Goal: Task Accomplishment & Management: Use online tool/utility

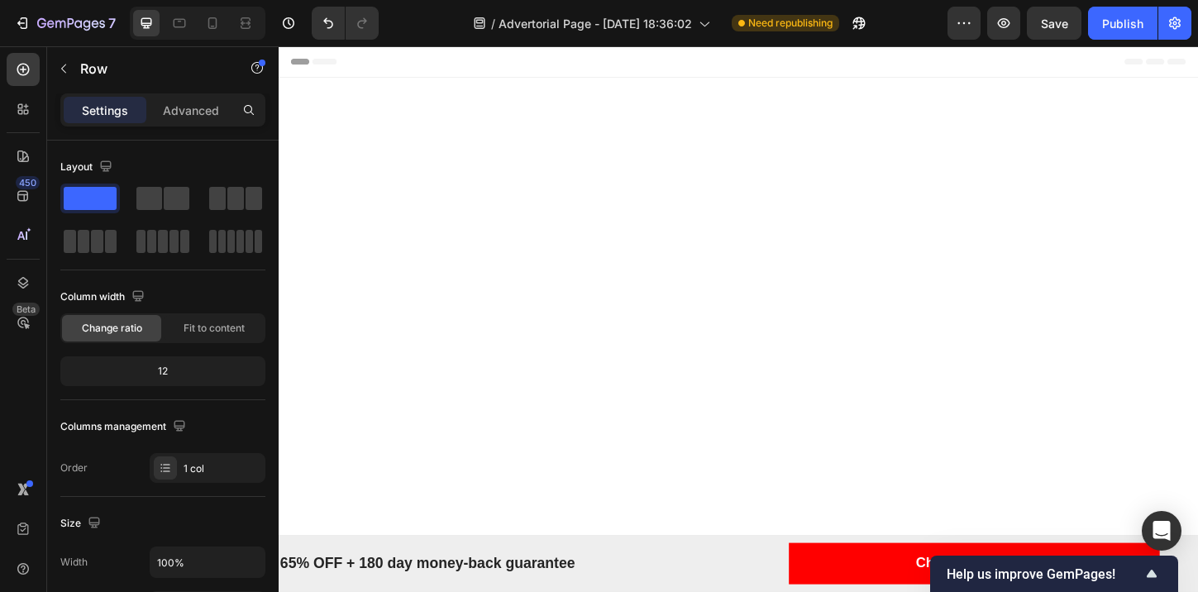
scroll to position [4581, 0]
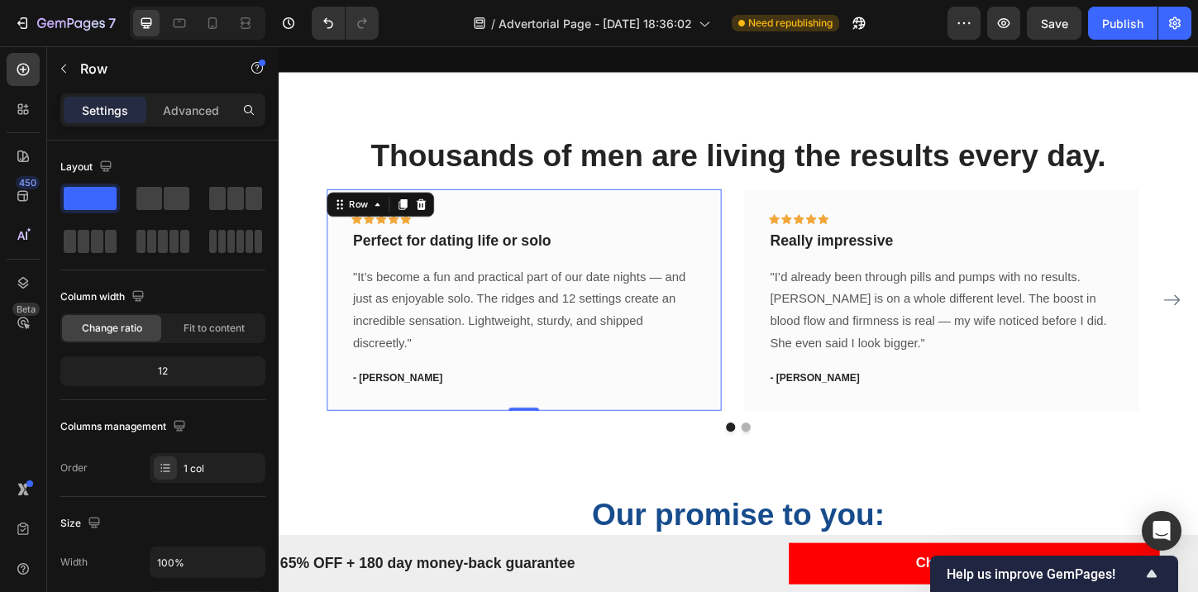
click at [460, 233] on div "Icon Icon Icon Icon Icon Row Perfect for dating life or solo Text block "It’s b…" at bounding box center [544, 319] width 426 height 239
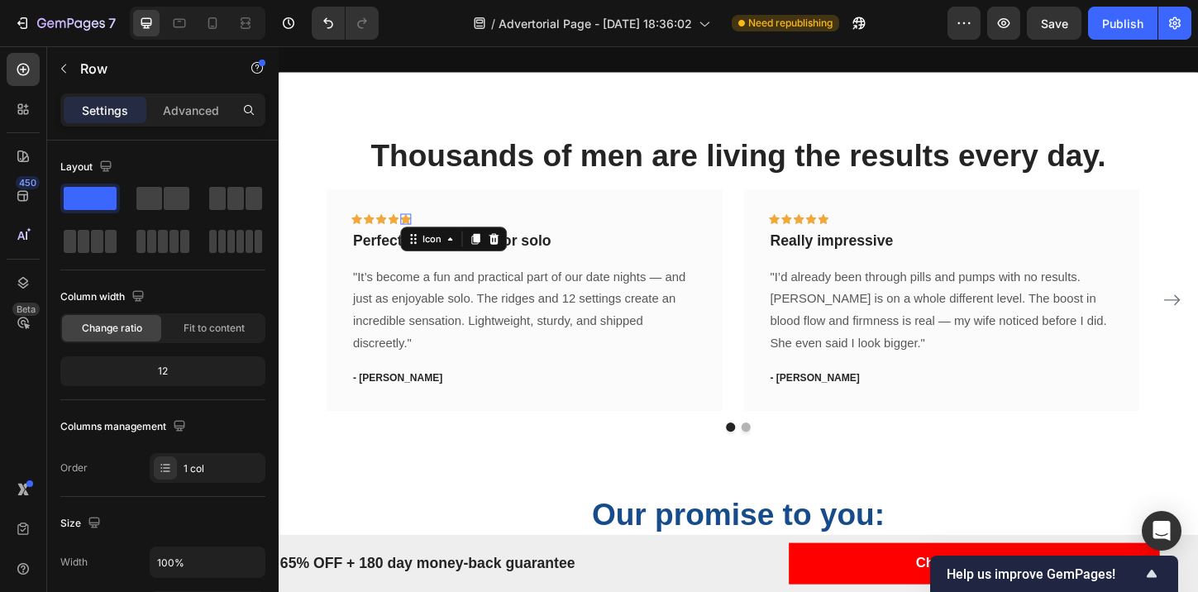
click at [413, 266] on div "Icon" at bounding box center [467, 254] width 115 height 26
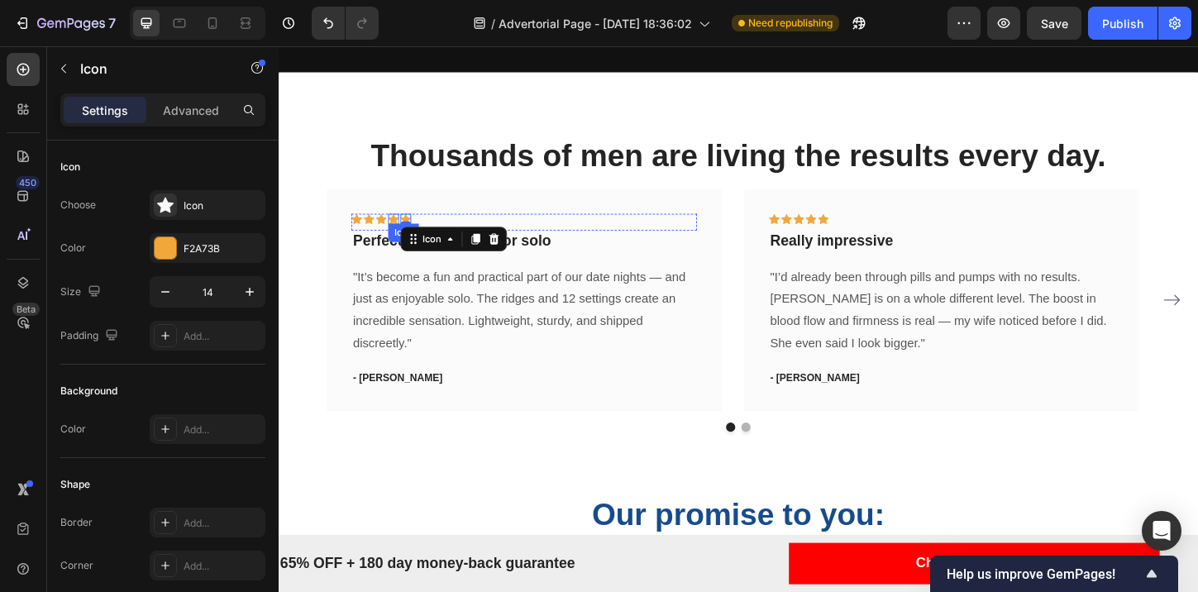
click at [403, 238] on icon at bounding box center [403, 232] width 12 height 12
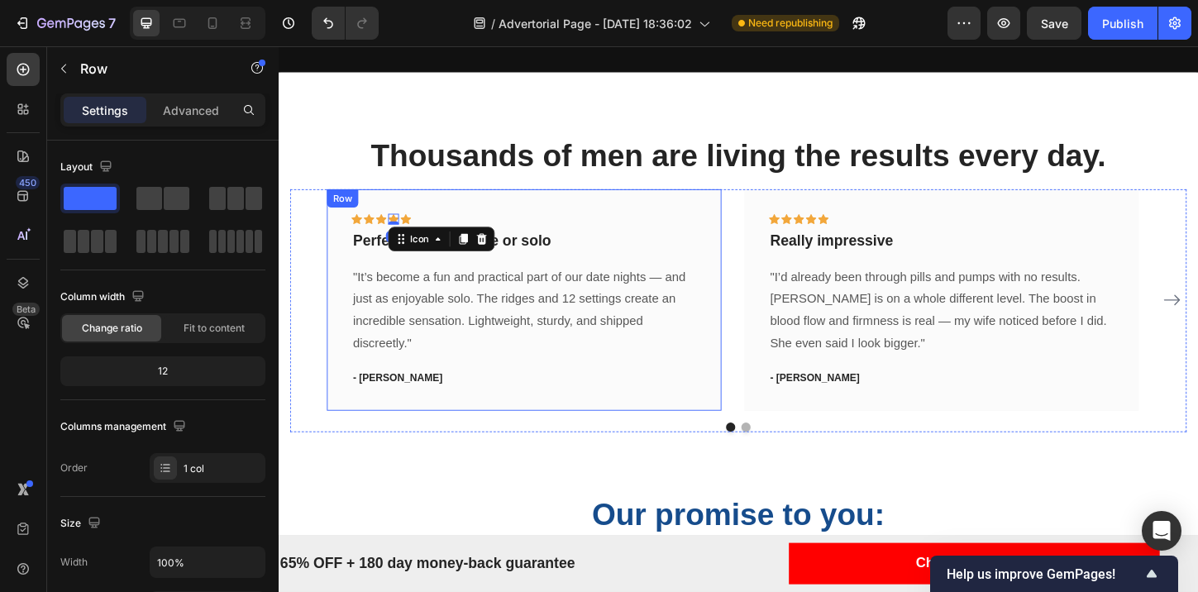
click at [460, 236] on div "Icon Icon Icon Icon 0 Icon Row Perfect for dating life or solo Text block "It’s…" at bounding box center [544, 319] width 426 height 239
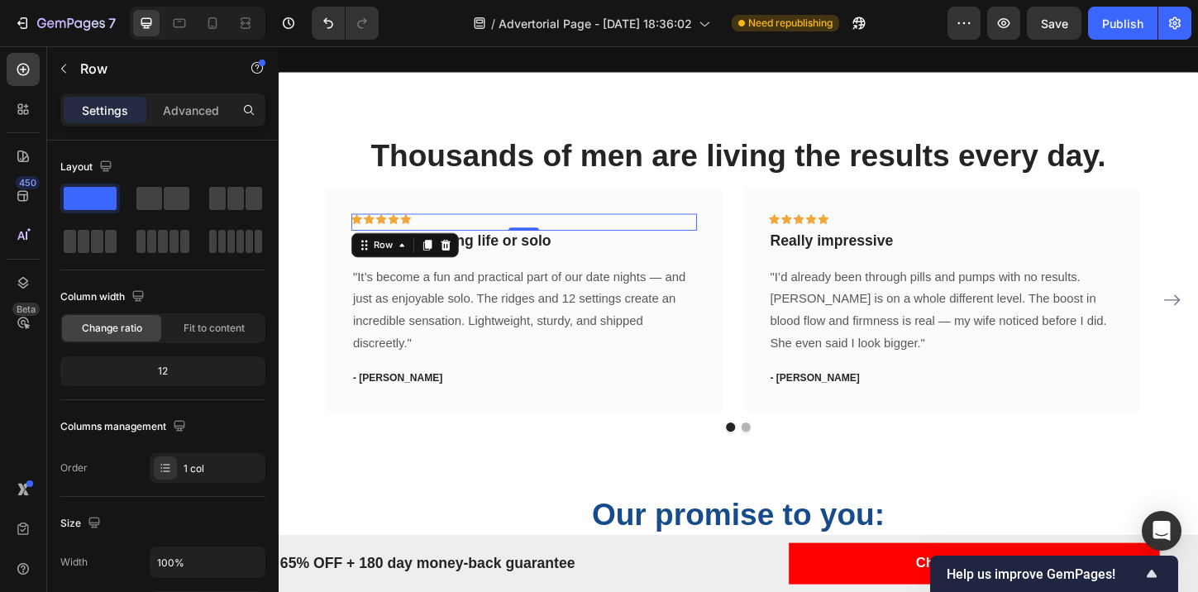
click at [460, 245] on div "Icon Icon Icon Icon Icon Row 0" at bounding box center [543, 235] width 373 height 18
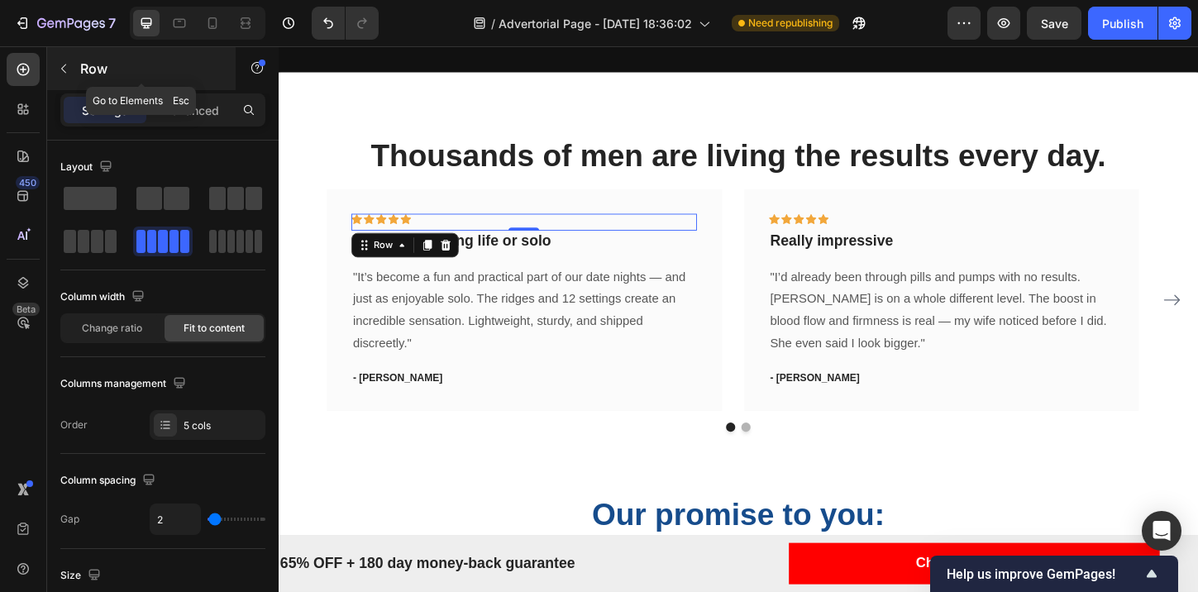
click at [53, 75] on button "button" at bounding box center [63, 68] width 26 height 26
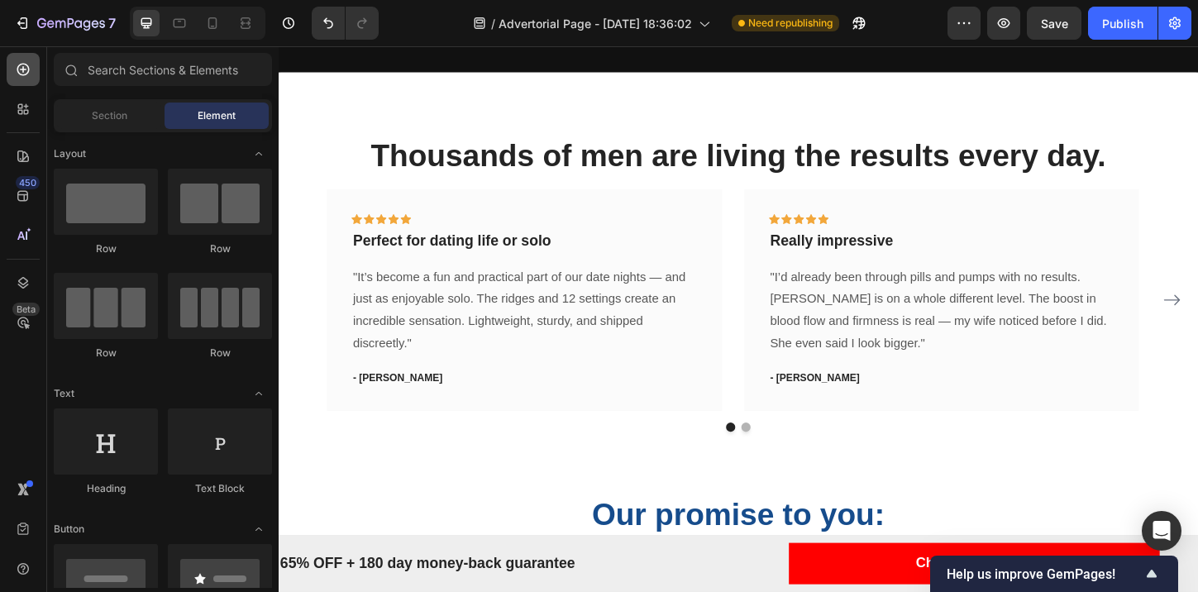
click at [38, 74] on div at bounding box center [23, 69] width 33 height 33
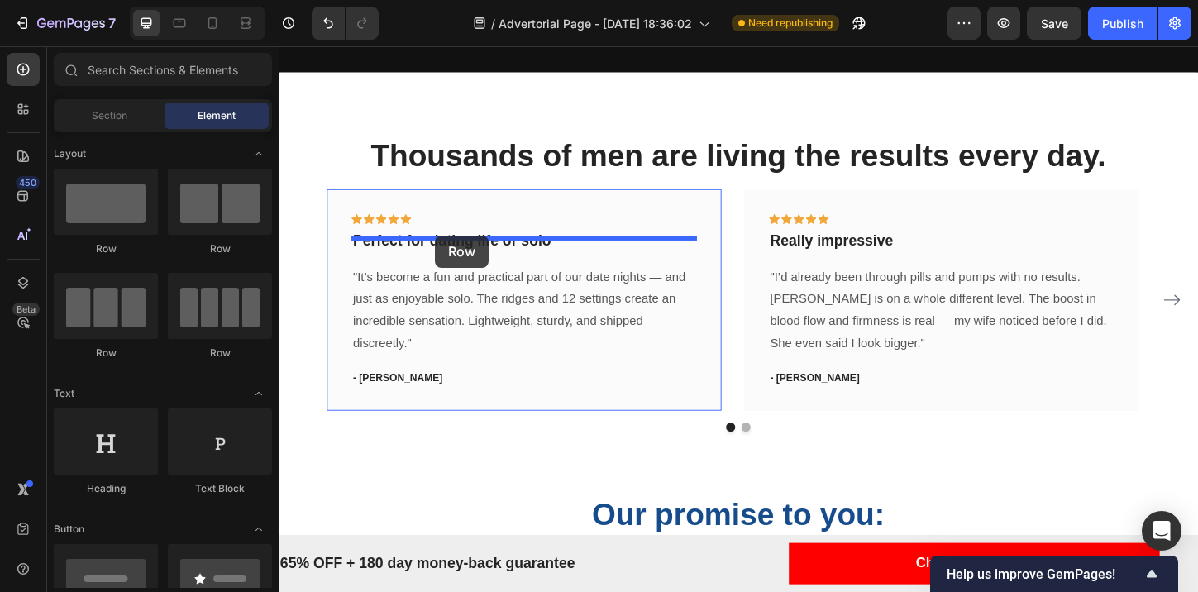
drag, startPoint x: 407, startPoint y: 250, endPoint x: 447, endPoint y: 250, distance: 39.7
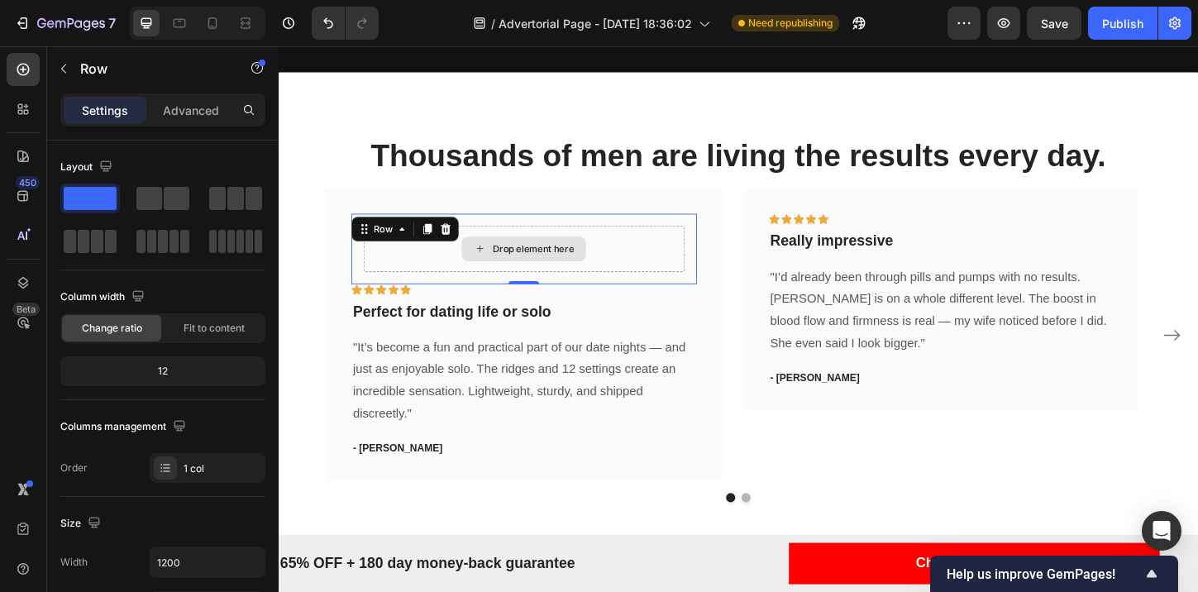
click at [450, 289] on div "Drop element here" at bounding box center [543, 265] width 346 height 50
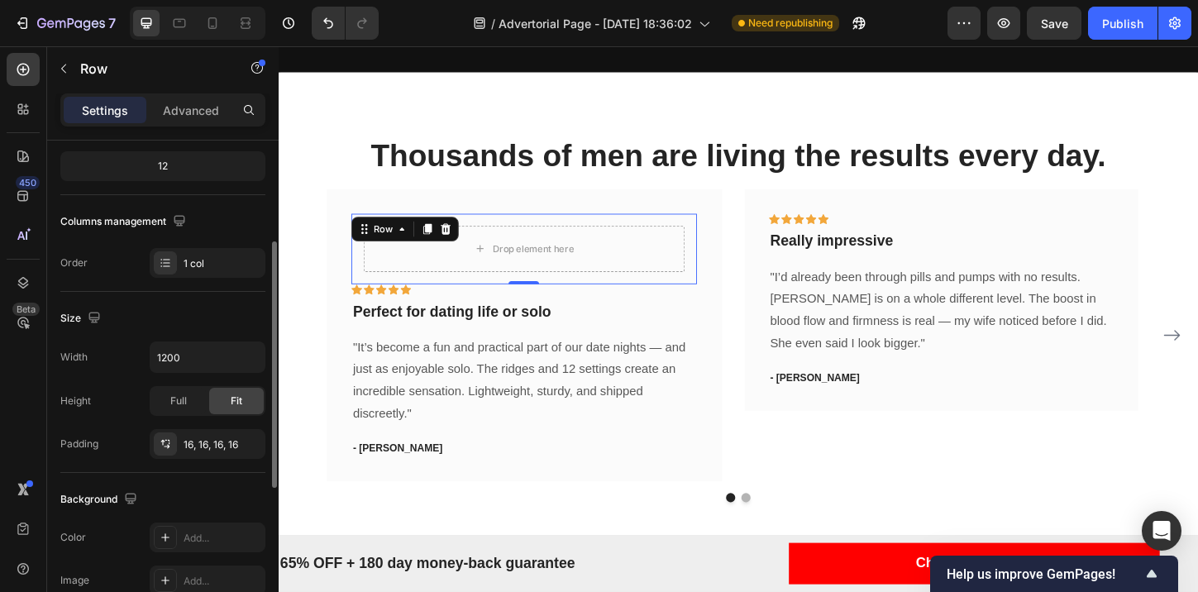
scroll to position [0, 0]
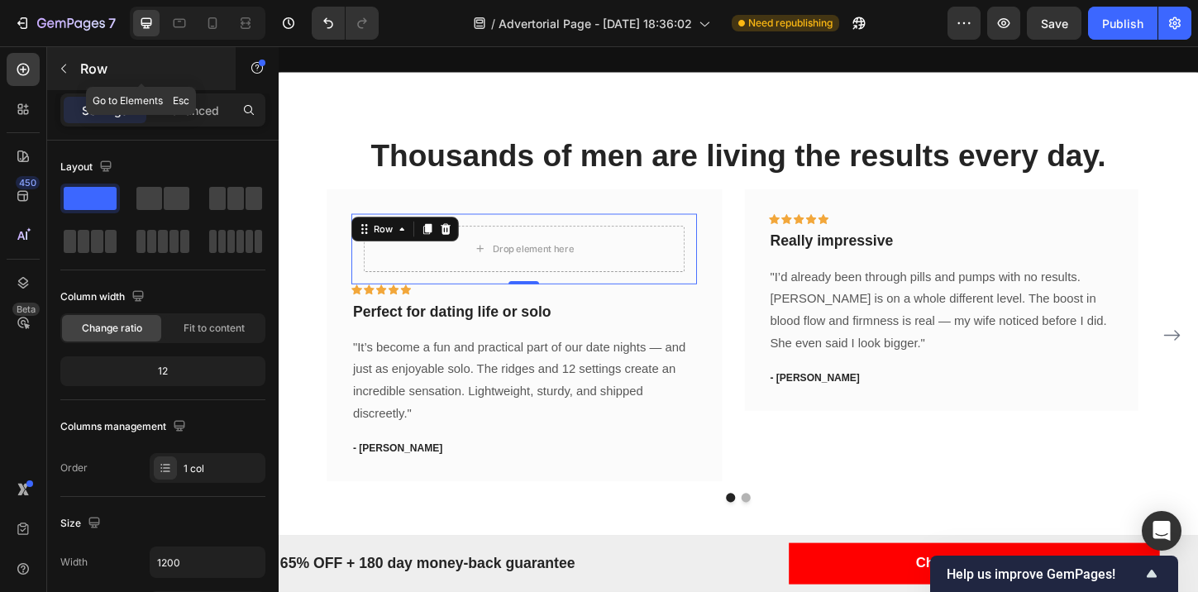
click at [79, 76] on div "Row" at bounding box center [141, 68] width 188 height 43
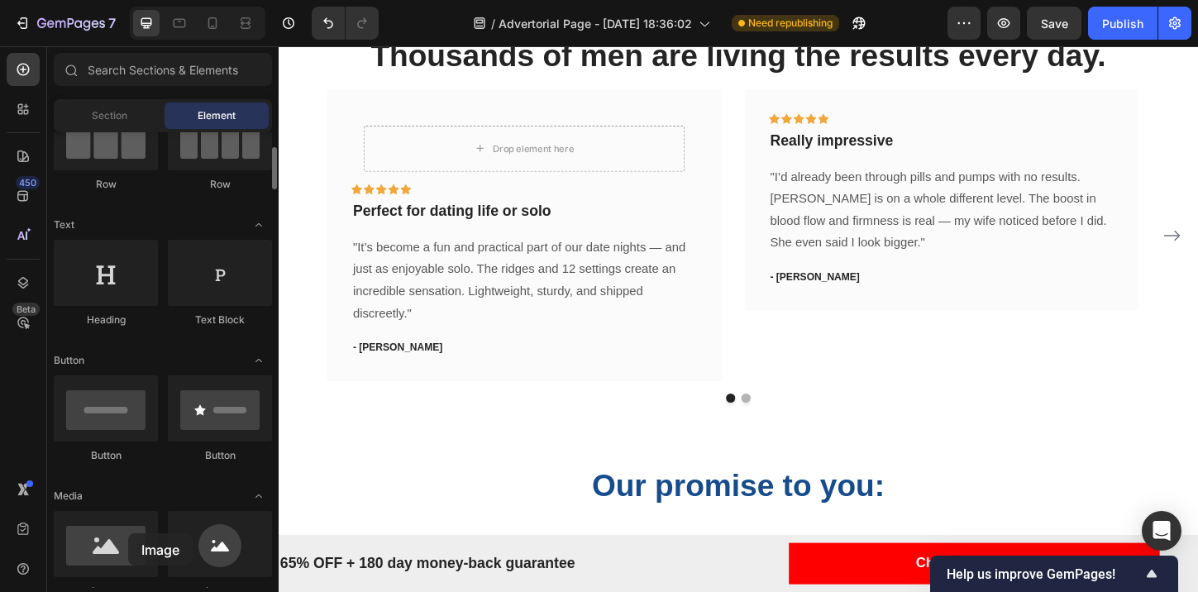
scroll to position [4734, 0]
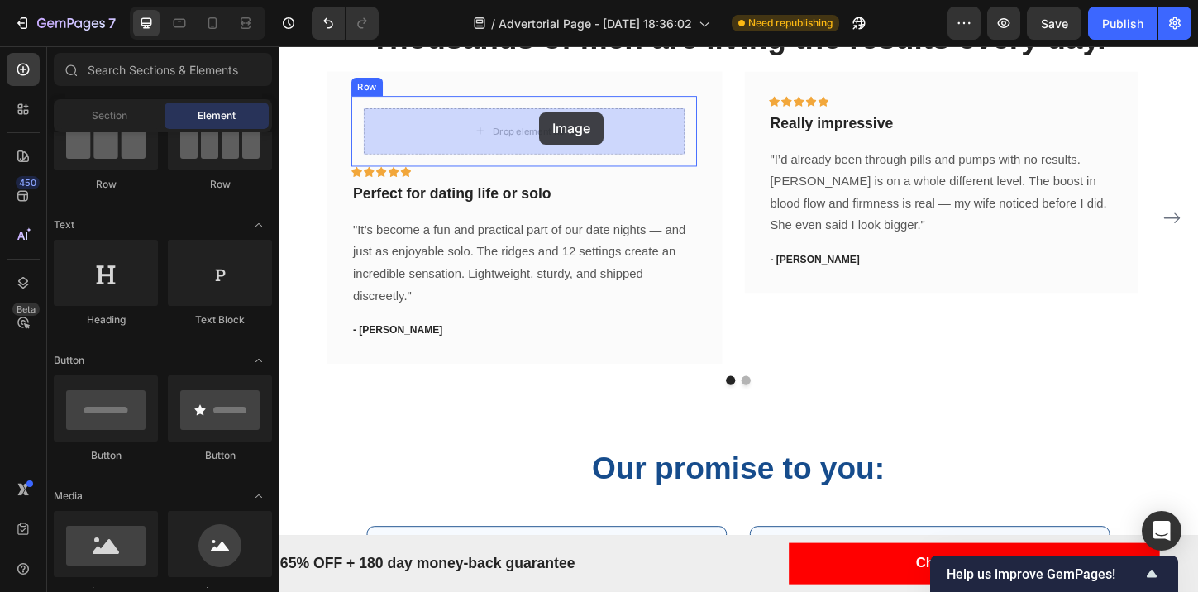
drag, startPoint x: 407, startPoint y: 576, endPoint x: 560, endPoint y: 117, distance: 483.2
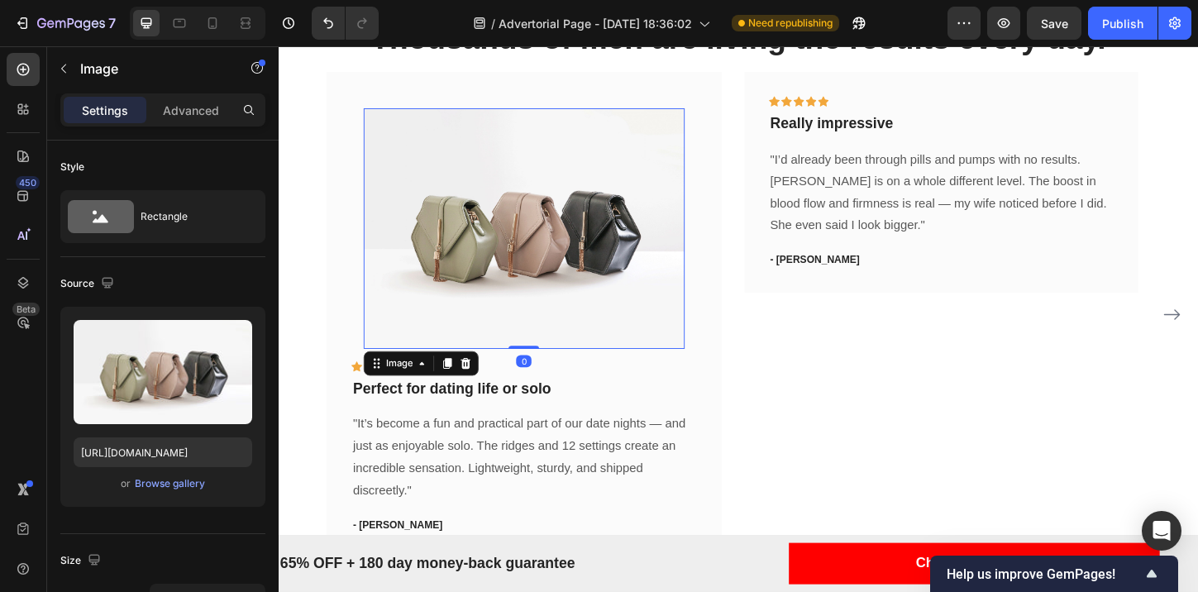
click at [527, 186] on img at bounding box center [543, 243] width 346 height 260
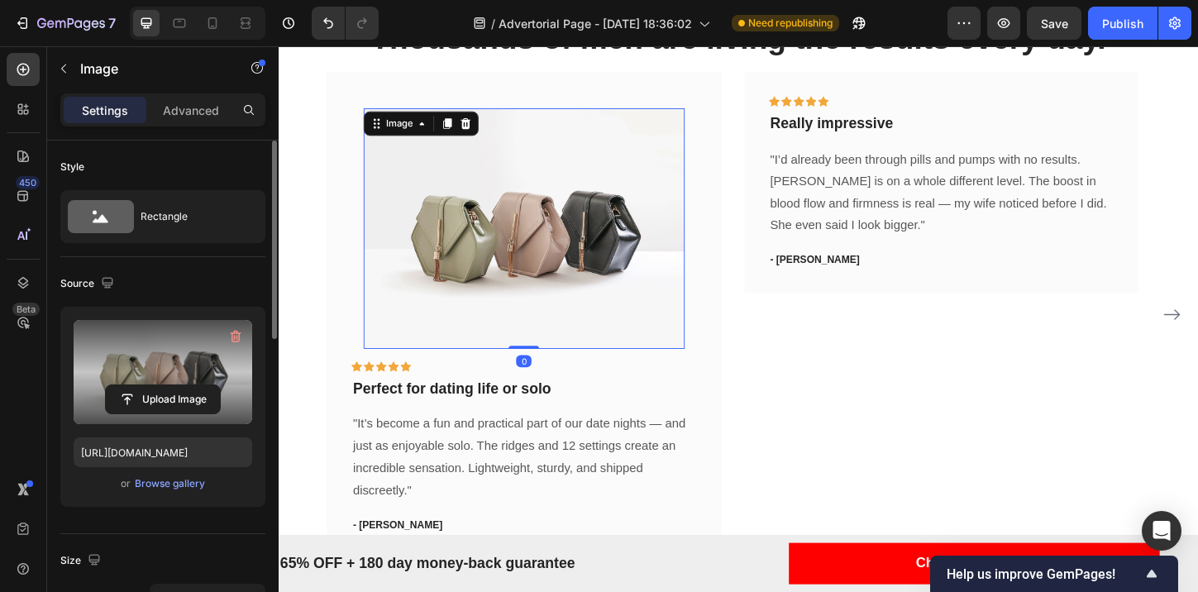
click at [222, 414] on label at bounding box center [163, 372] width 179 height 104
click at [220, 413] on input "file" at bounding box center [163, 399] width 114 height 28
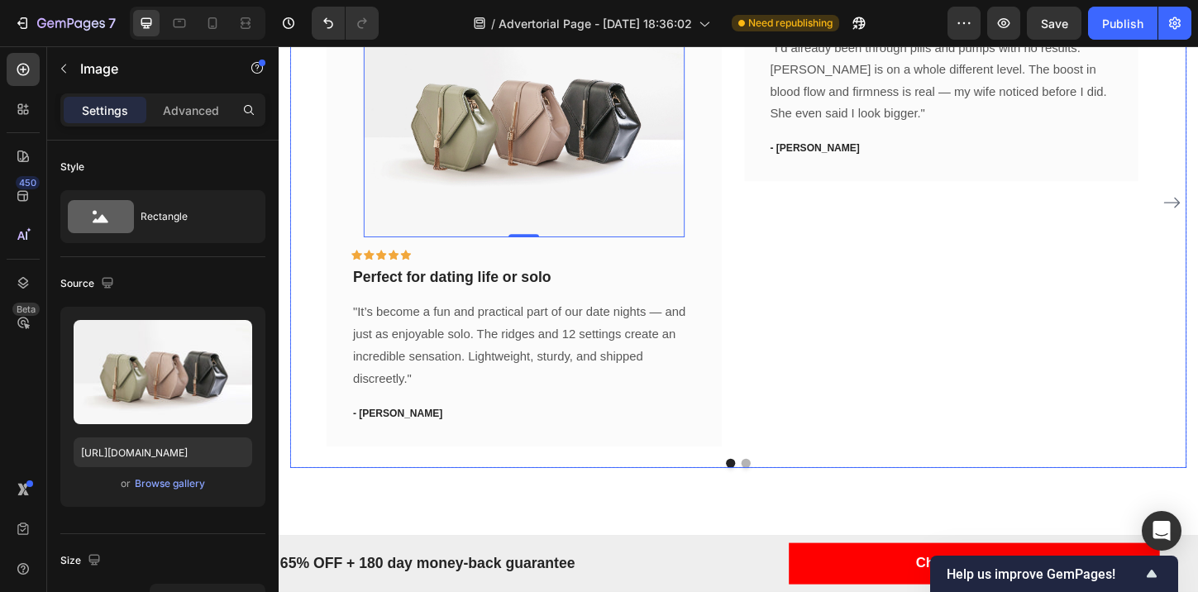
scroll to position [4729, 0]
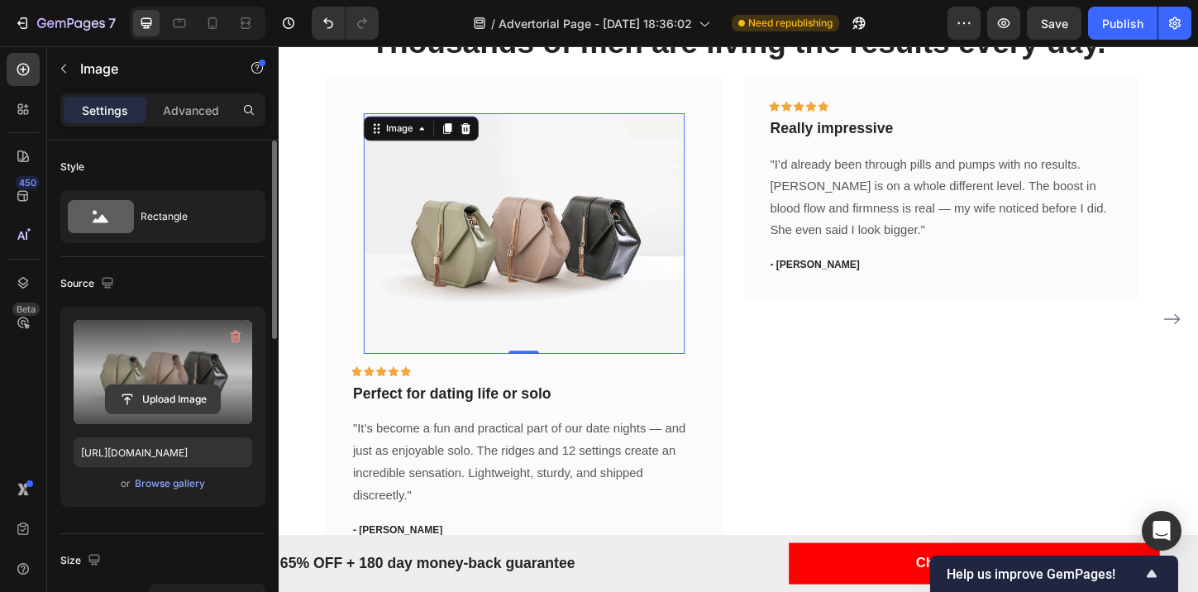
click at [183, 402] on input "file" at bounding box center [163, 399] width 114 height 28
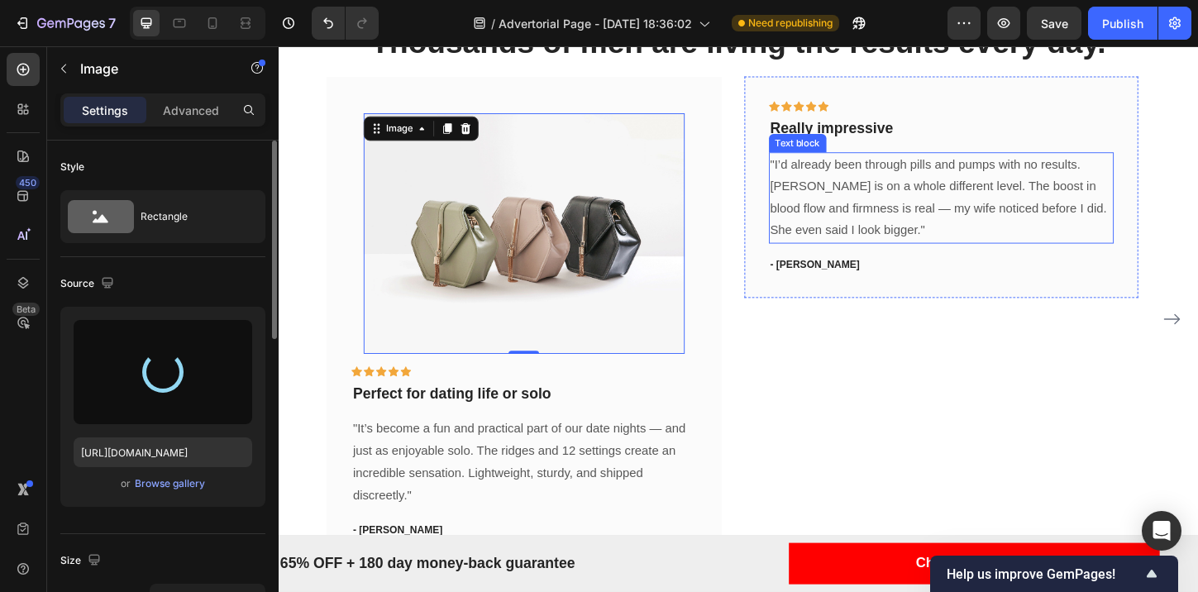
type input "[URL][DOMAIN_NAME]"
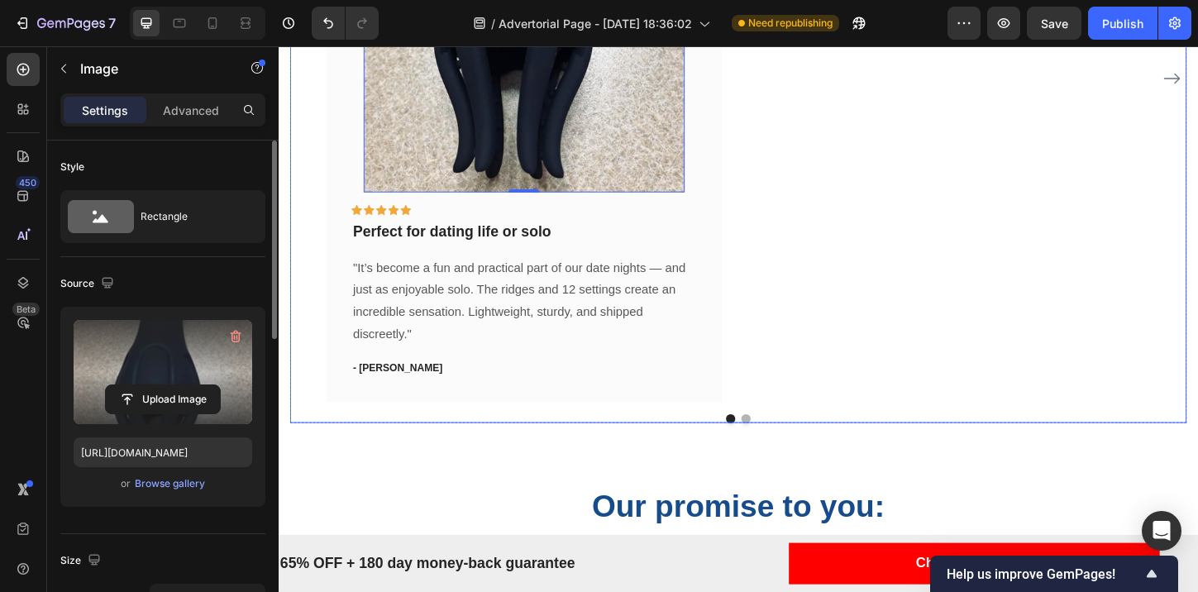
click at [1012, 292] on div "Icon Icon Icon Icon Icon Row Really impressive Text block "I’d already been thr…" at bounding box center [994, 81] width 426 height 698
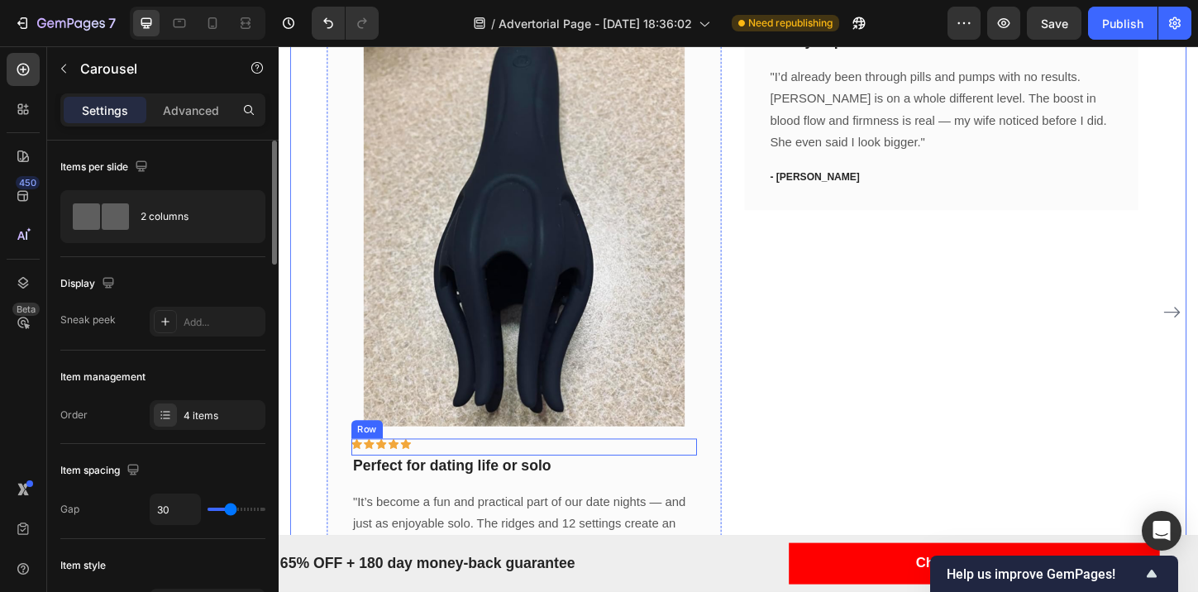
scroll to position [4736, 0]
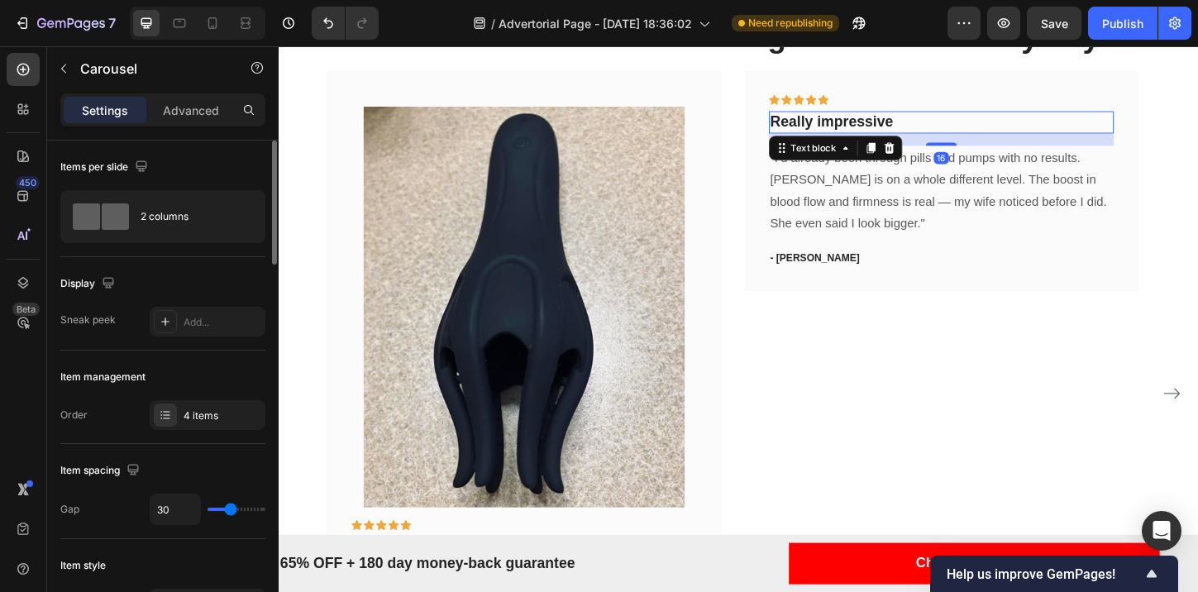
click at [1027, 118] on p "Really impressive" at bounding box center [993, 128] width 369 height 21
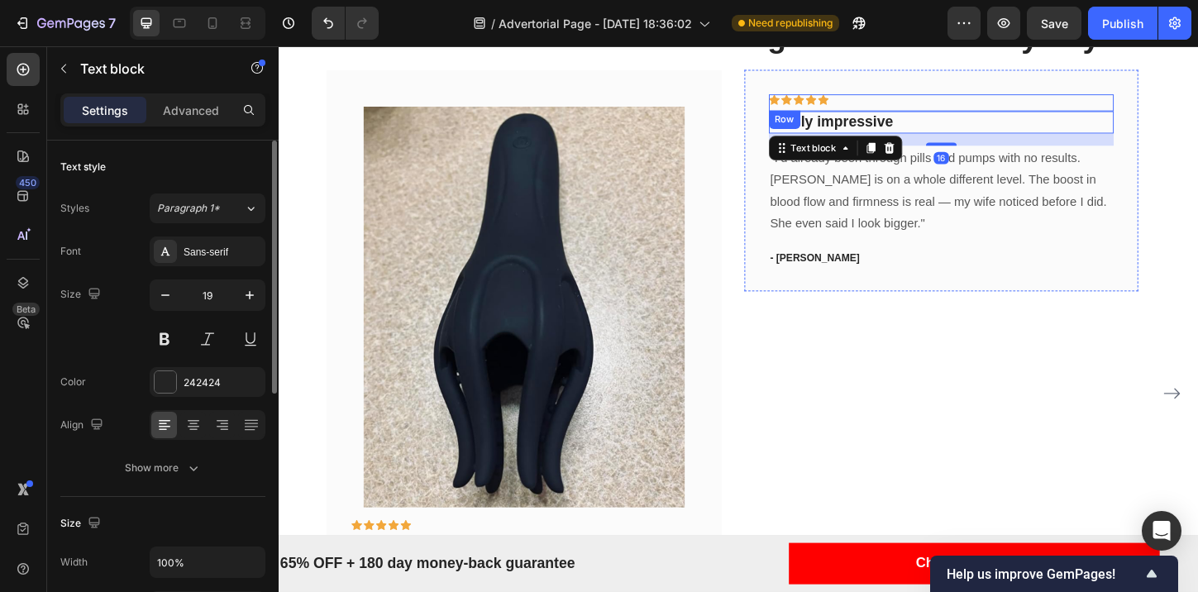
click at [1032, 102] on div "Icon Icon Icon Icon Icon Row" at bounding box center [993, 107] width 373 height 18
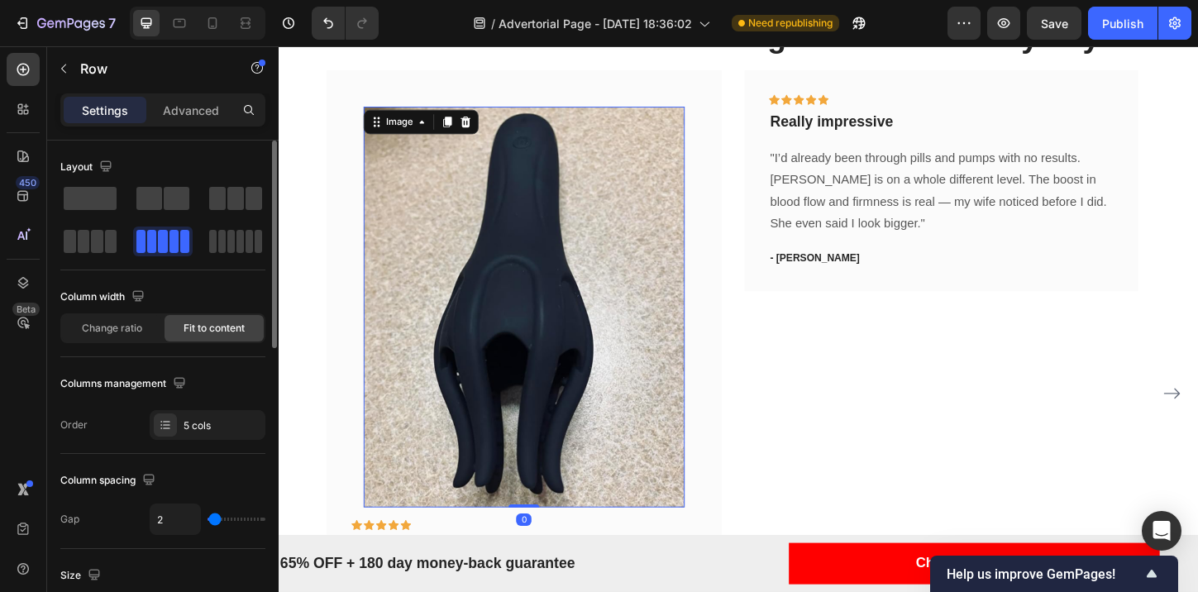
click at [664, 302] on img at bounding box center [543, 328] width 346 height 432
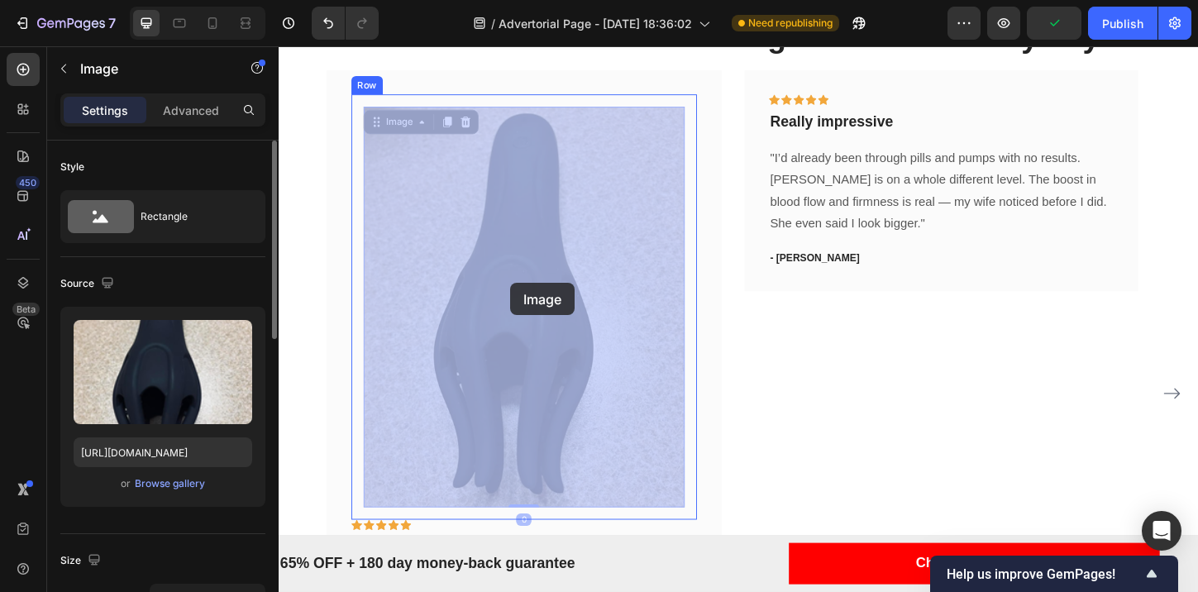
drag, startPoint x: 626, startPoint y: 301, endPoint x: 528, endPoint y: 302, distance: 98.4
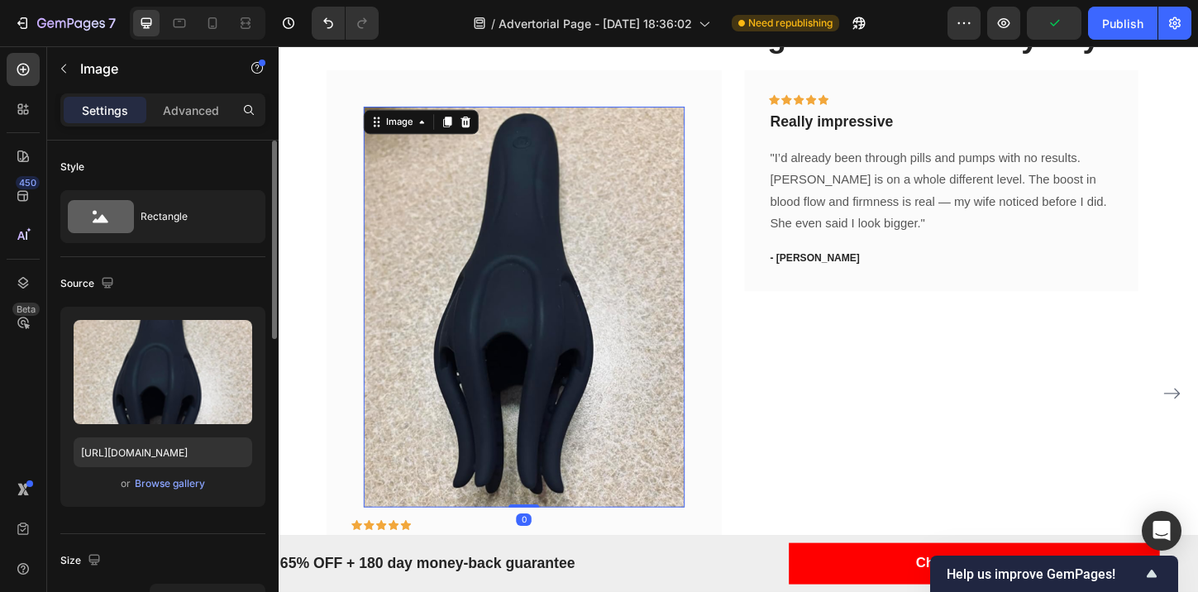
click at [538, 294] on img at bounding box center [543, 328] width 346 height 432
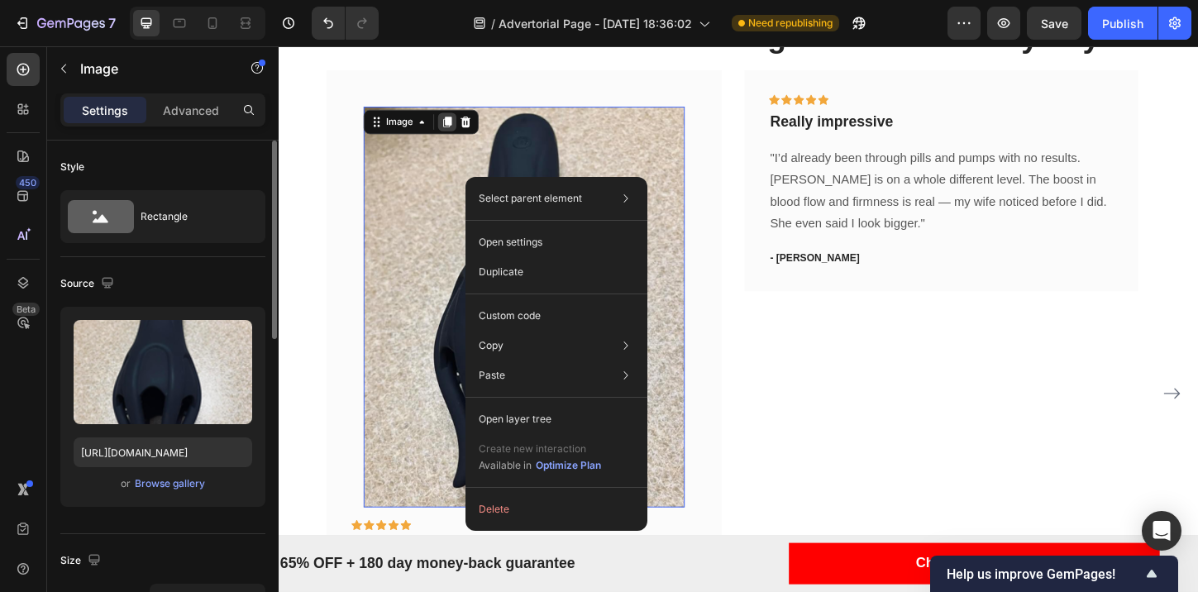
click at [459, 131] on icon at bounding box center [460, 127] width 13 height 13
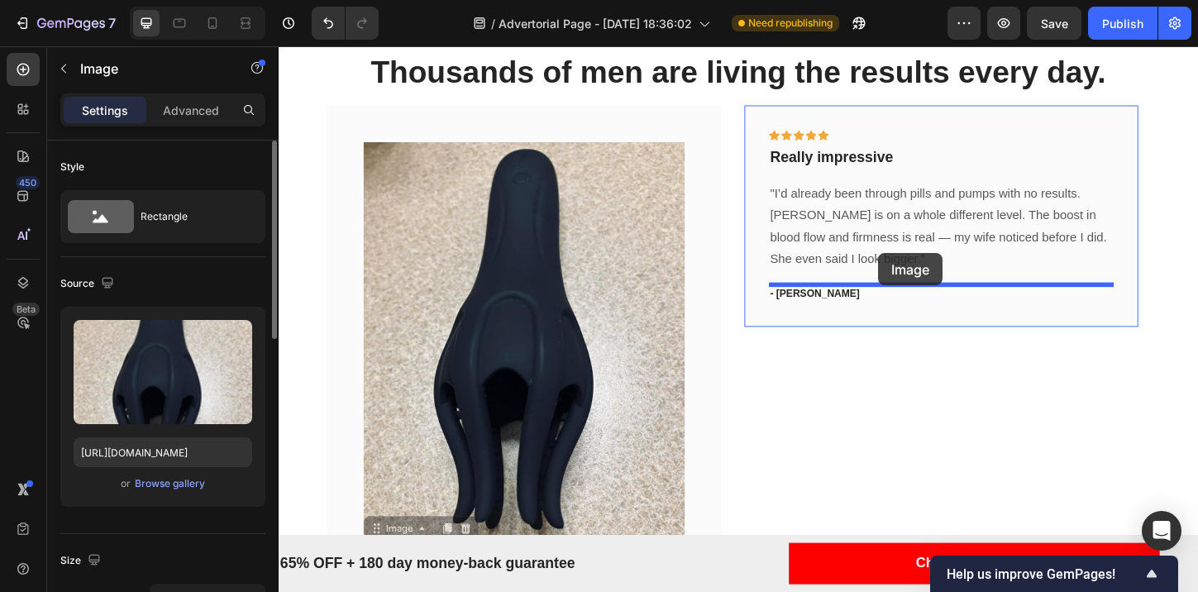
scroll to position [4697, 0]
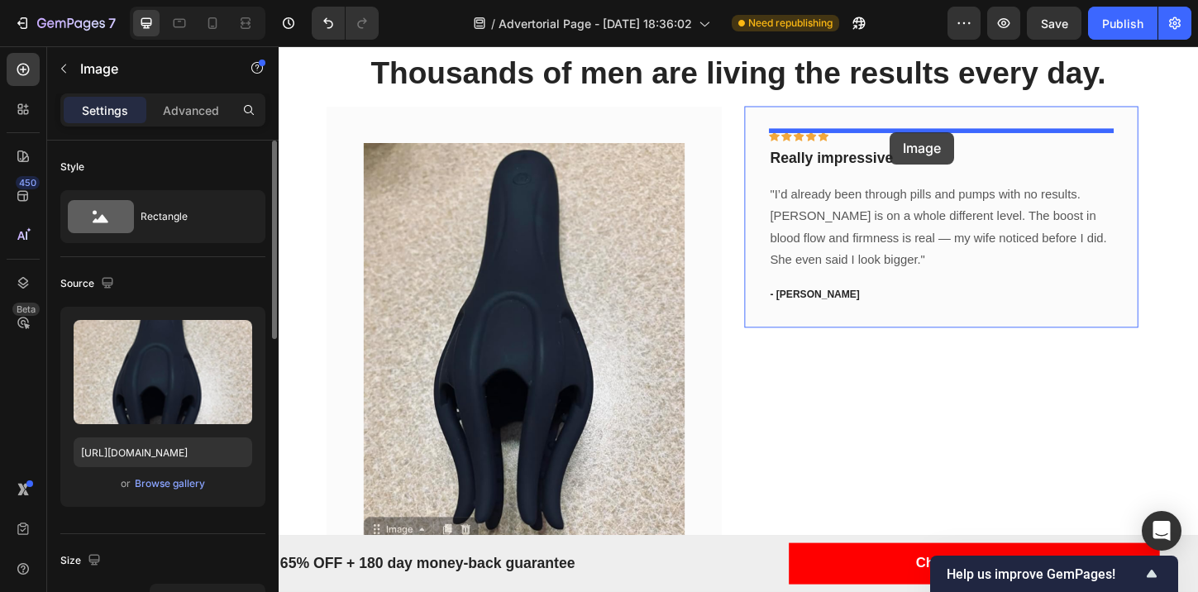
drag, startPoint x: 474, startPoint y: 314, endPoint x: 938, endPoint y: 139, distance: 495.6
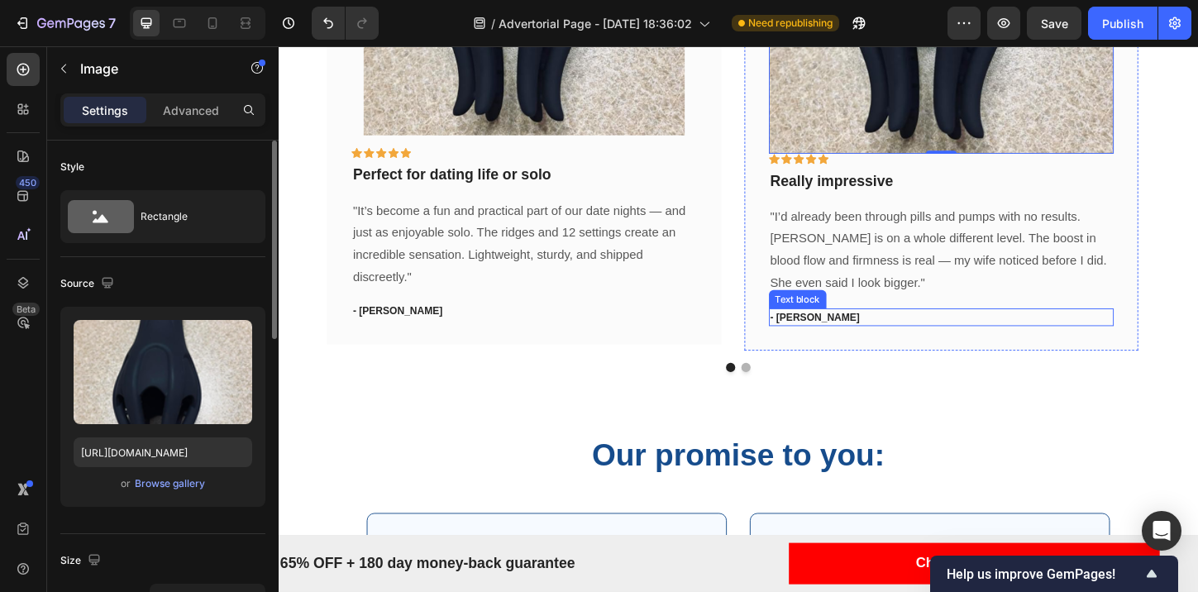
scroll to position [5011, 0]
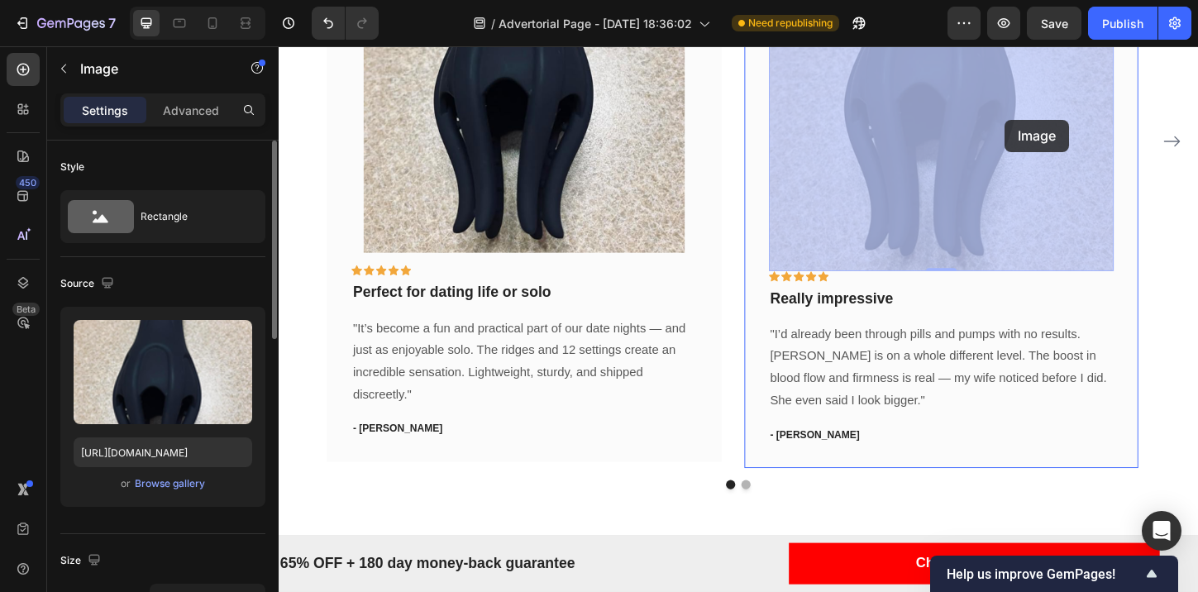
drag, startPoint x: 1061, startPoint y: 225, endPoint x: 1062, endPoint y: 126, distance: 99.2
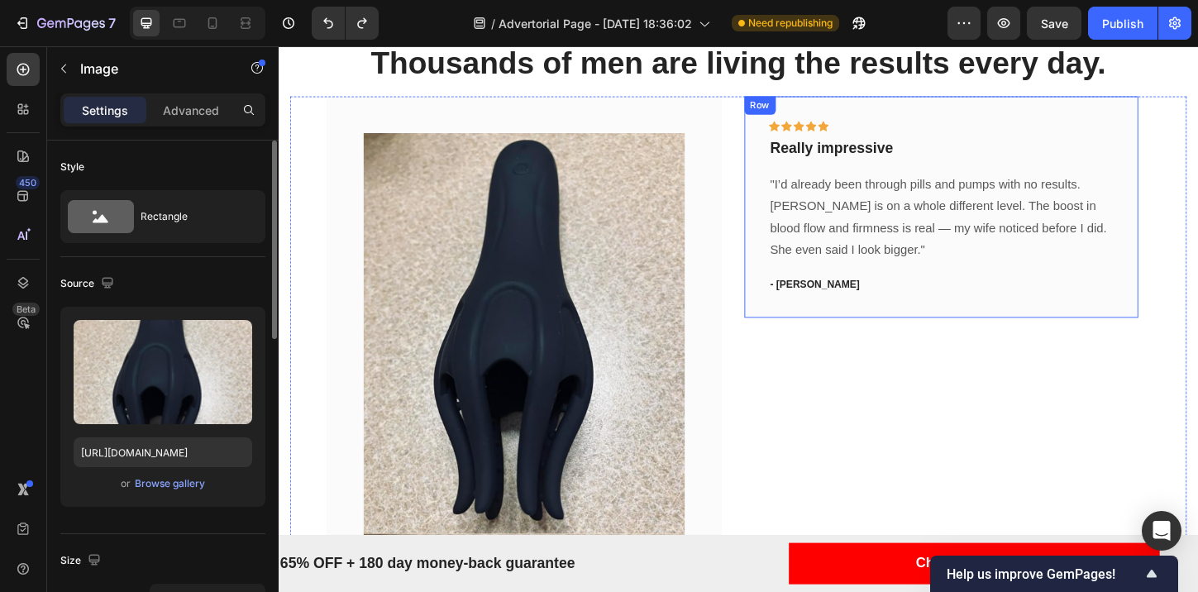
scroll to position [4570, 0]
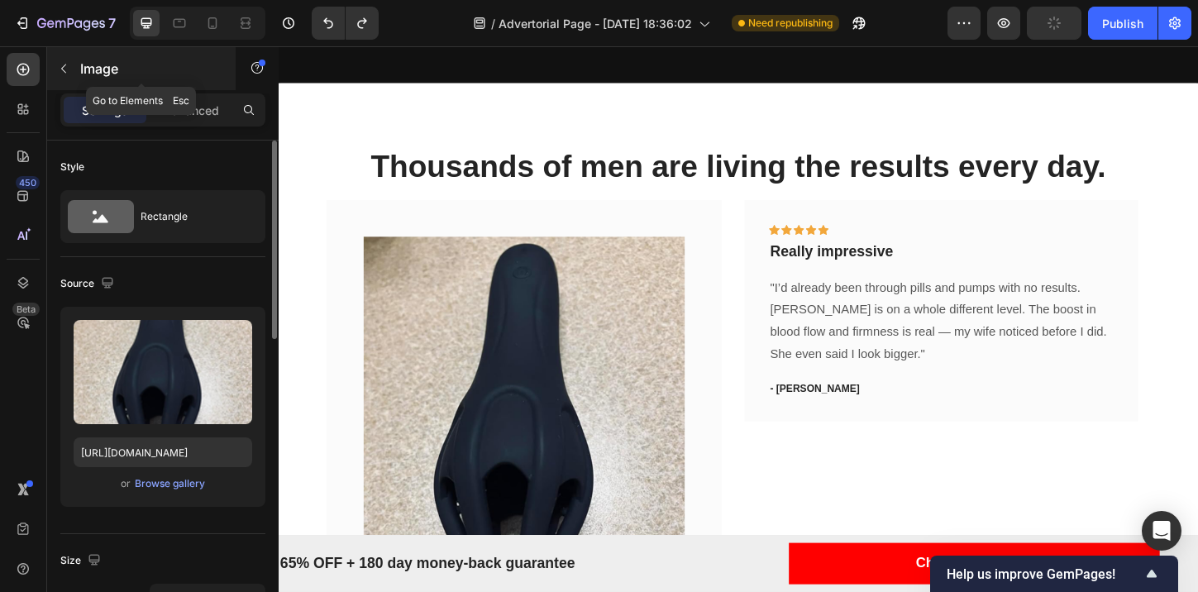
click at [55, 57] on button "button" at bounding box center [63, 68] width 26 height 26
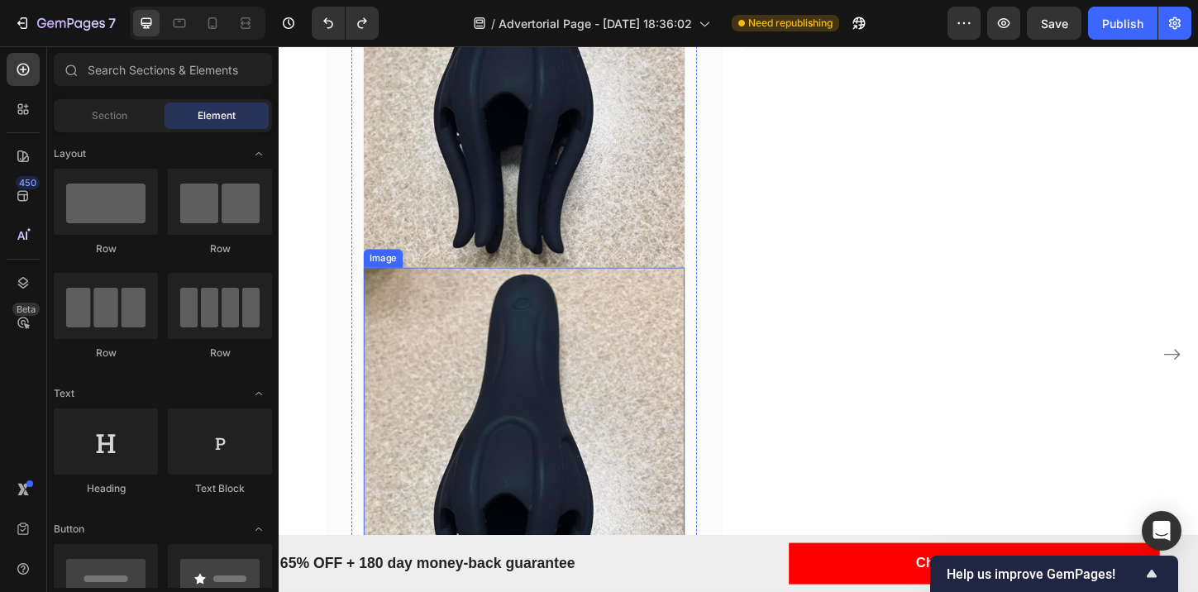
scroll to position [5012, 0]
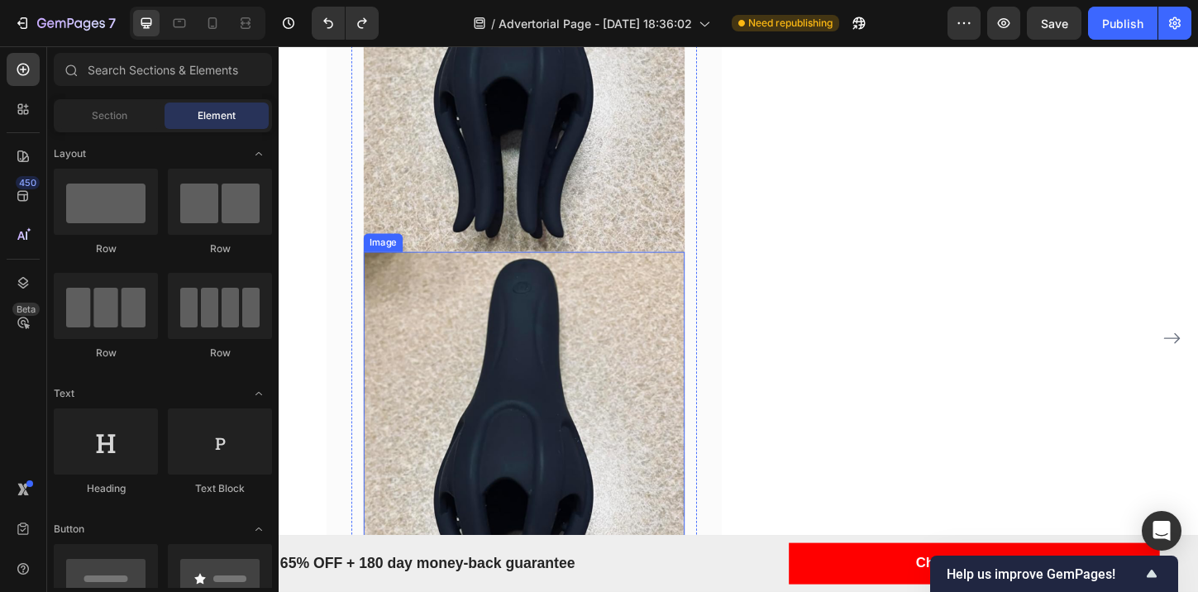
click at [525, 335] on img at bounding box center [543, 484] width 346 height 432
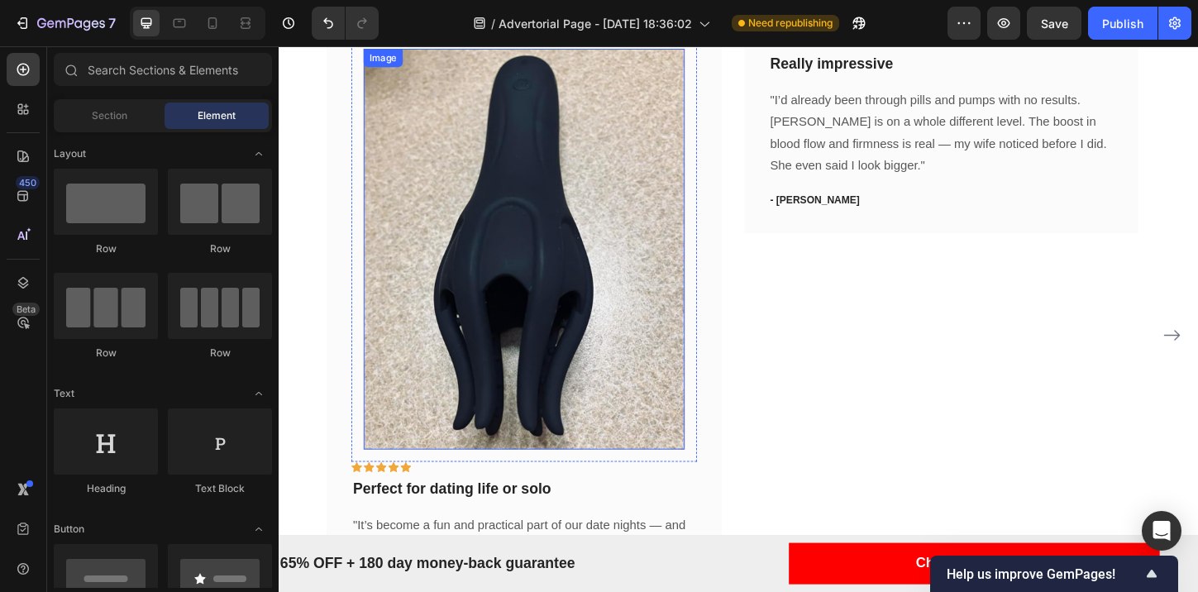
scroll to position [4799, 0]
click at [364, 460] on div "Image Row 0" at bounding box center [543, 264] width 373 height 459
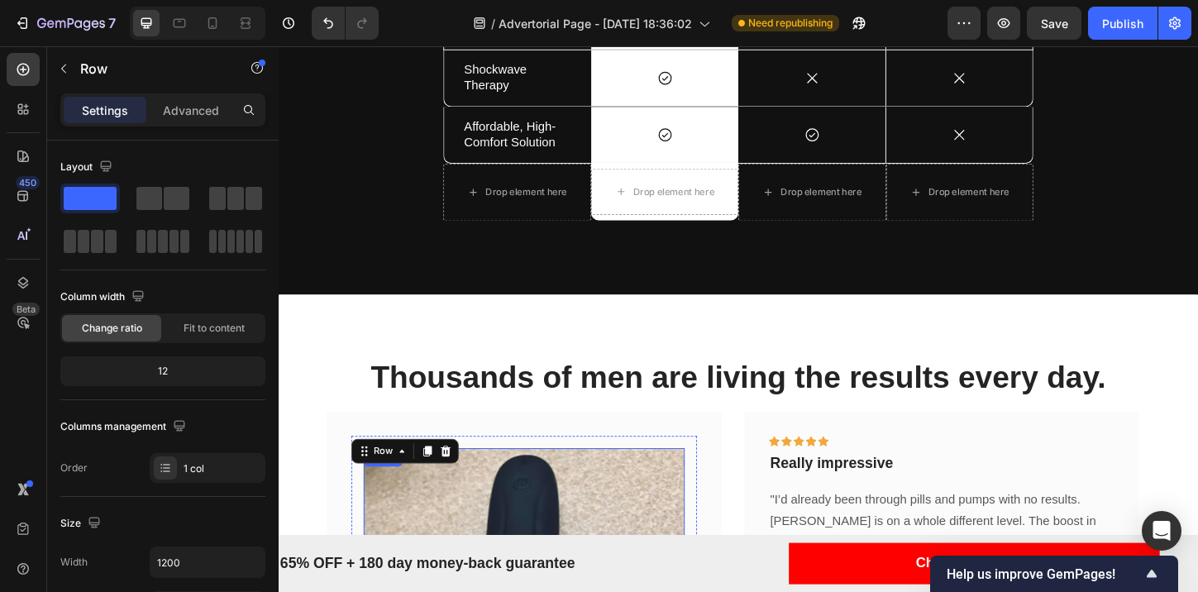
scroll to position [4586, 0]
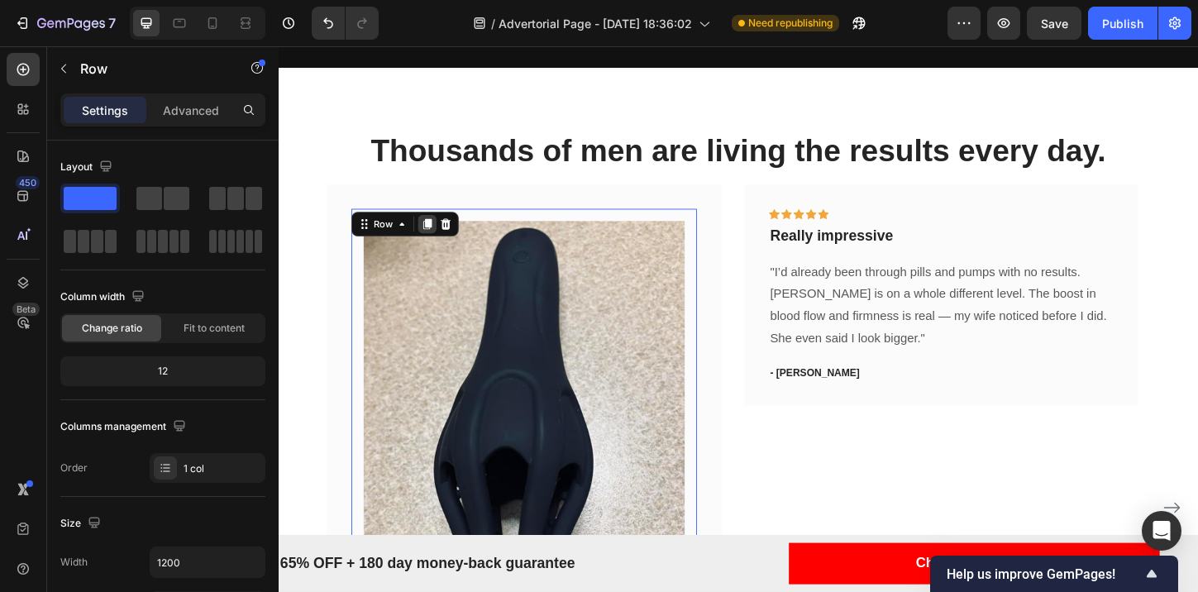
click at [443, 244] on icon at bounding box center [439, 238] width 9 height 12
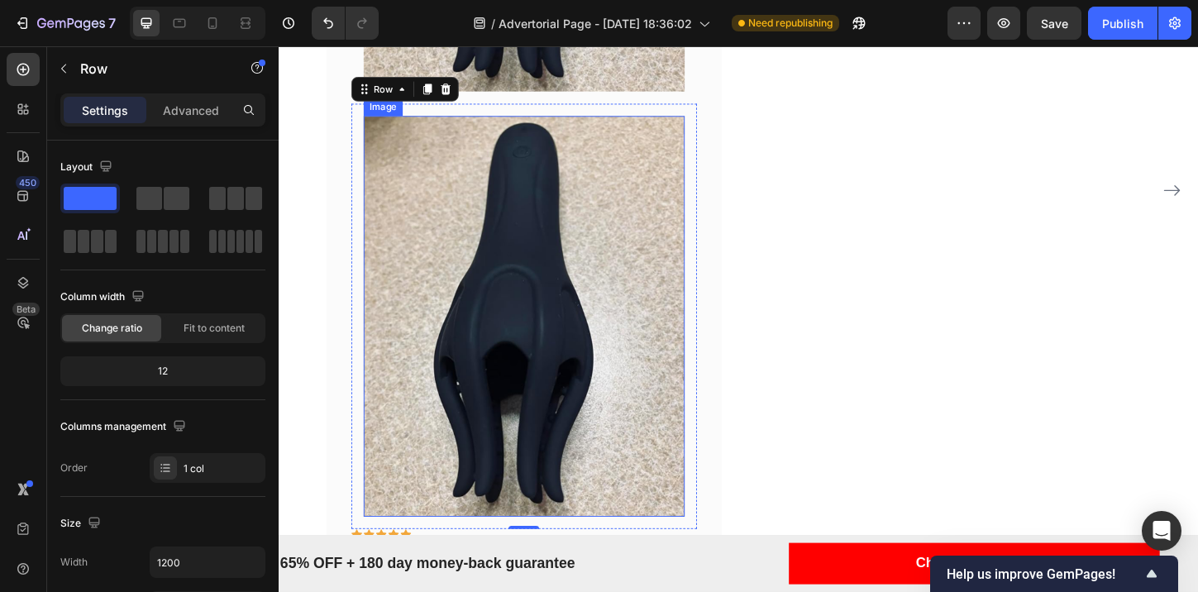
scroll to position [5189, 0]
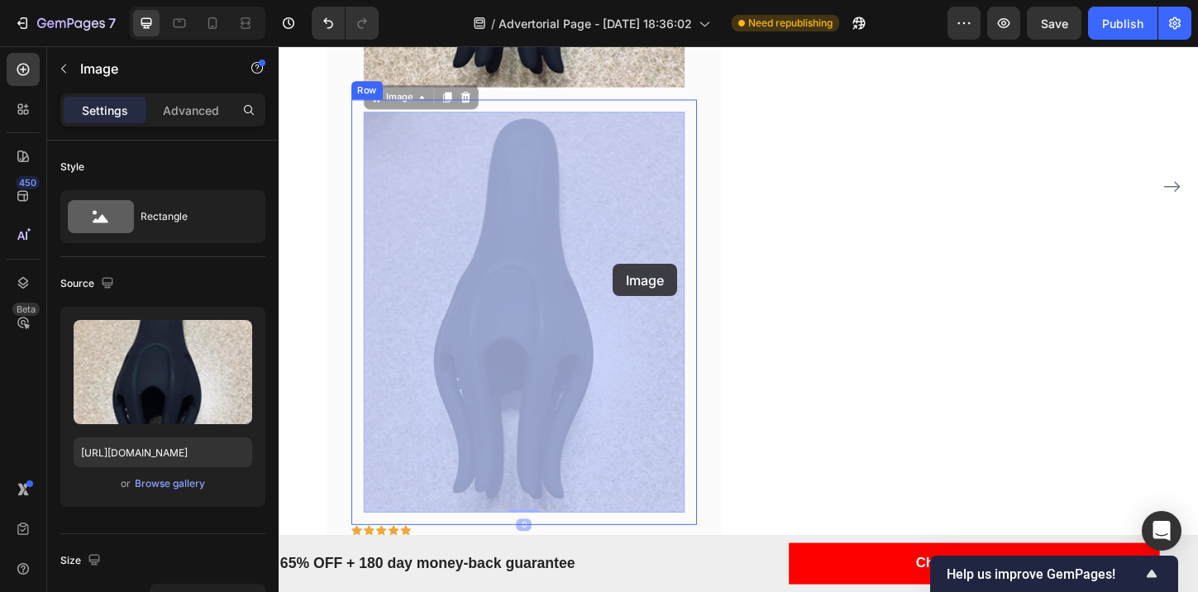
drag, startPoint x: 521, startPoint y: 300, endPoint x: 545, endPoint y: 282, distance: 30.1
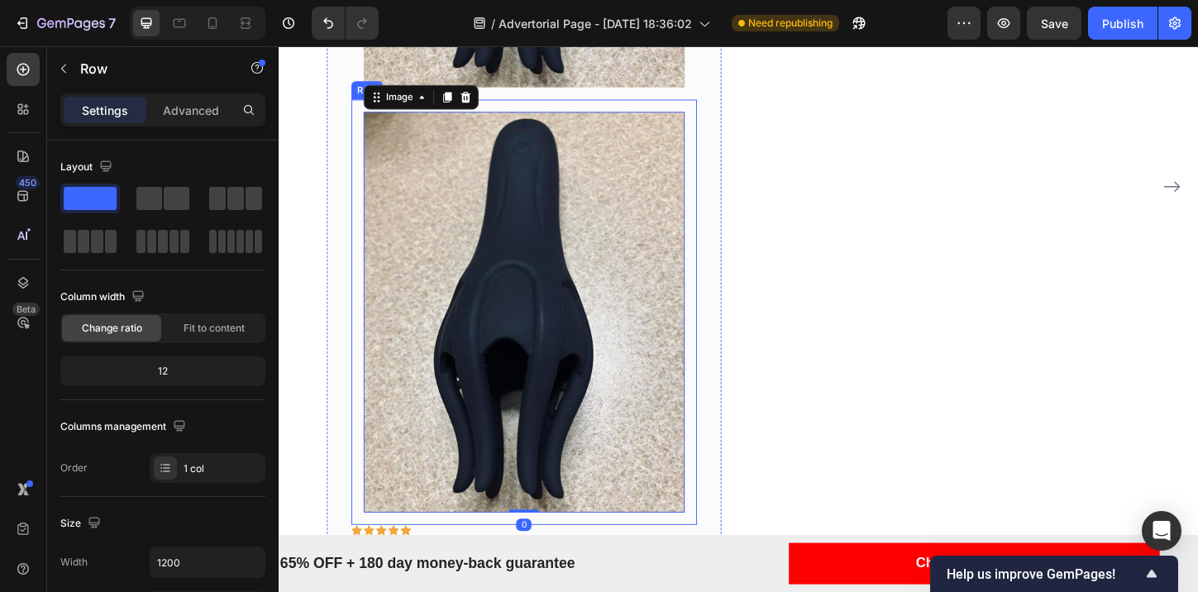
click at [364, 154] on div "Image 0 Row" at bounding box center [543, 333] width 373 height 459
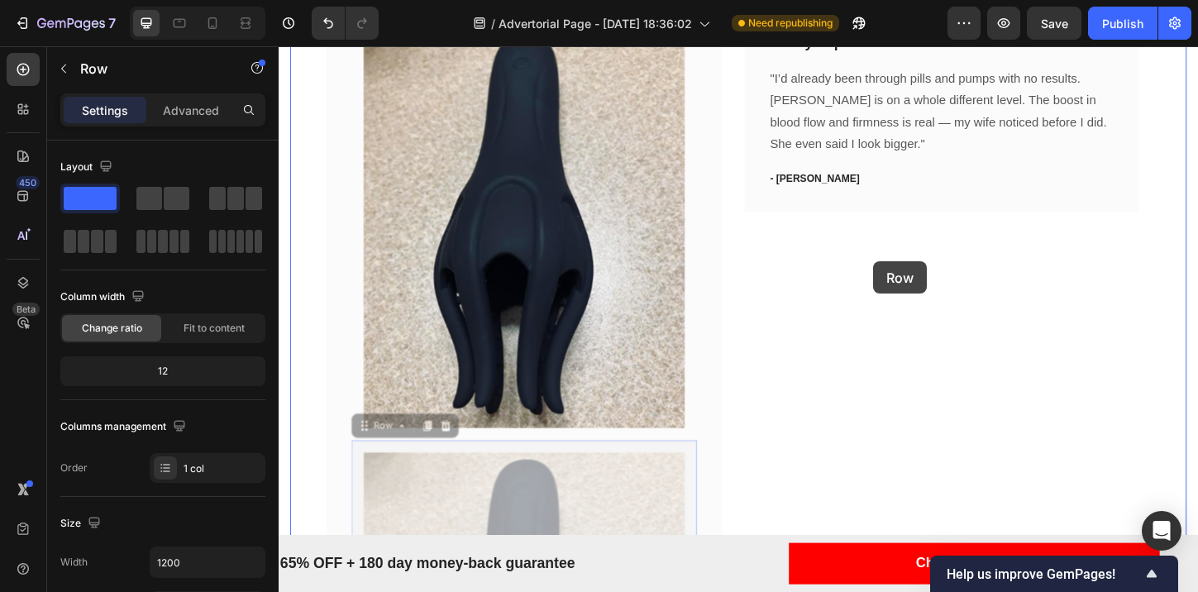
scroll to position [4469, 0]
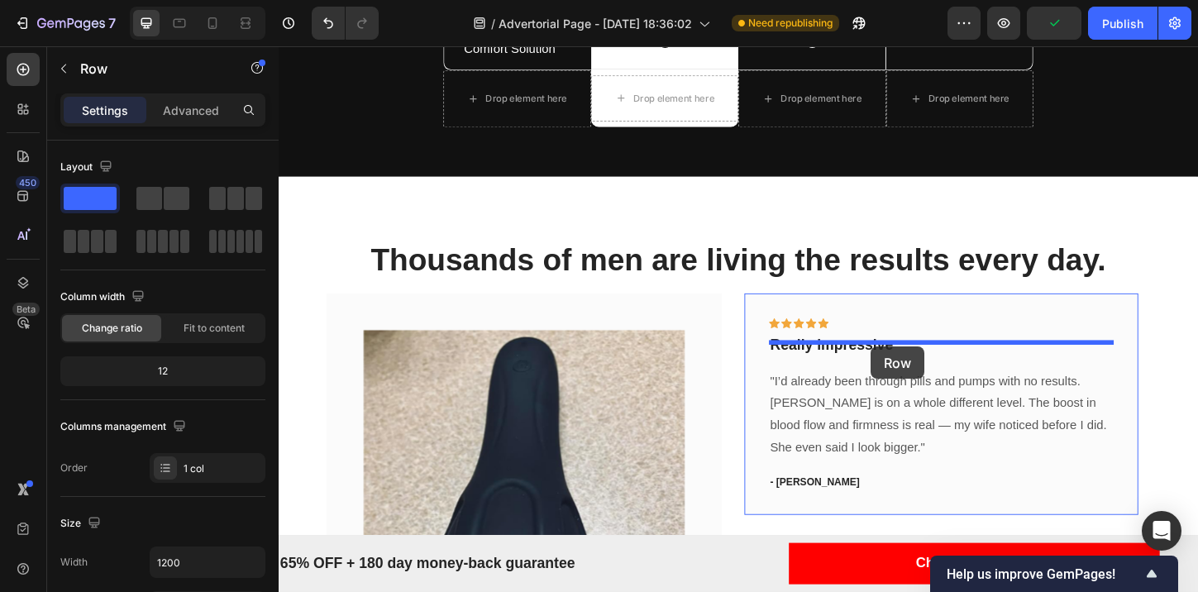
drag, startPoint x: 363, startPoint y: 144, endPoint x: 917, endPoint y: 370, distance: 599.0
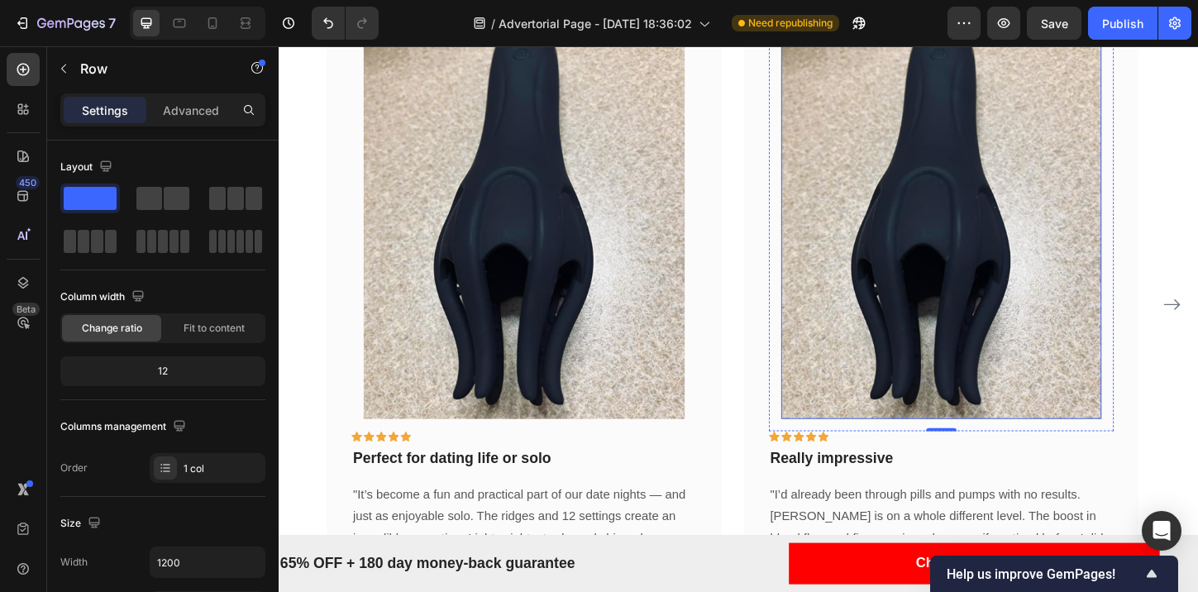
scroll to position [4658, 0]
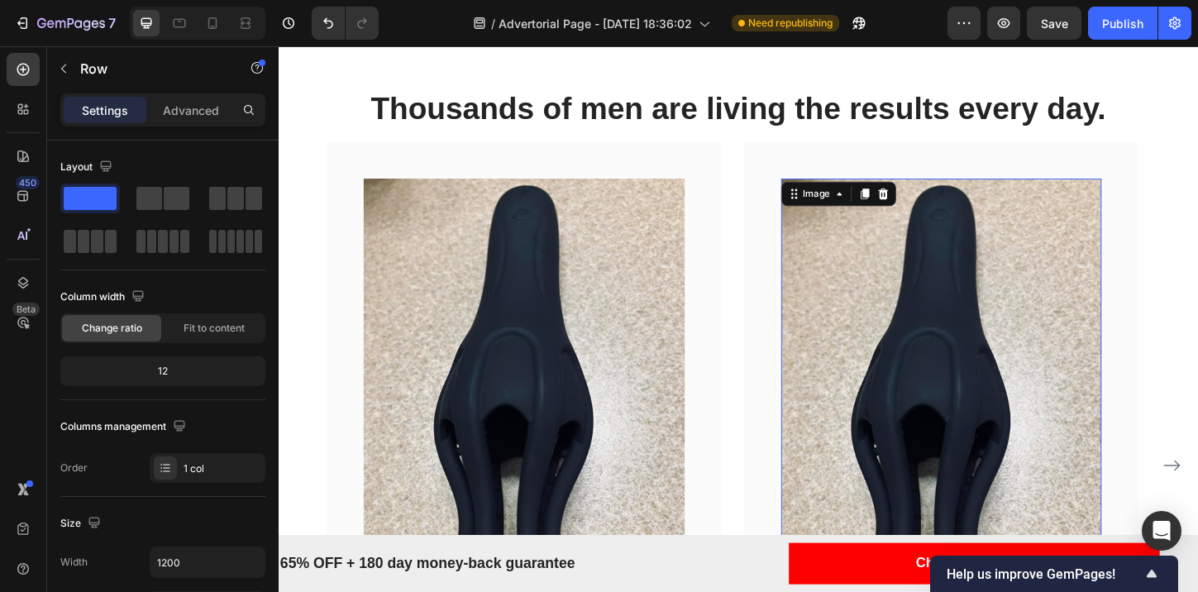
click at [1031, 260] on img at bounding box center [994, 405] width 346 height 432
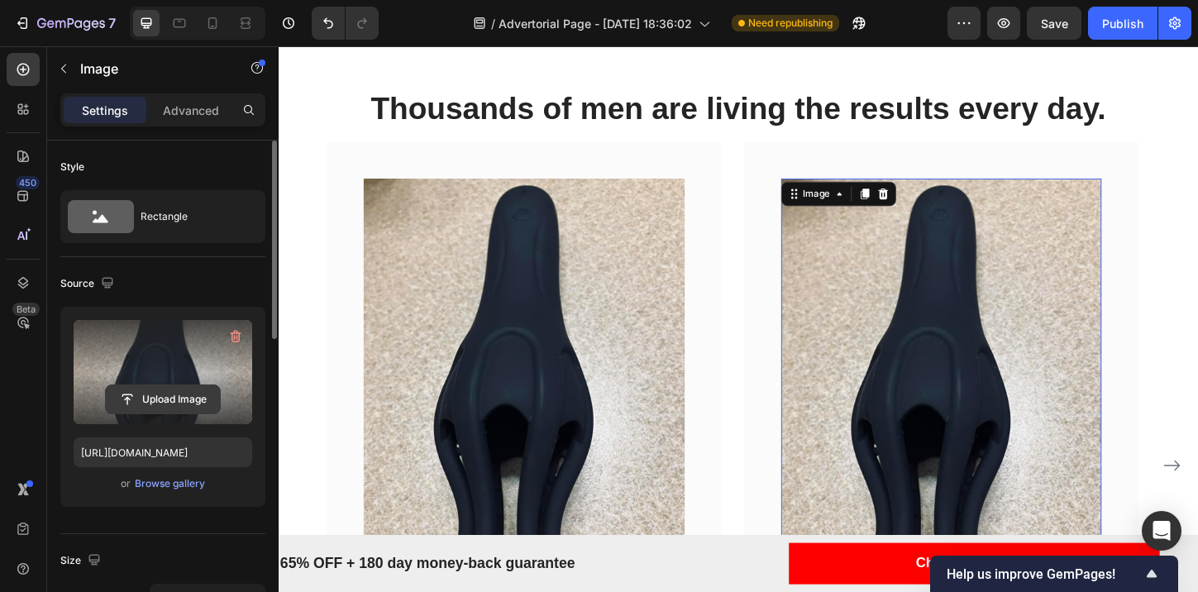
click at [138, 393] on input "file" at bounding box center [163, 399] width 114 height 28
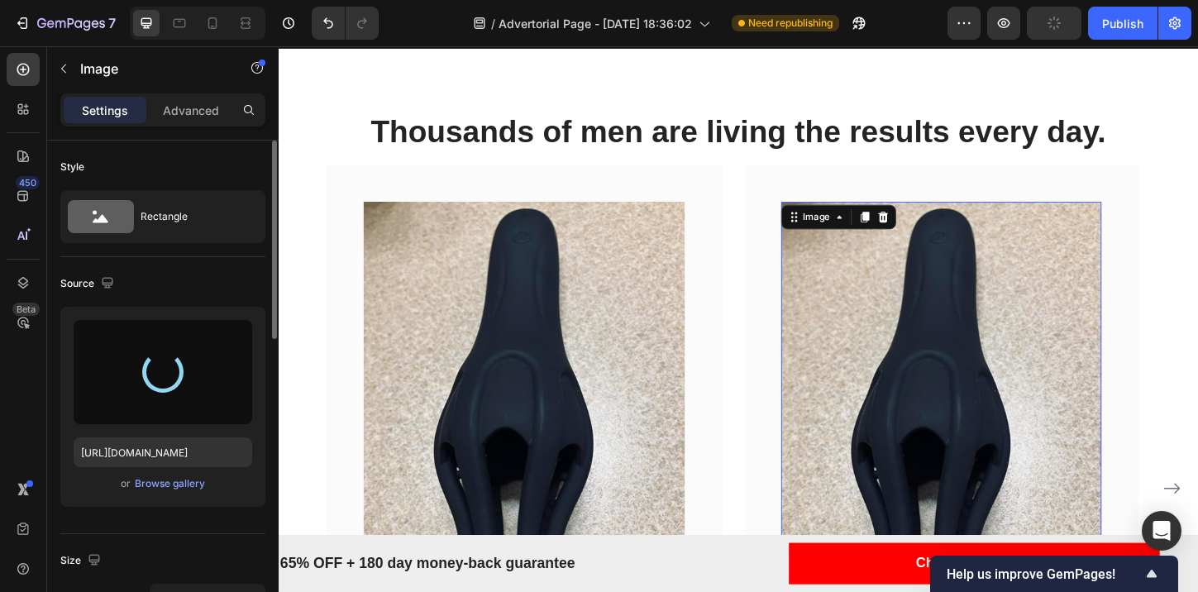
scroll to position [4631, 0]
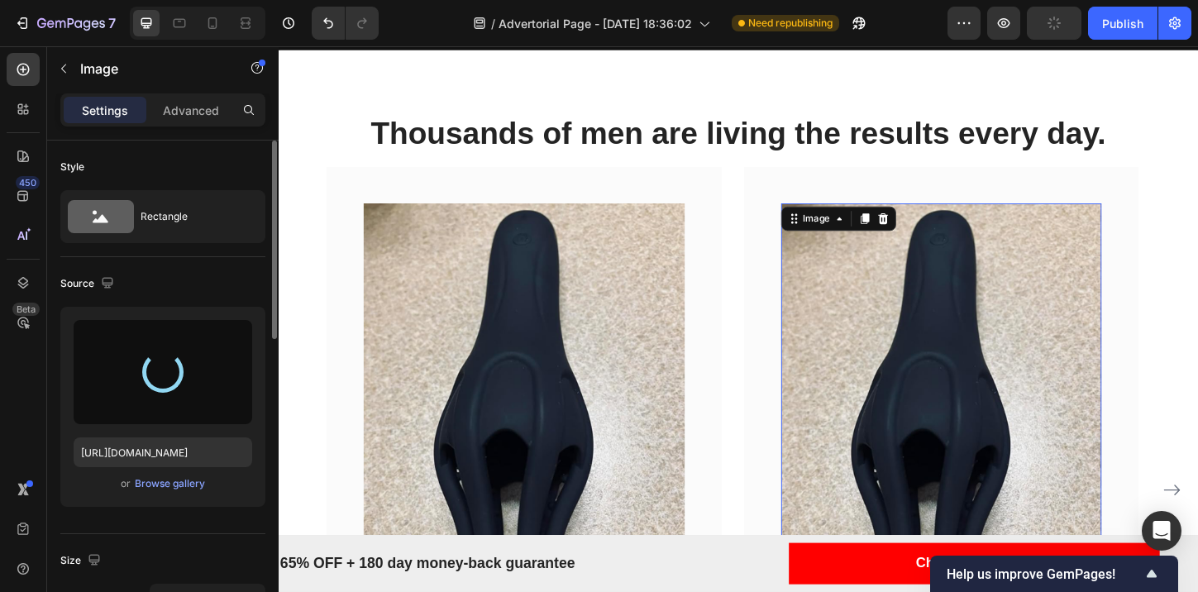
type input "[URL][DOMAIN_NAME]"
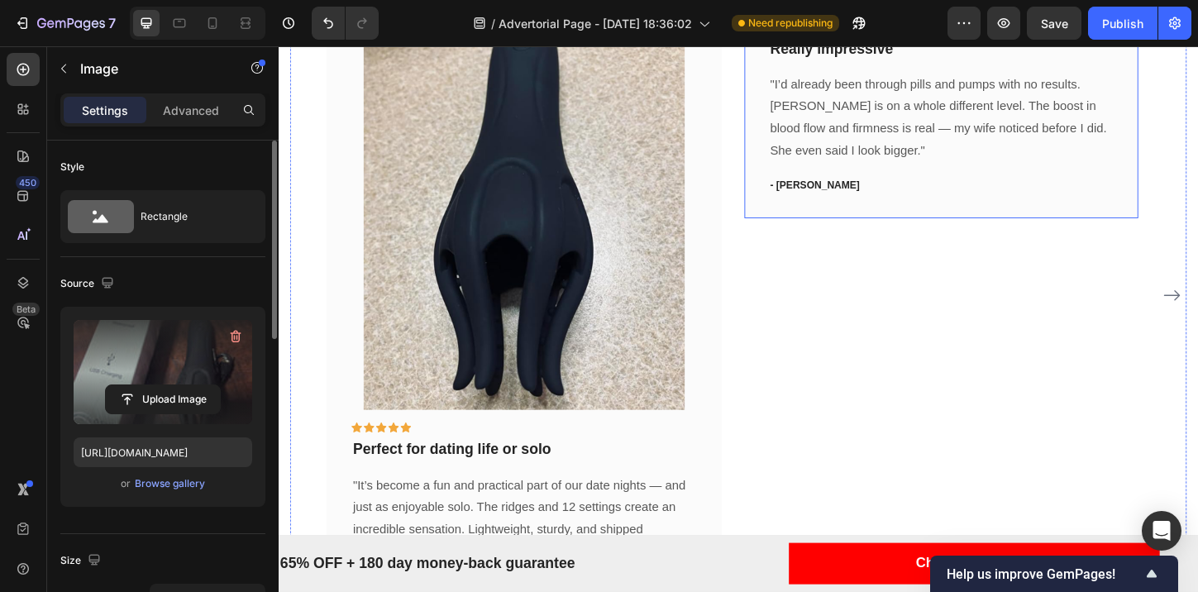
scroll to position [4606, 0]
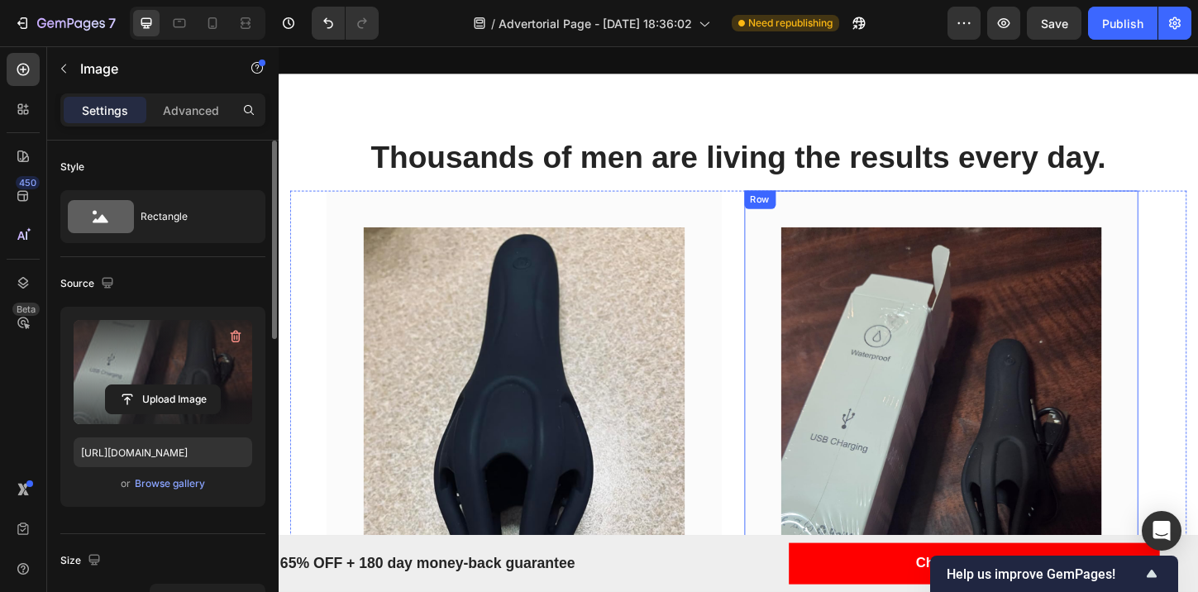
click at [829, 216] on div "Image Row Icon Icon Icon Icon Icon Row Really impressive Text block "I’d alread…" at bounding box center [994, 565] width 426 height 726
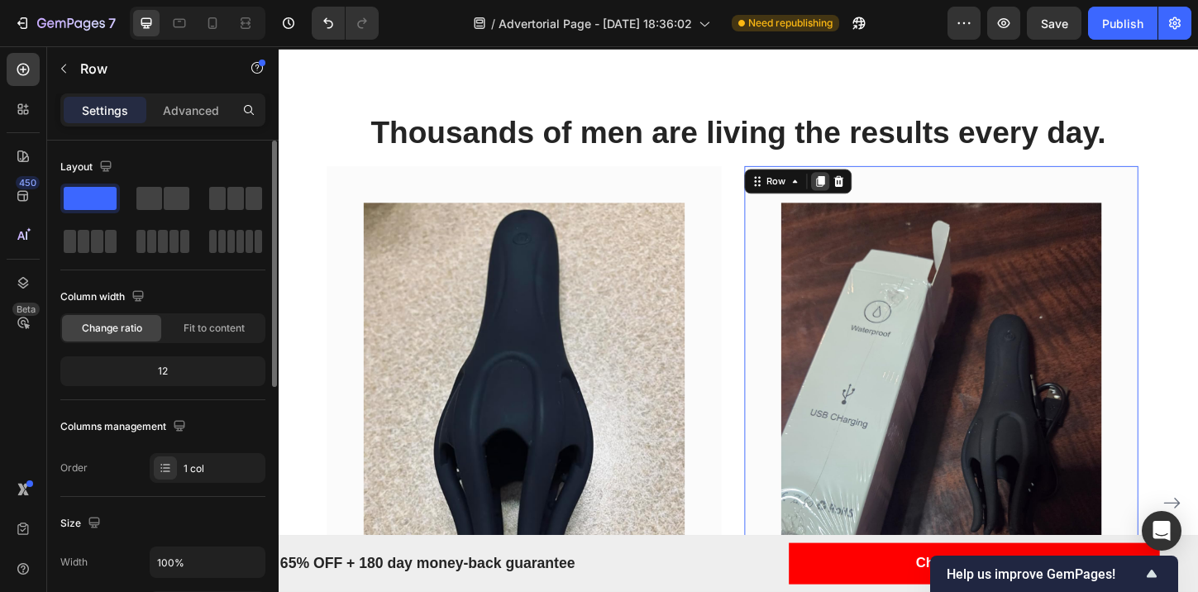
click at [864, 198] on icon at bounding box center [862, 191] width 13 height 13
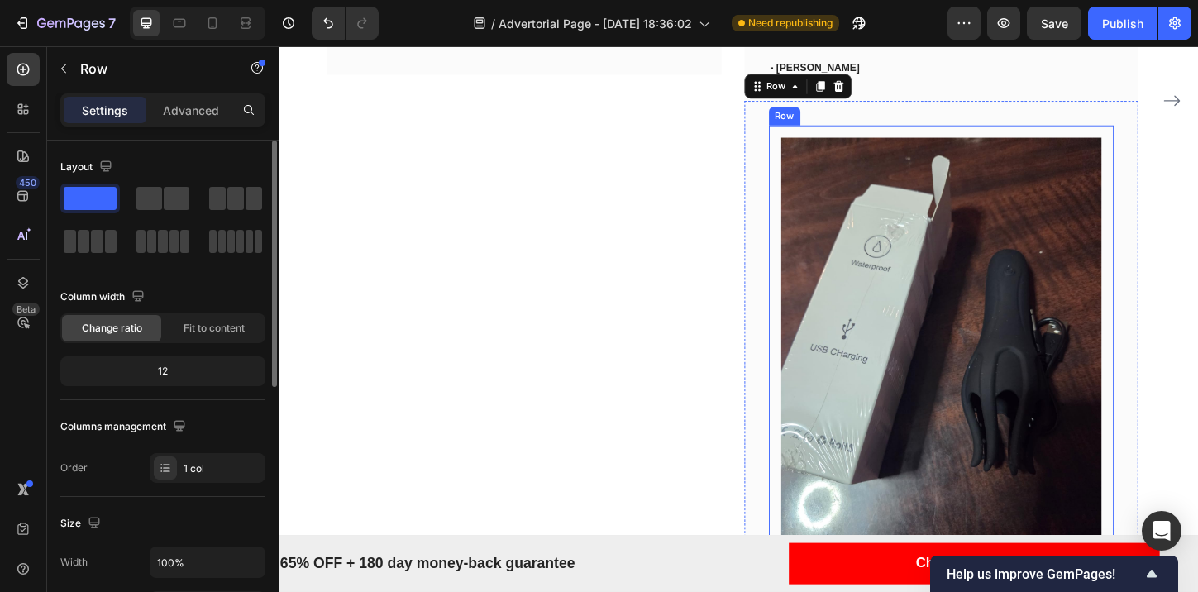
scroll to position [5430, 0]
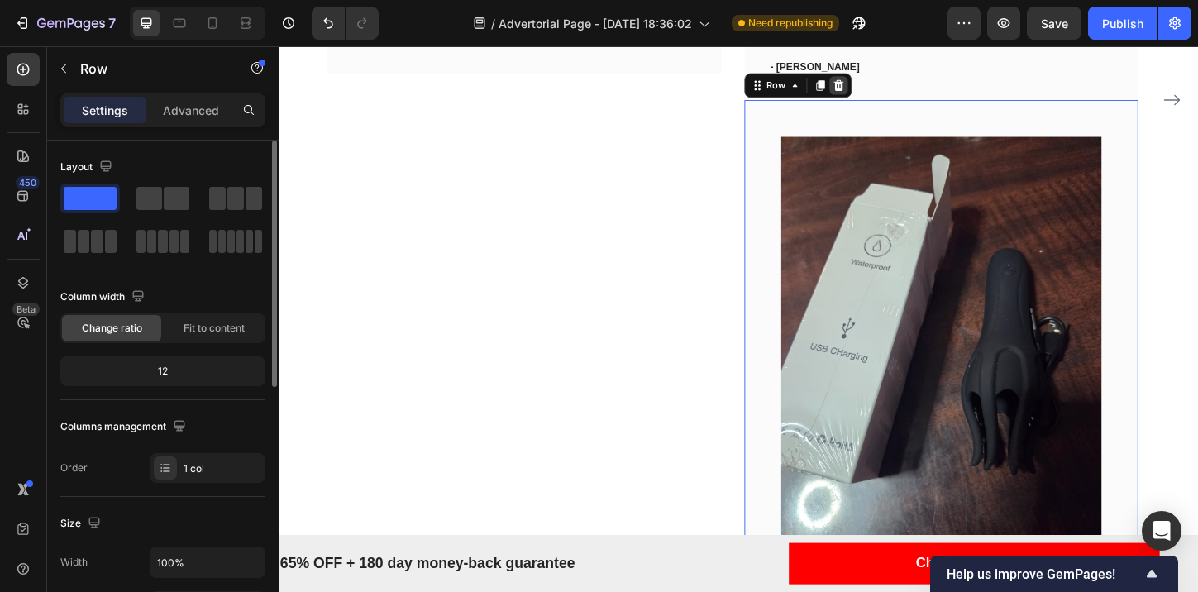
click at [888, 92] on div at bounding box center [883, 89] width 20 height 20
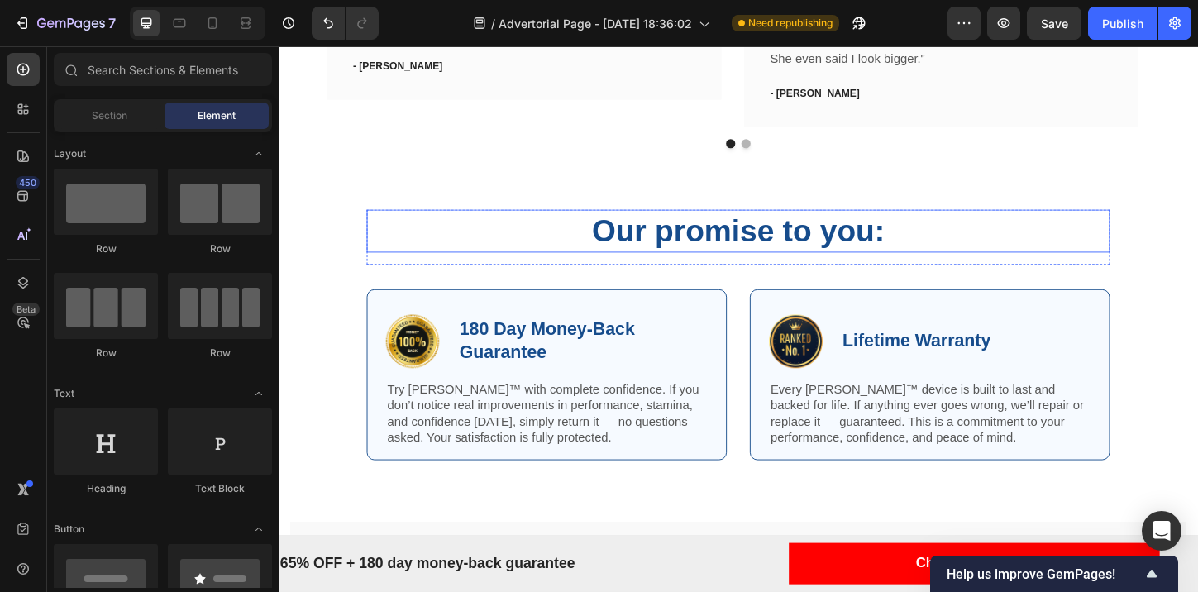
scroll to position [5304, 0]
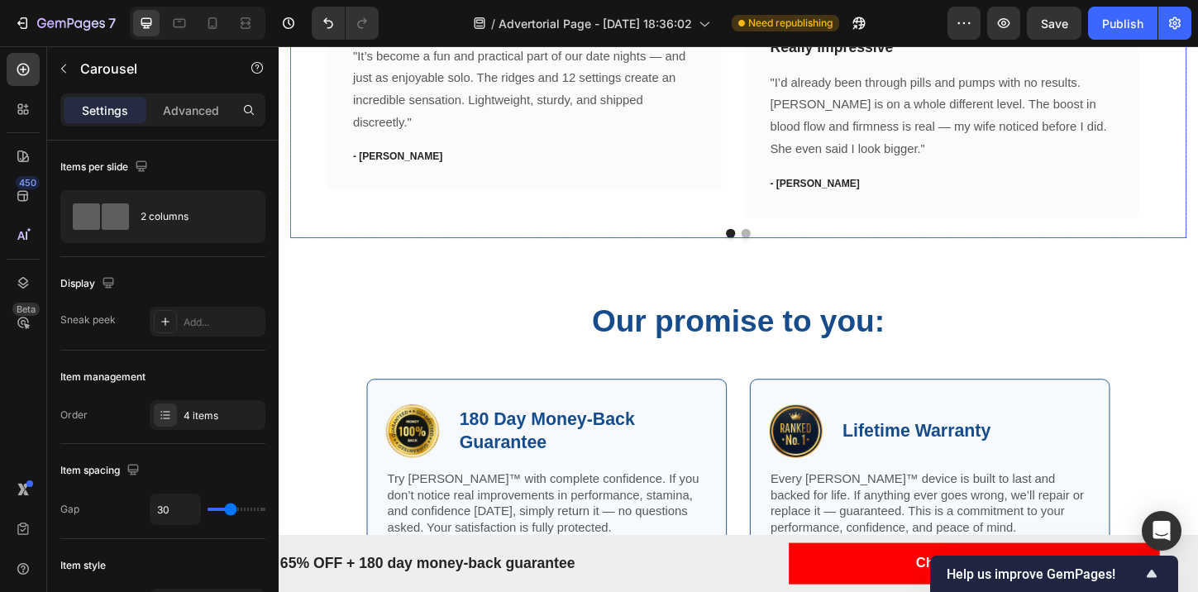
click at [779, 245] on button "Dot" at bounding box center [783, 248] width 10 height 10
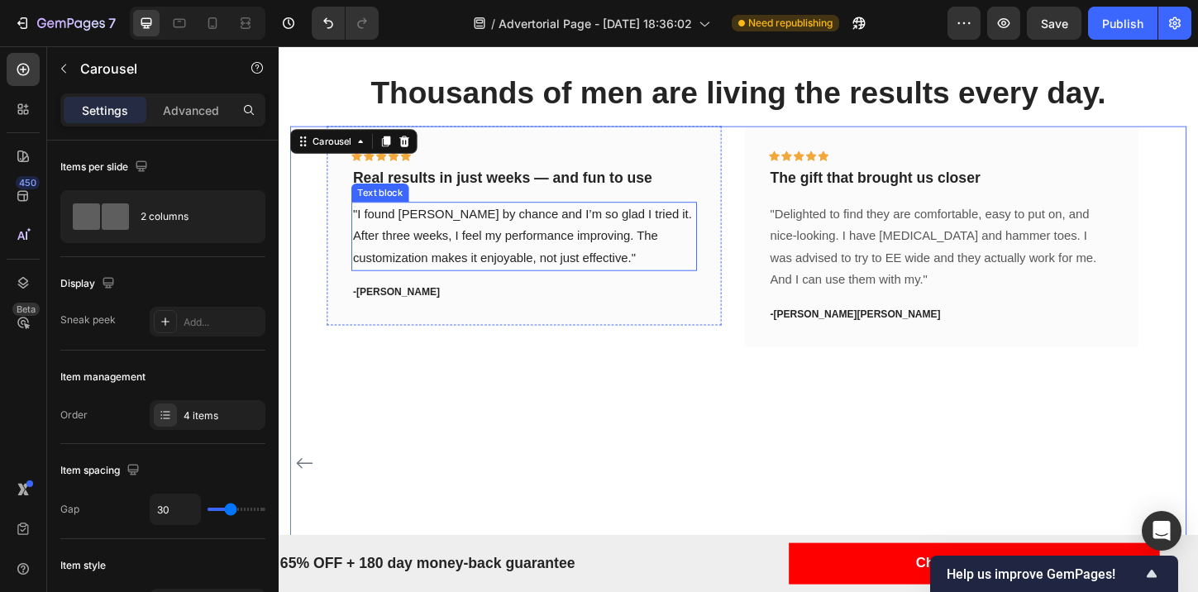
scroll to position [4674, 0]
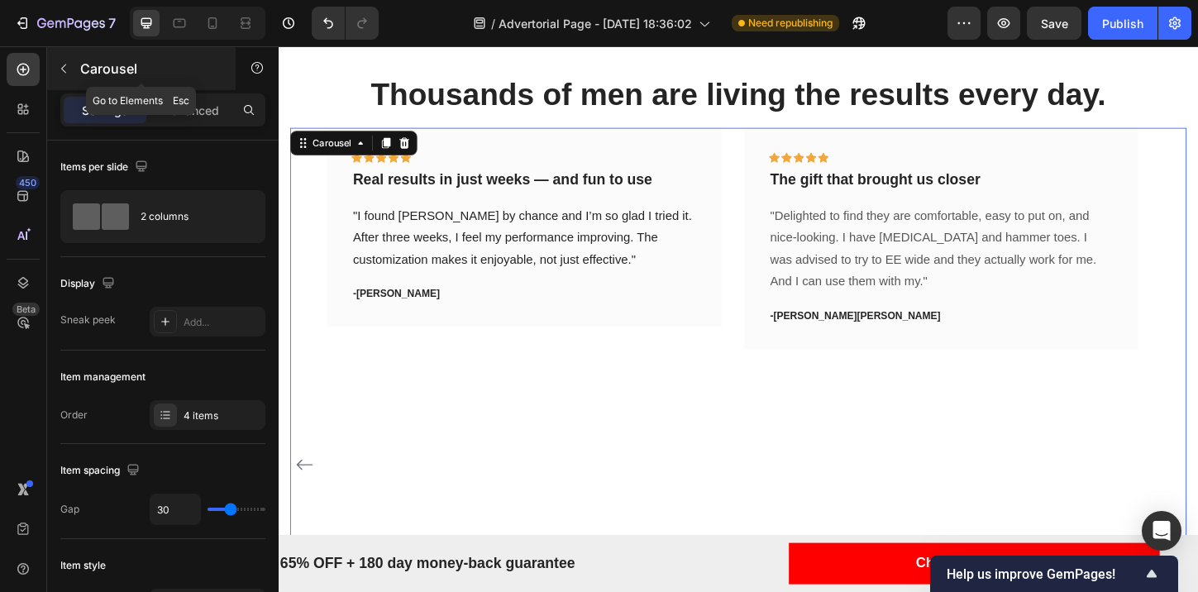
click at [65, 64] on icon "button" at bounding box center [63, 68] width 5 height 9
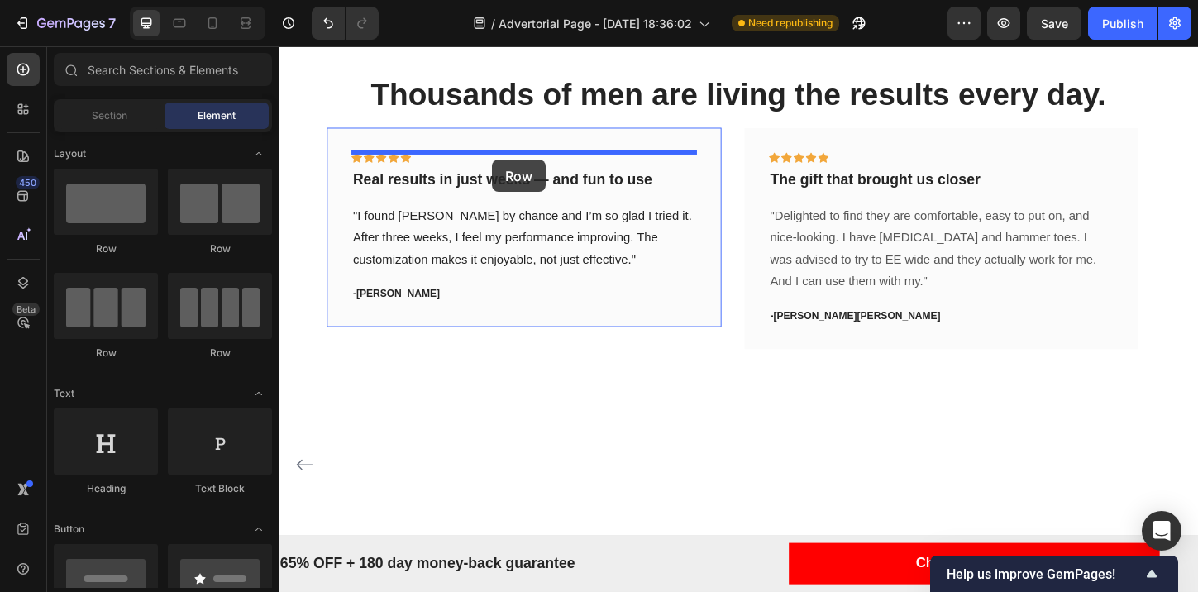
drag, startPoint x: 407, startPoint y: 233, endPoint x: 508, endPoint y: 169, distance: 119.7
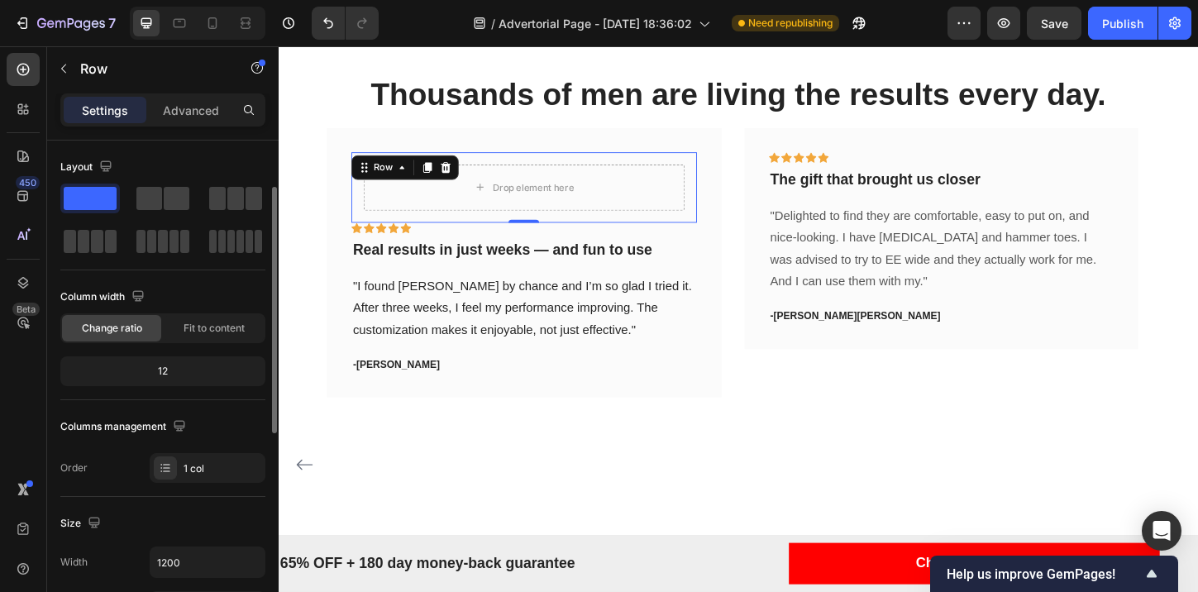
scroll to position [31, 0]
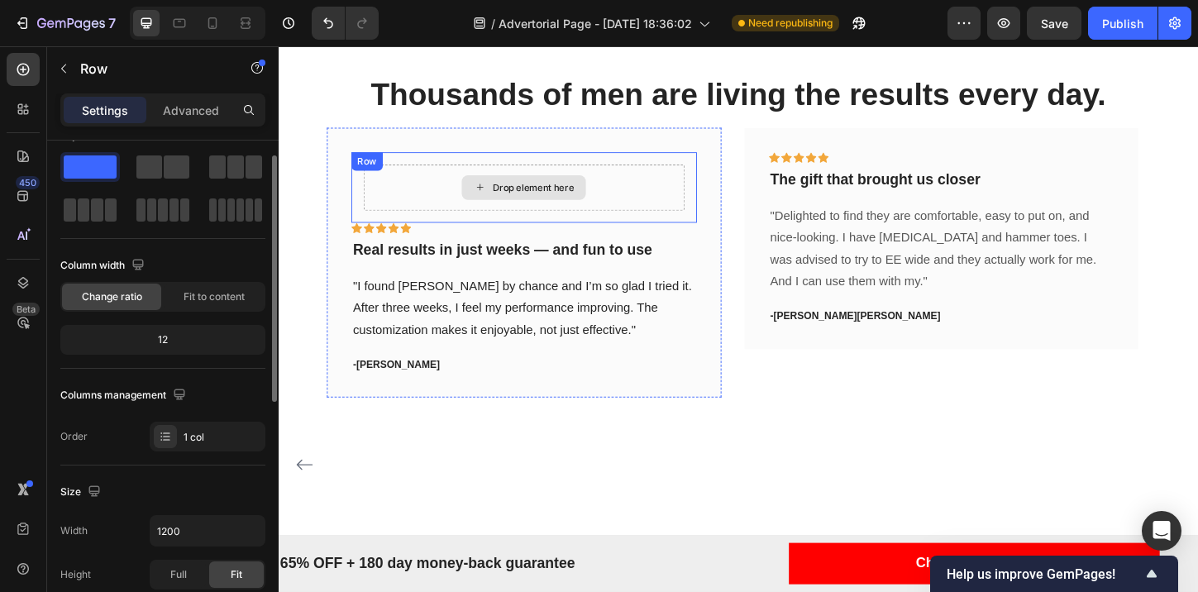
click at [516, 209] on div "Drop element here" at bounding box center [543, 198] width 134 height 26
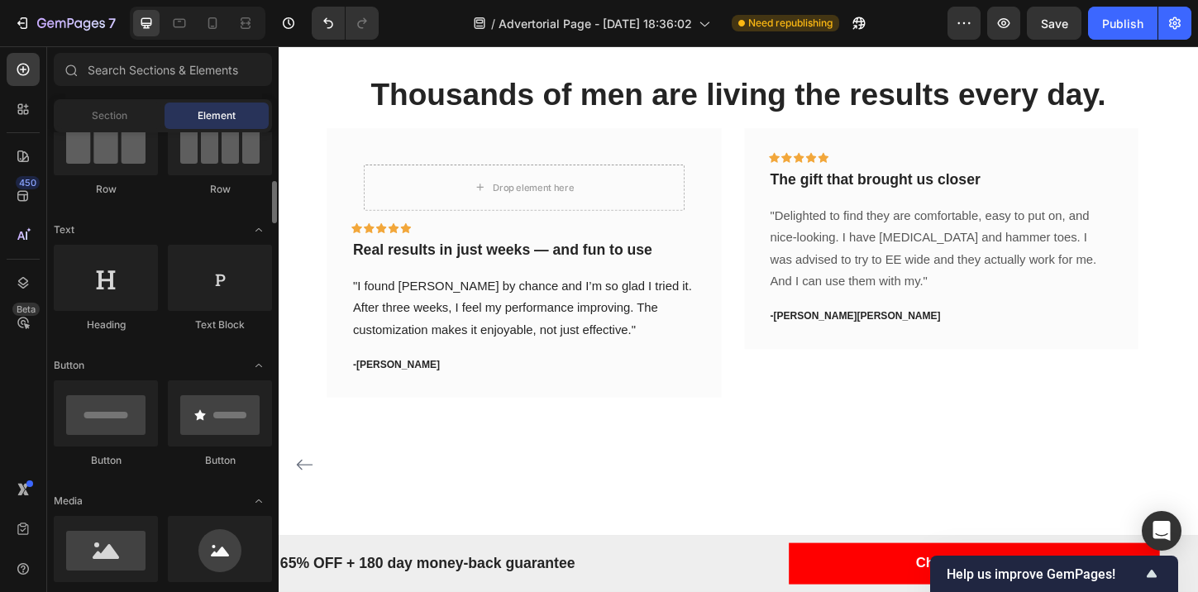
scroll to position [195, 0]
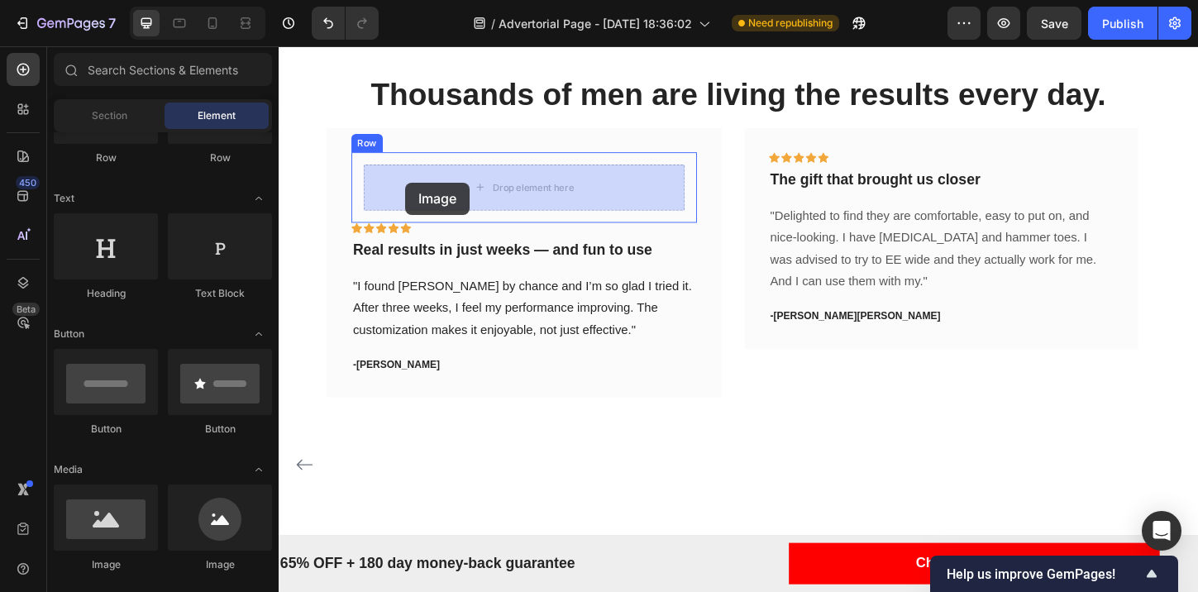
drag, startPoint x: 396, startPoint y: 550, endPoint x: 417, endPoint y: 192, distance: 359.3
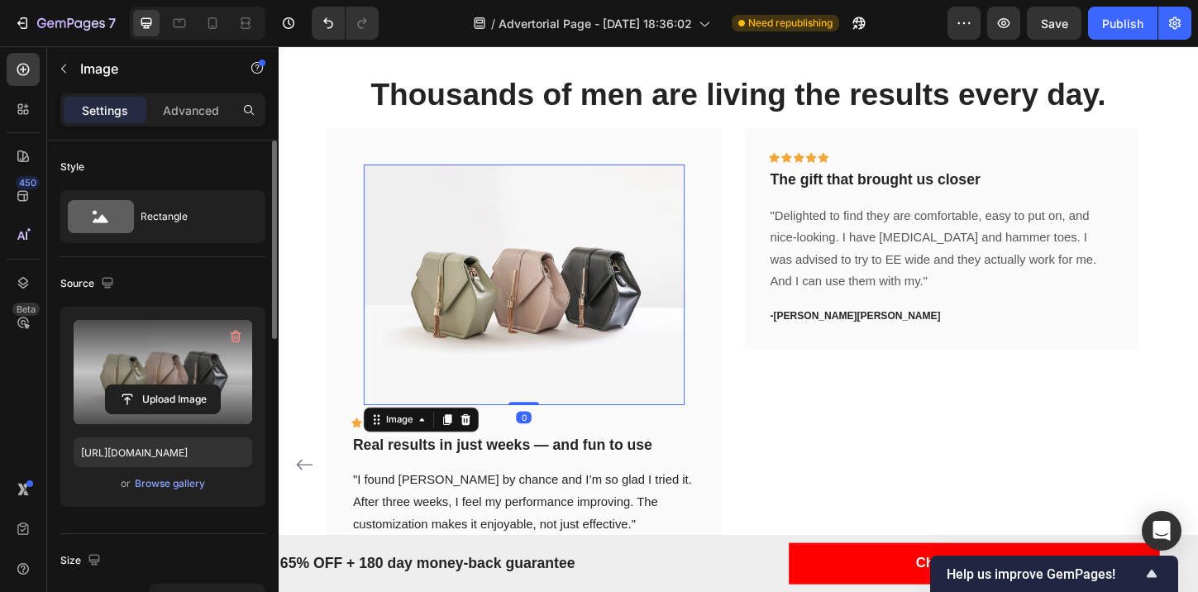
click at [210, 359] on label at bounding box center [163, 372] width 179 height 104
click at [210, 385] on input "file" at bounding box center [163, 399] width 114 height 28
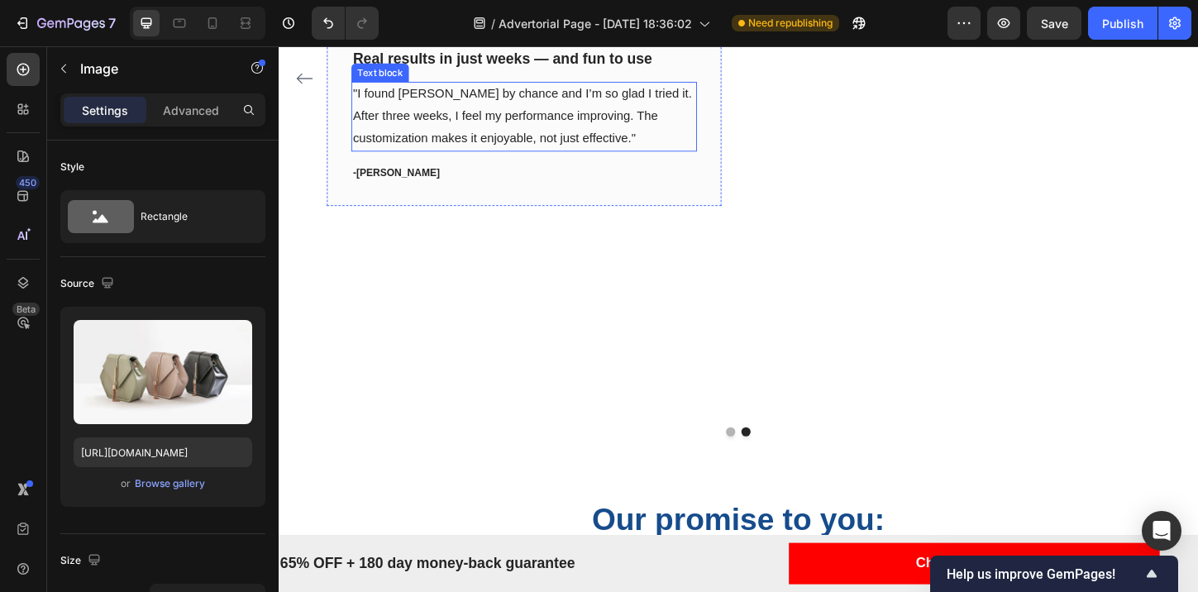
scroll to position [4532, 0]
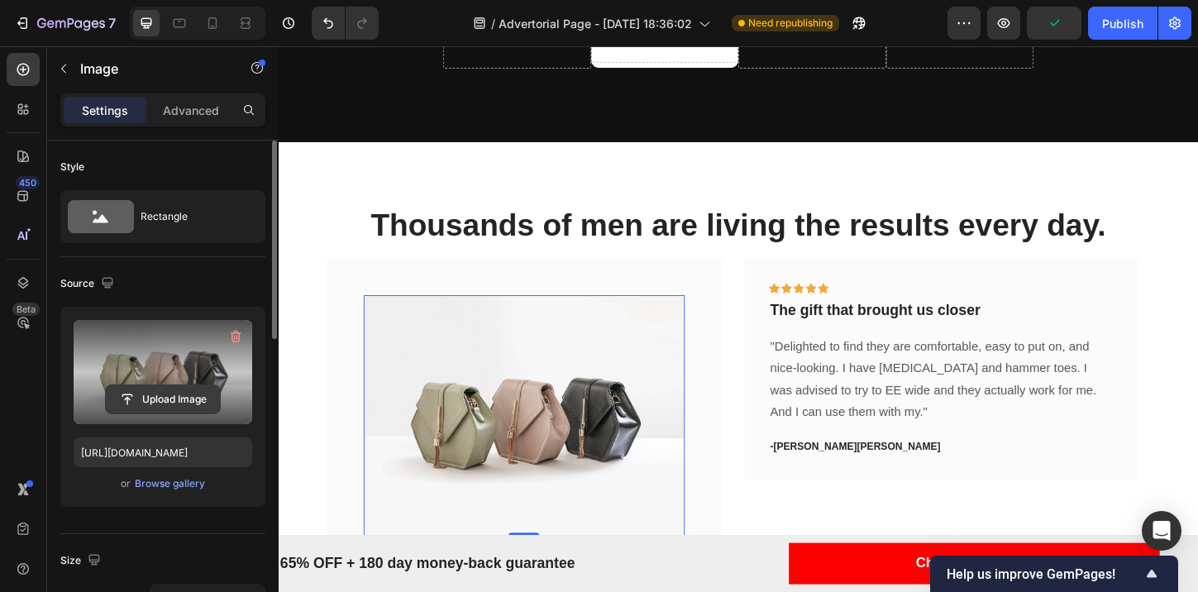
click at [159, 389] on input "file" at bounding box center [163, 399] width 114 height 28
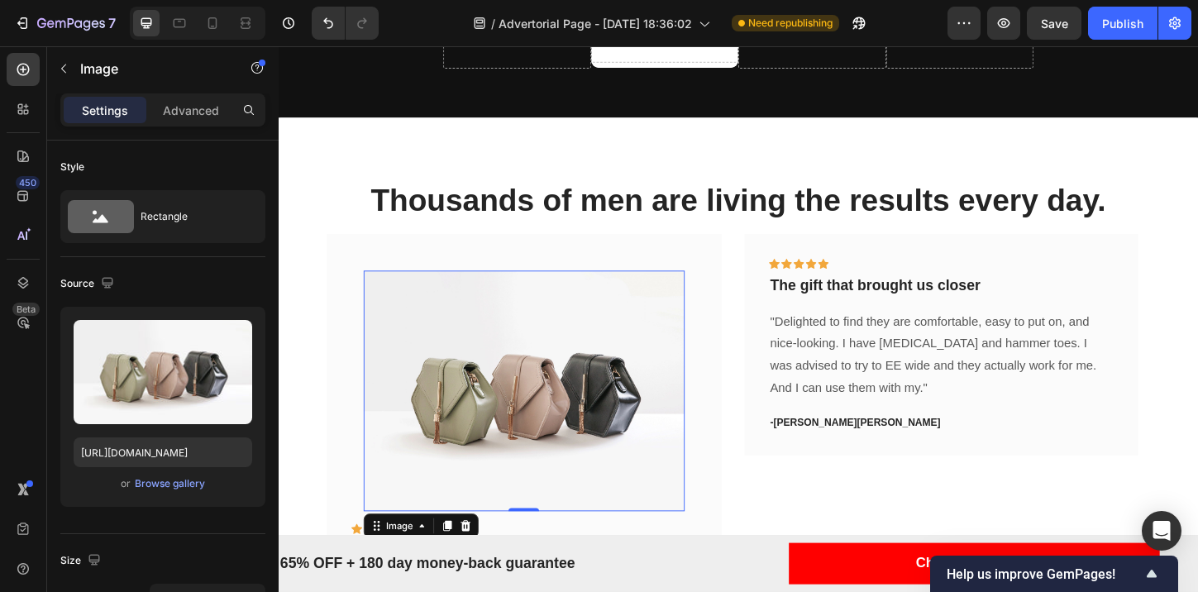
scroll to position [4682, 0]
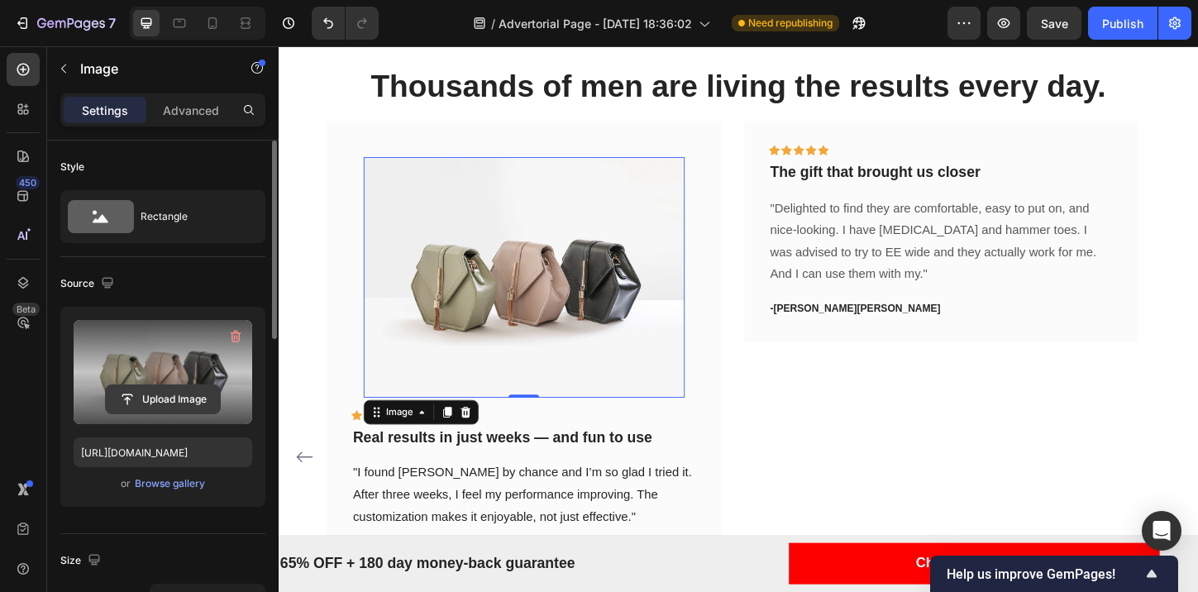
click at [180, 409] on input "file" at bounding box center [163, 399] width 114 height 28
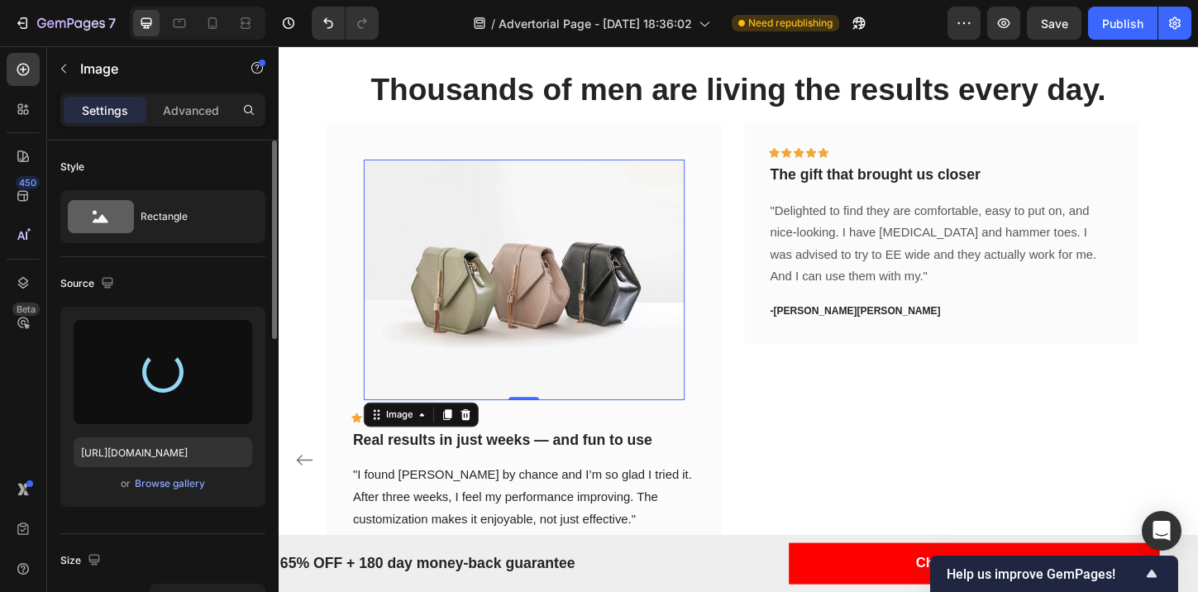
scroll to position [4678, 0]
type input "[URL][DOMAIN_NAME]"
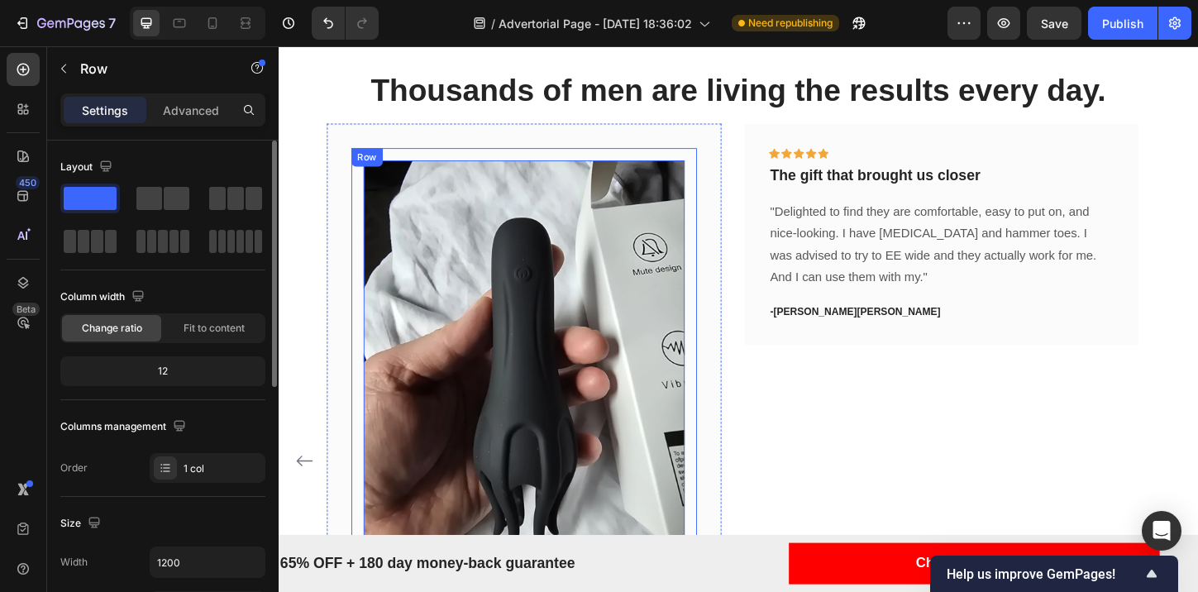
click at [466, 166] on div "Image 0 Row" at bounding box center [543, 385] width 373 height 459
click at [441, 173] on icon at bounding box center [439, 173] width 9 height 12
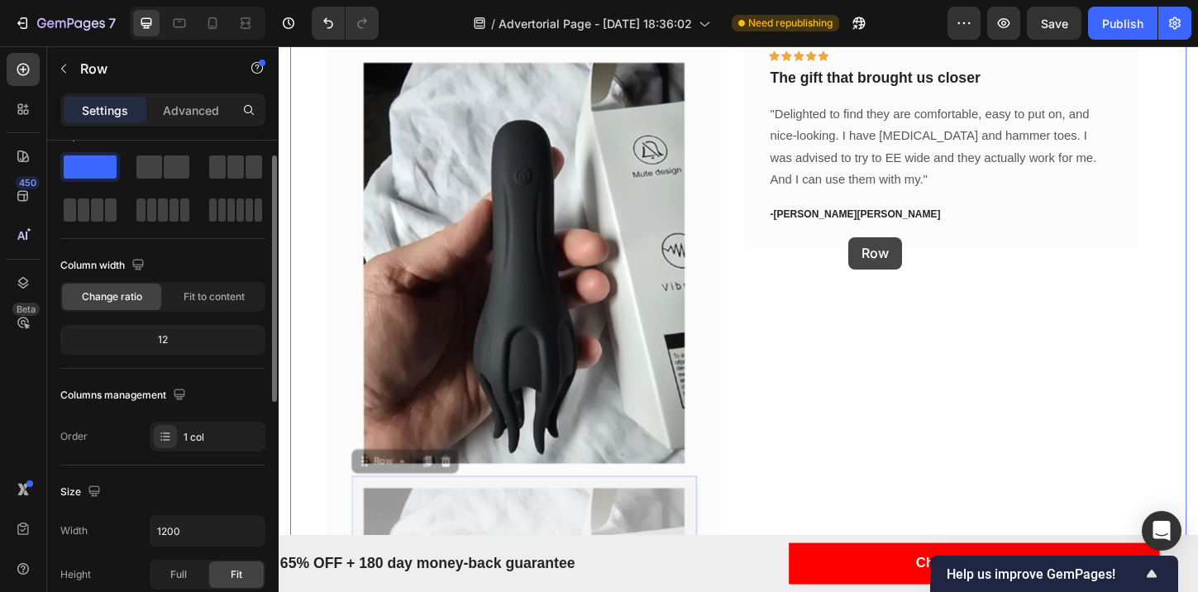
scroll to position [4607, 0]
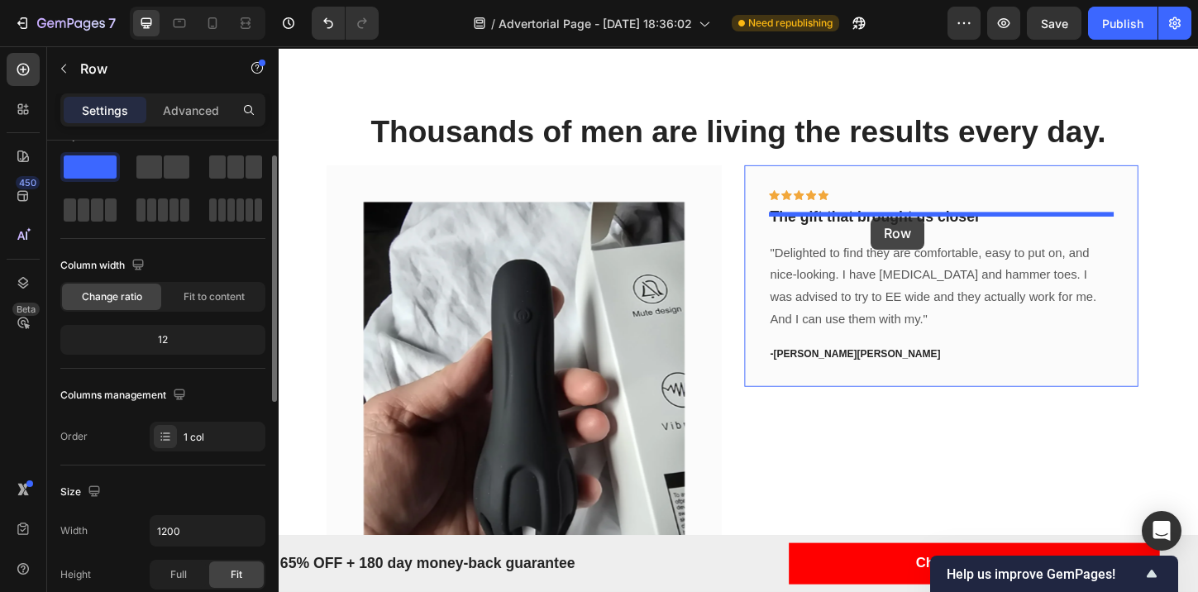
drag, startPoint x: 374, startPoint y: 90, endPoint x: 917, endPoint y: 231, distance: 560.9
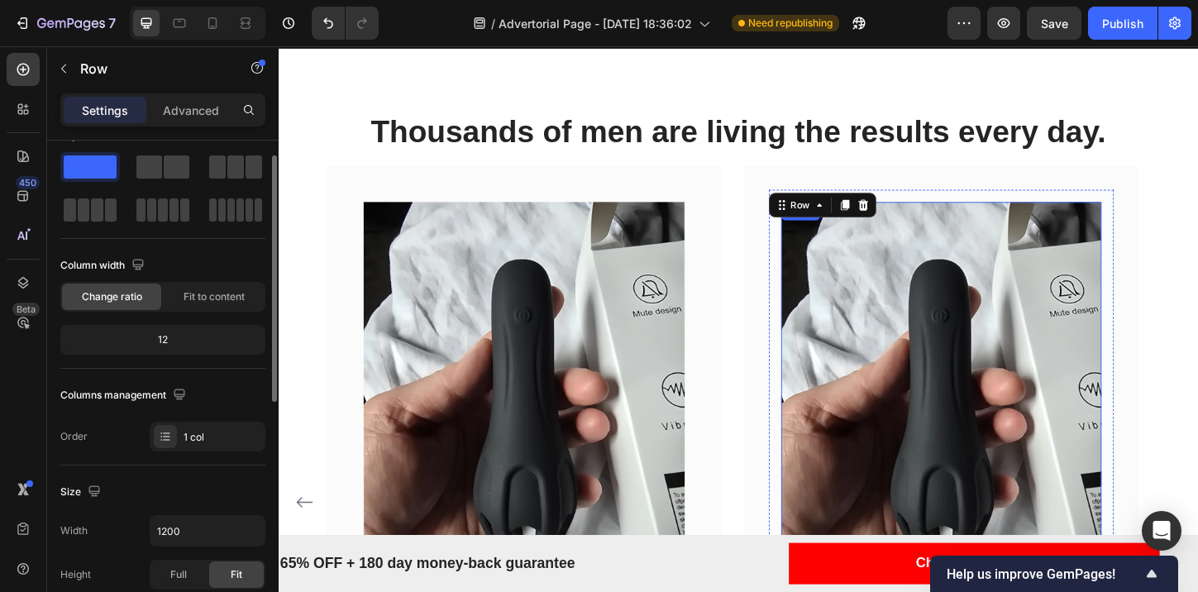
click at [879, 361] on img at bounding box center [994, 430] width 346 height 432
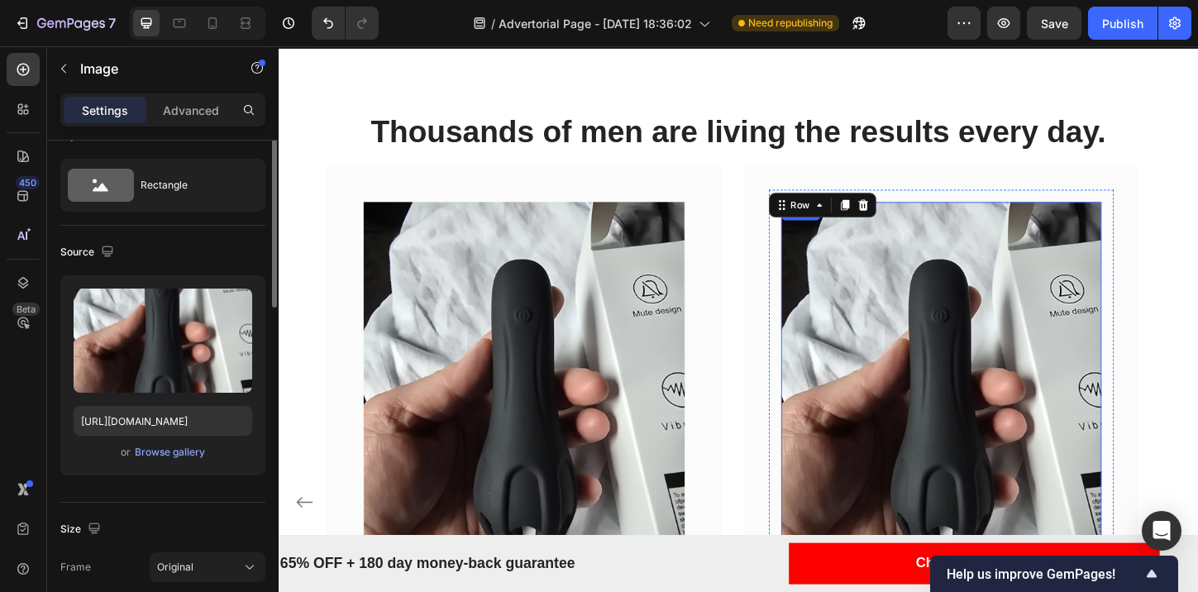
scroll to position [0, 0]
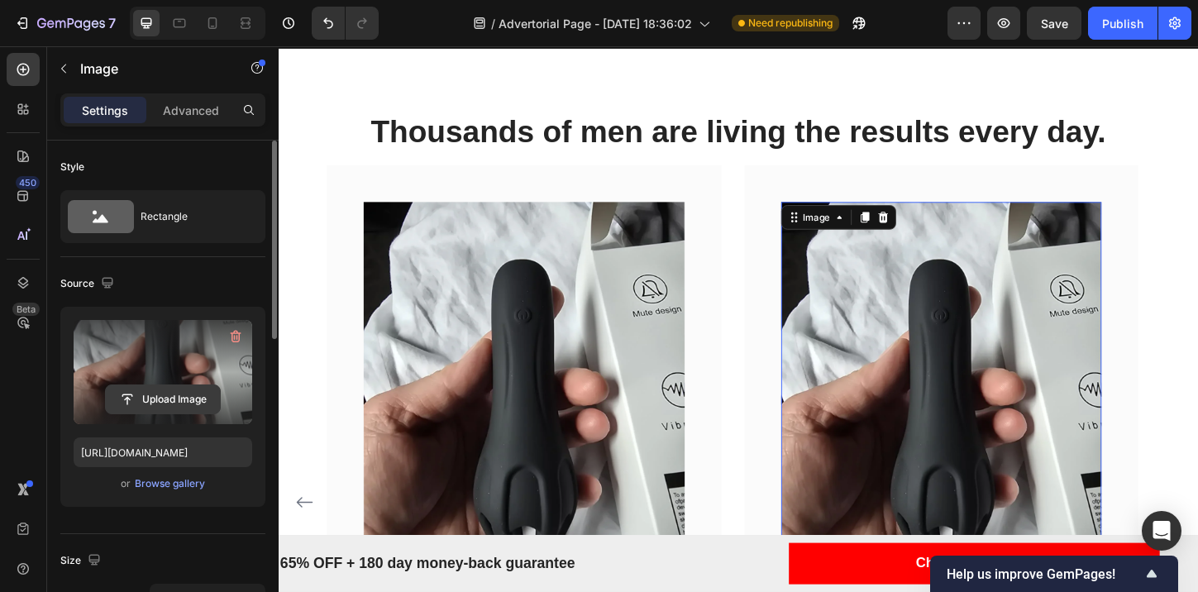
click at [175, 410] on input "file" at bounding box center [163, 399] width 114 height 28
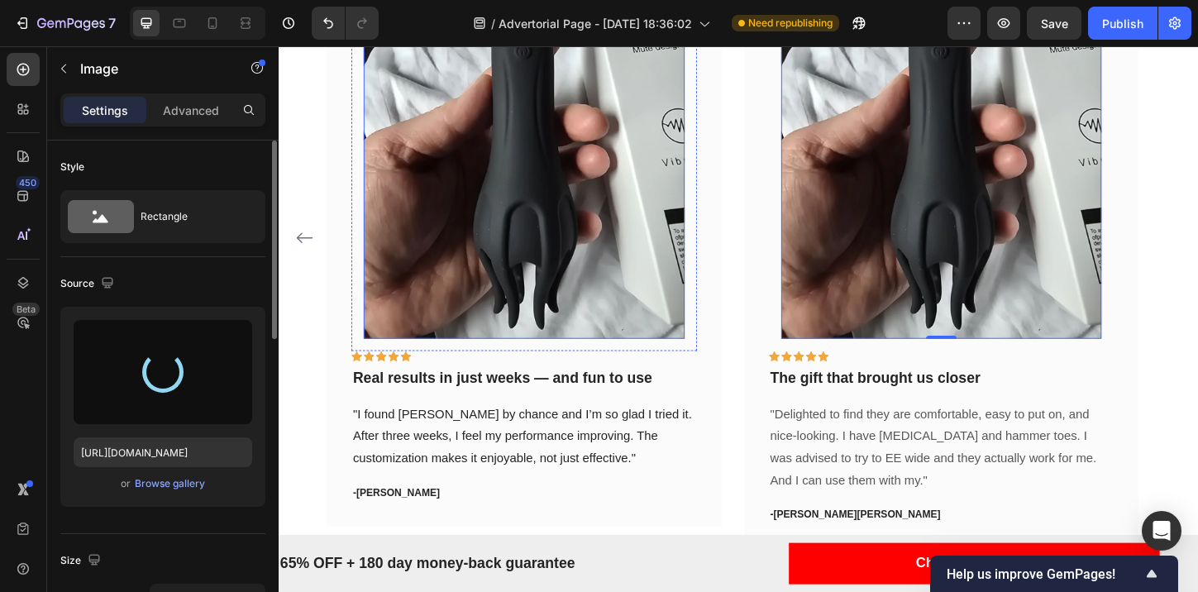
scroll to position [5004, 0]
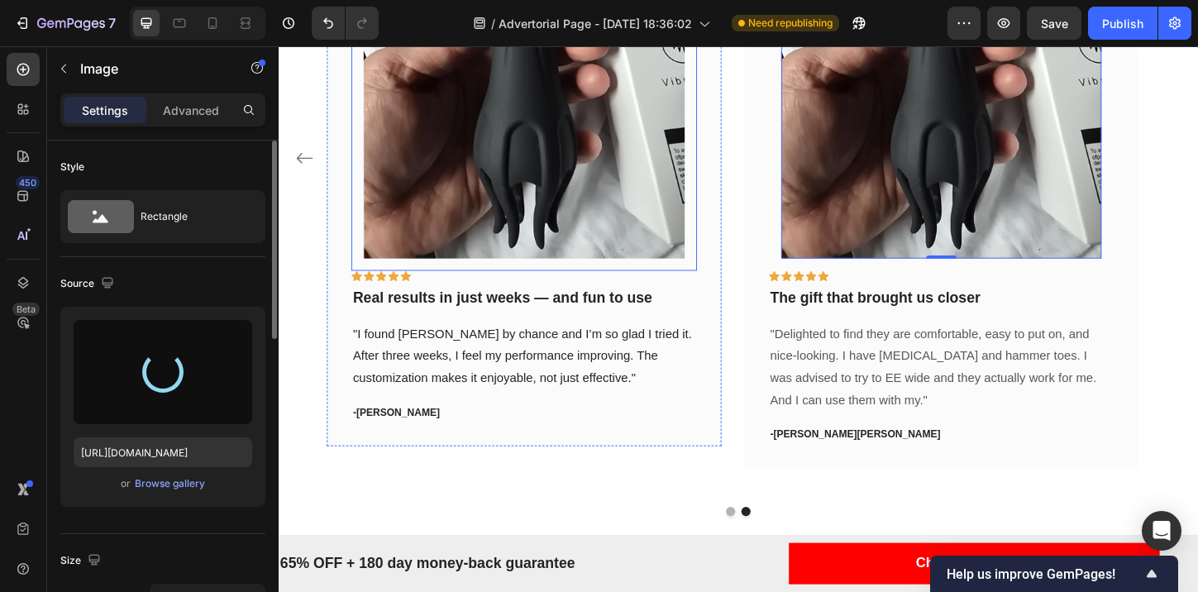
type input "[URL][DOMAIN_NAME]"
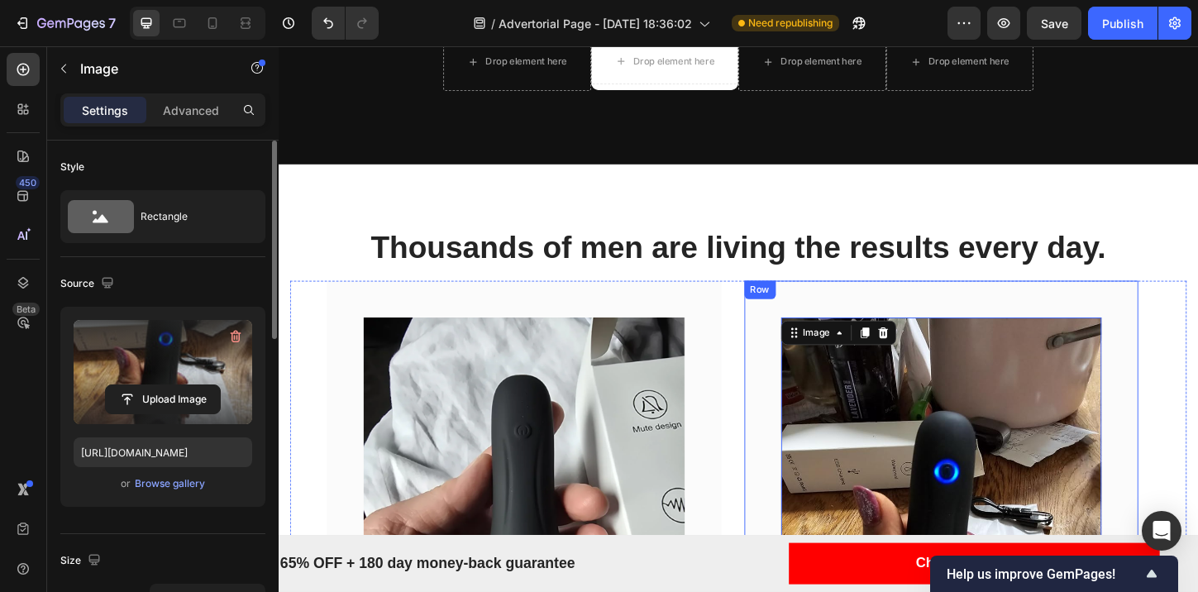
scroll to position [4524, 0]
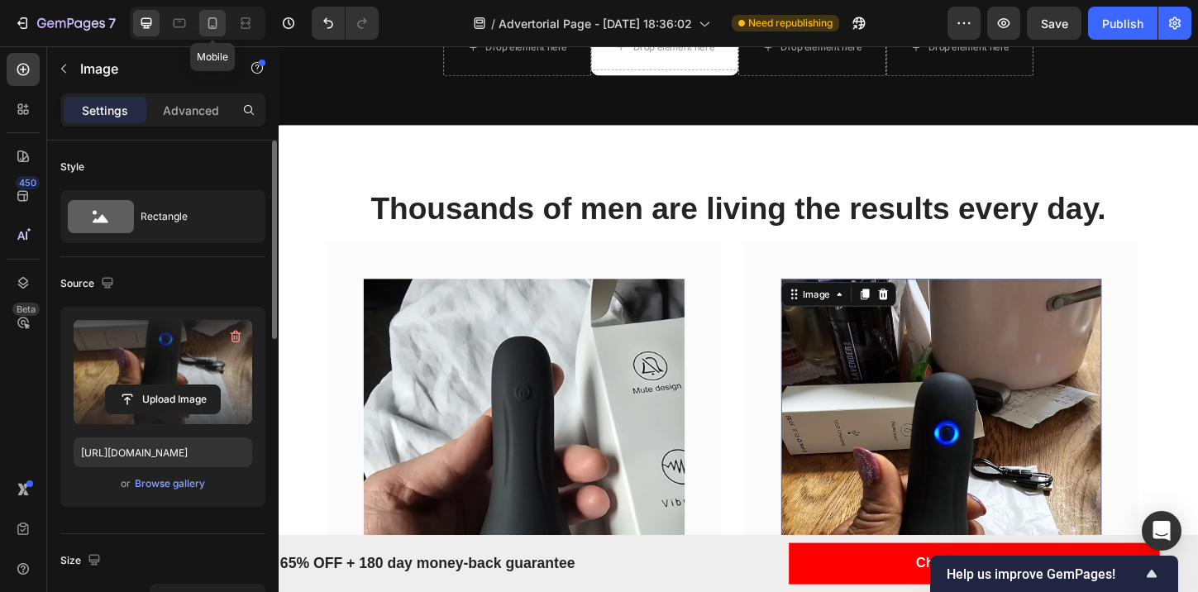
click at [214, 17] on icon at bounding box center [212, 23] width 17 height 17
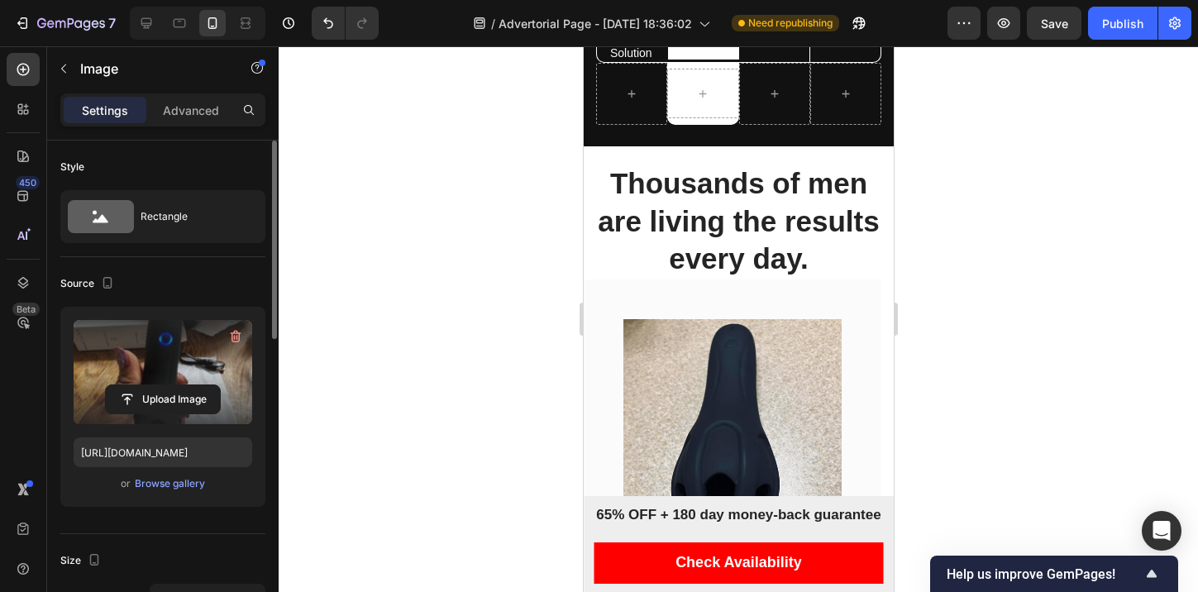
scroll to position [804, 0]
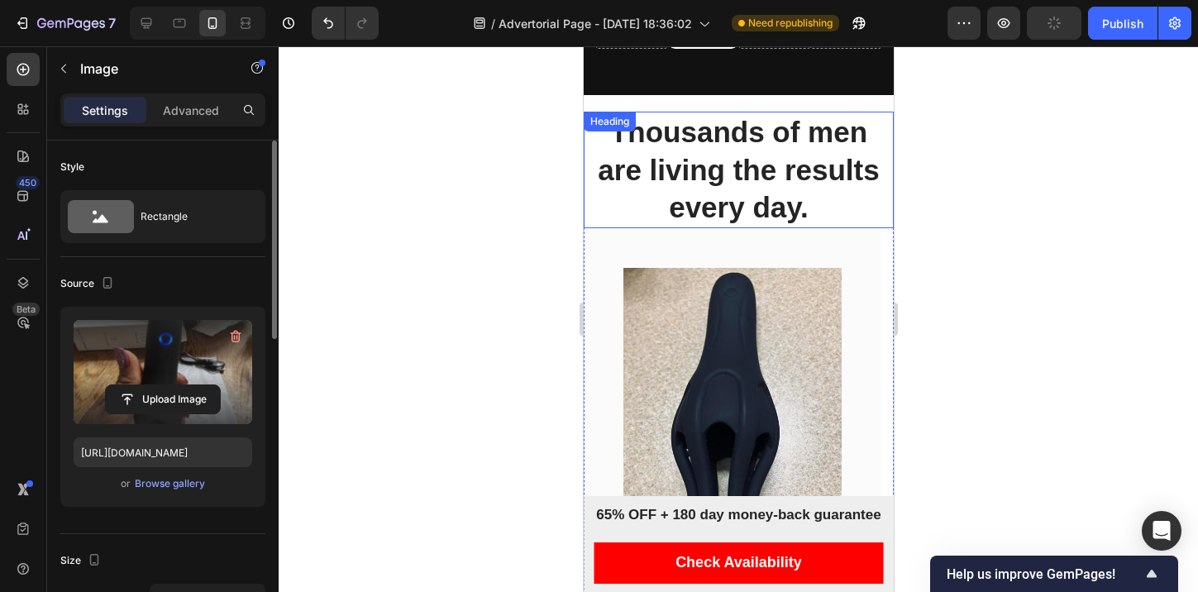
click at [807, 186] on h2 "Thousands of men are living the results every day." at bounding box center [738, 170] width 310 height 117
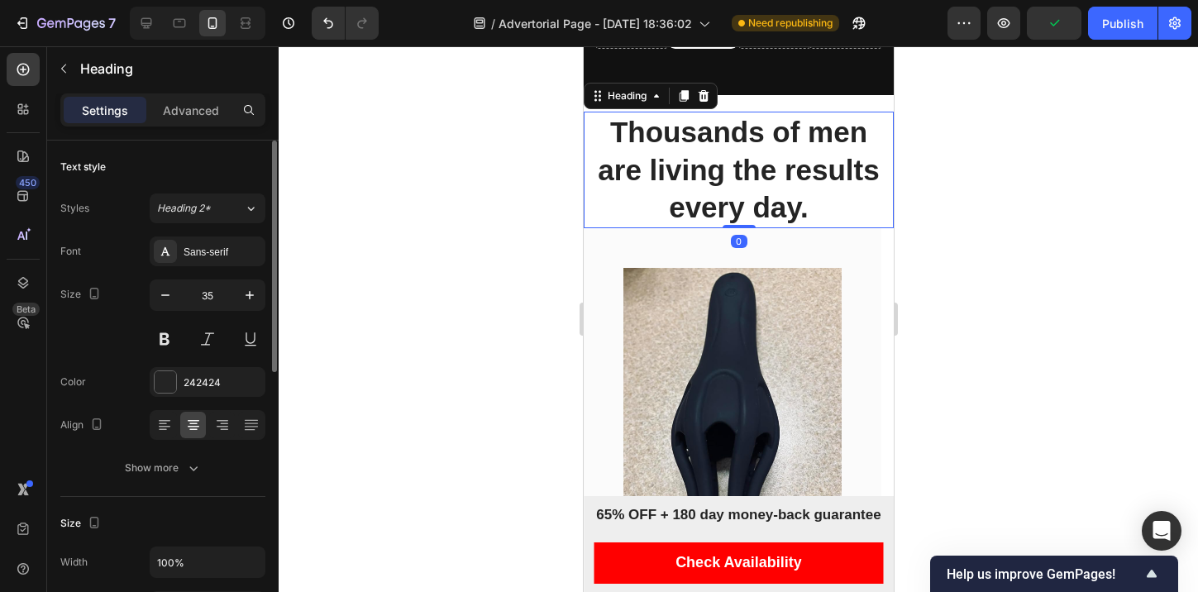
click at [198, 132] on div "Settings Advanced" at bounding box center [162, 116] width 231 height 47
click at [207, 114] on p "Advanced" at bounding box center [191, 110] width 56 height 17
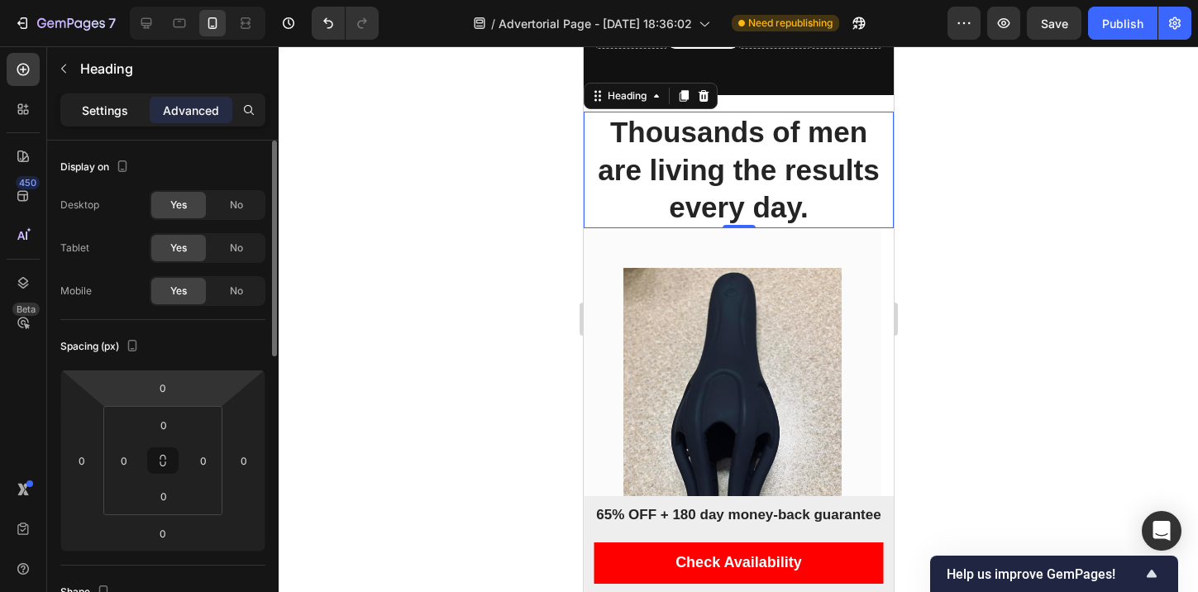
click at [126, 121] on div "Settings" at bounding box center [105, 110] width 83 height 26
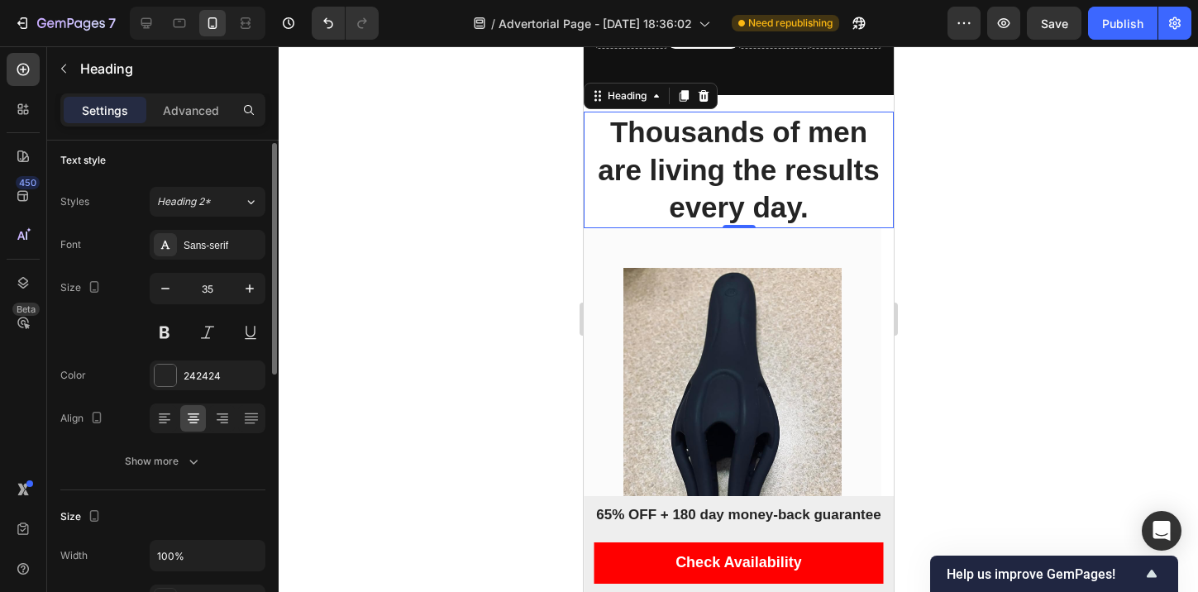
scroll to position [0, 0]
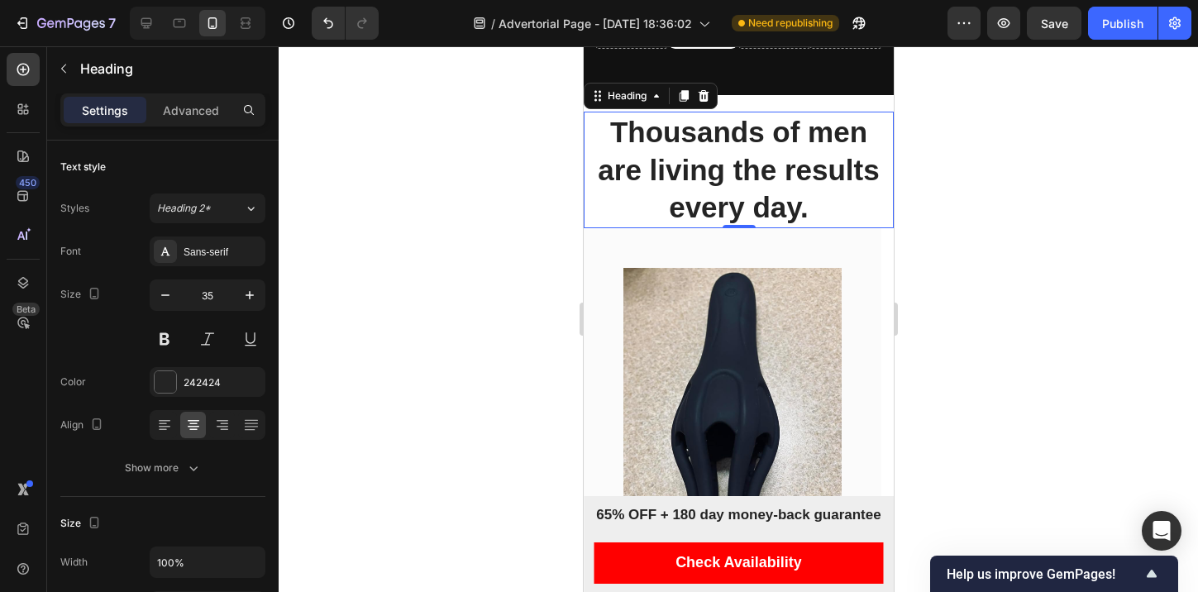
click at [184, 95] on div "Settings Advanced" at bounding box center [162, 109] width 205 height 33
click at [185, 106] on p "Advanced" at bounding box center [191, 110] width 56 height 17
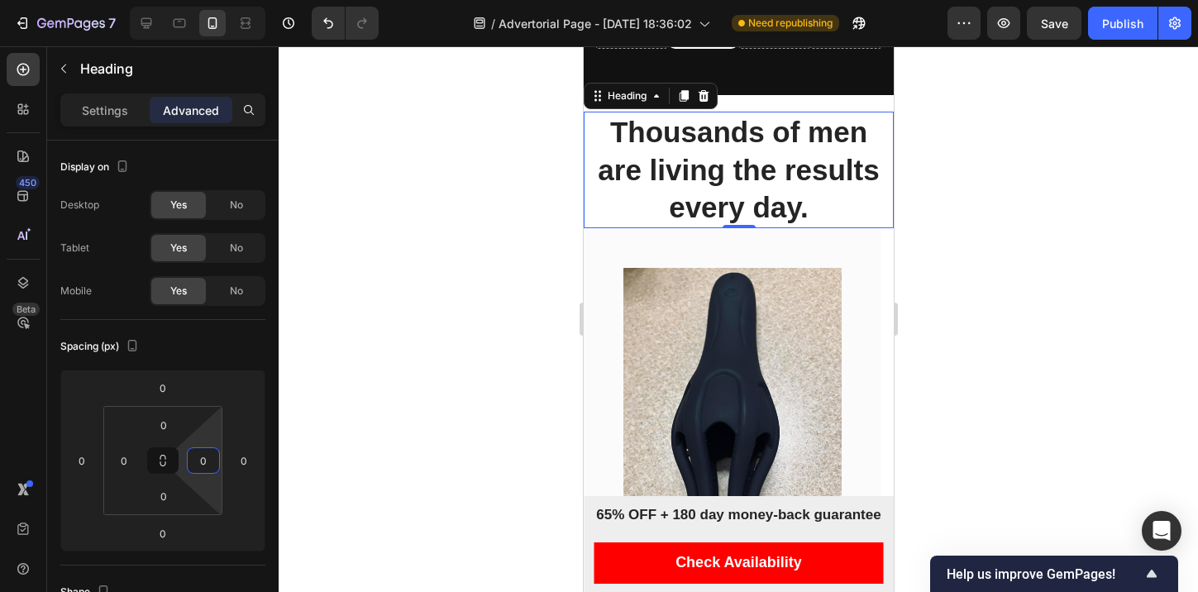
click at [201, 469] on input "0" at bounding box center [203, 460] width 25 height 25
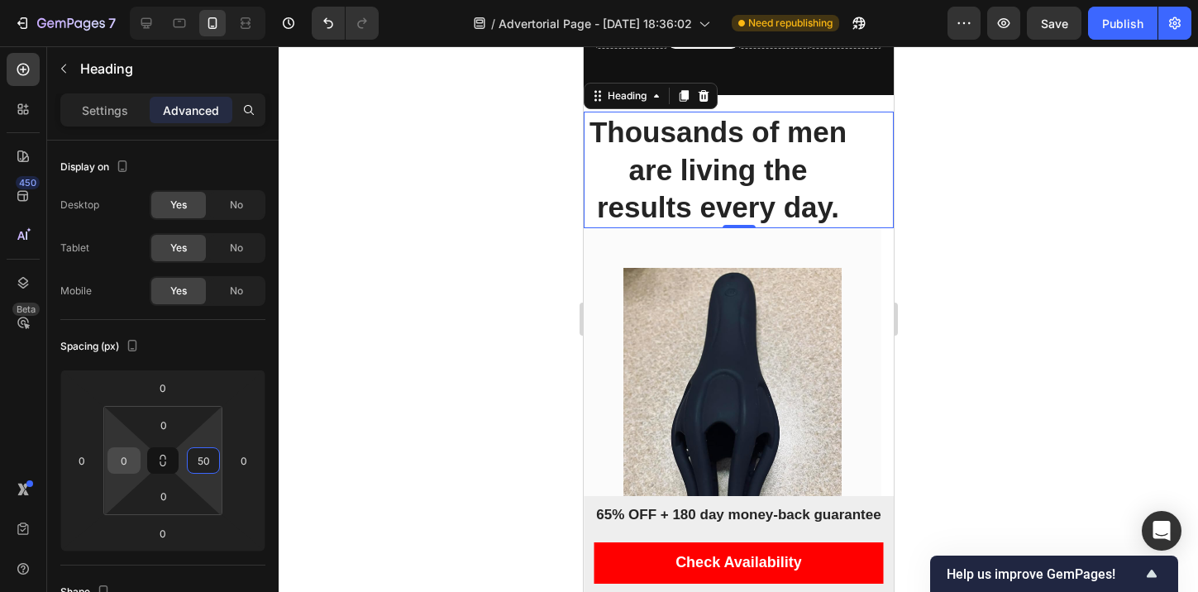
type input "50"
click at [126, 460] on input "0" at bounding box center [124, 460] width 25 height 25
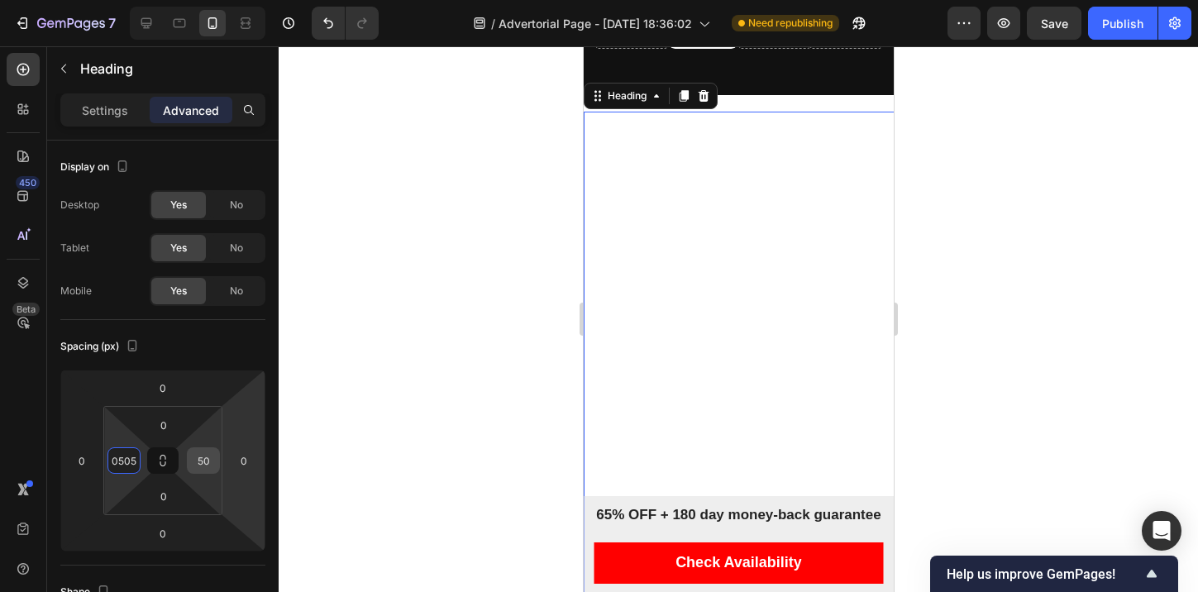
scroll to position [0, 5]
click at [126, 468] on input "05055" at bounding box center [124, 460] width 25 height 25
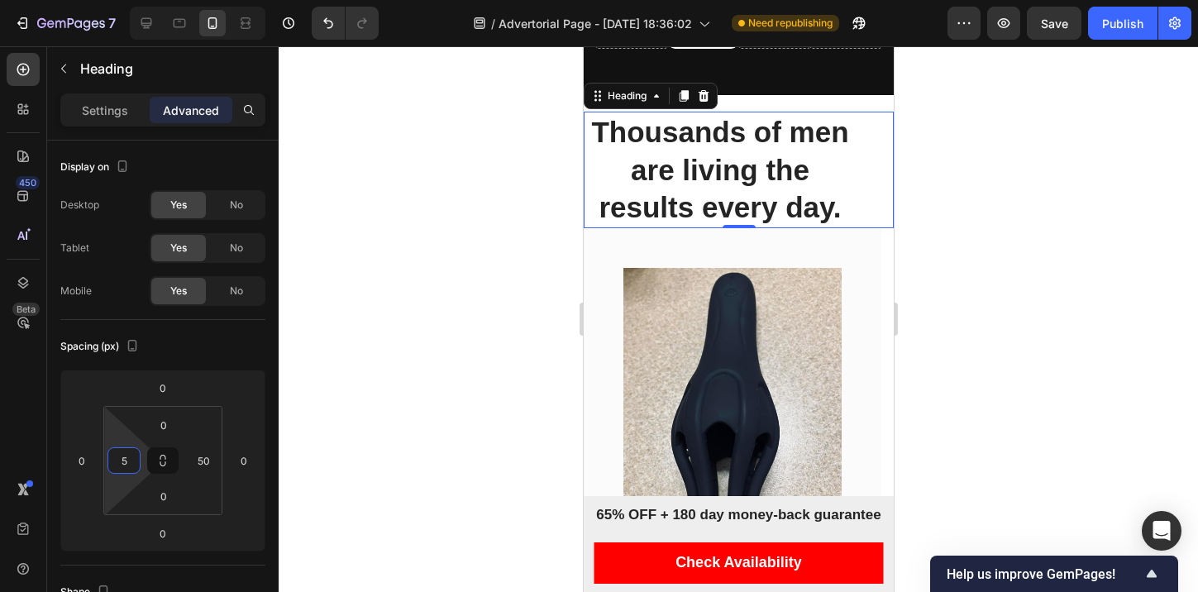
type input "50"
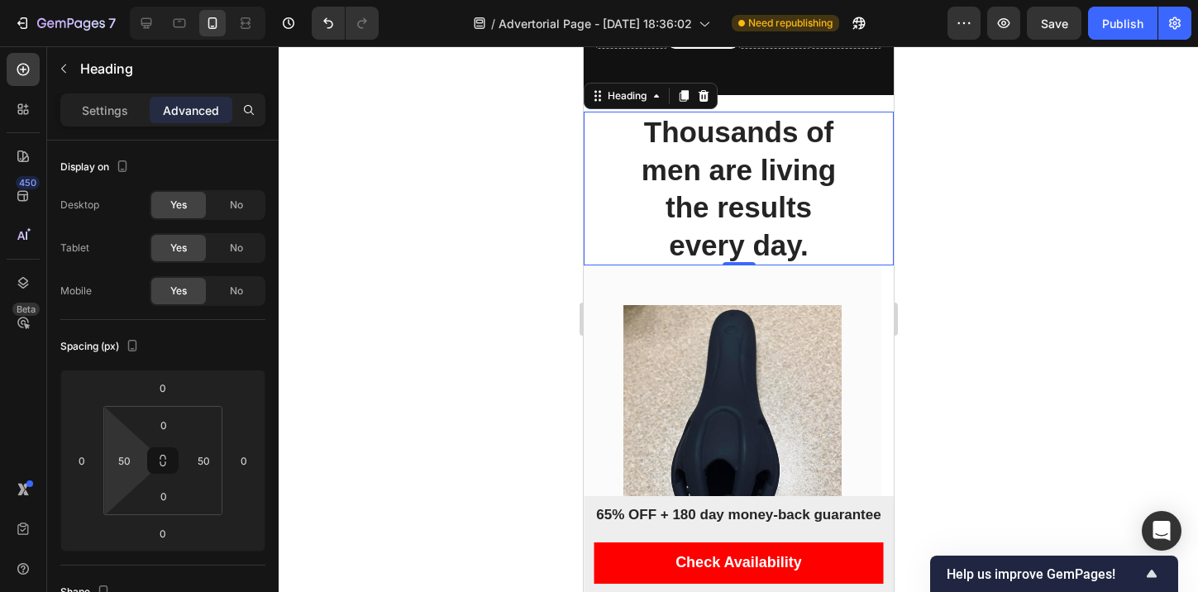
click at [369, 374] on div at bounding box center [738, 318] width 919 height 545
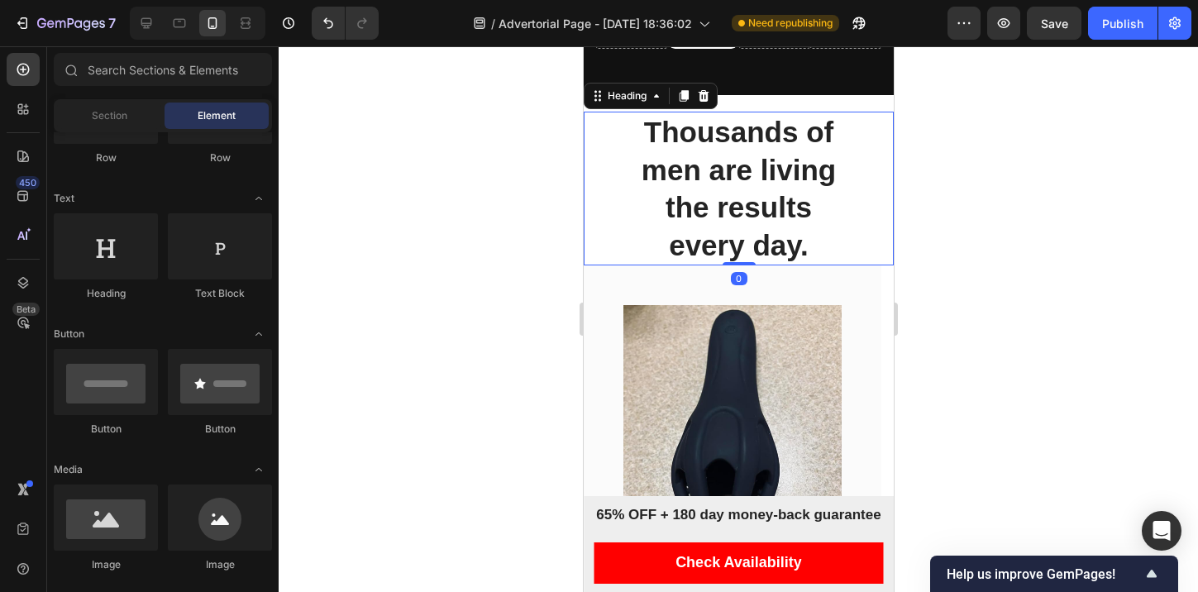
click at [624, 246] on h2 "Thousands of men are living the results every day." at bounding box center [737, 189] width 227 height 154
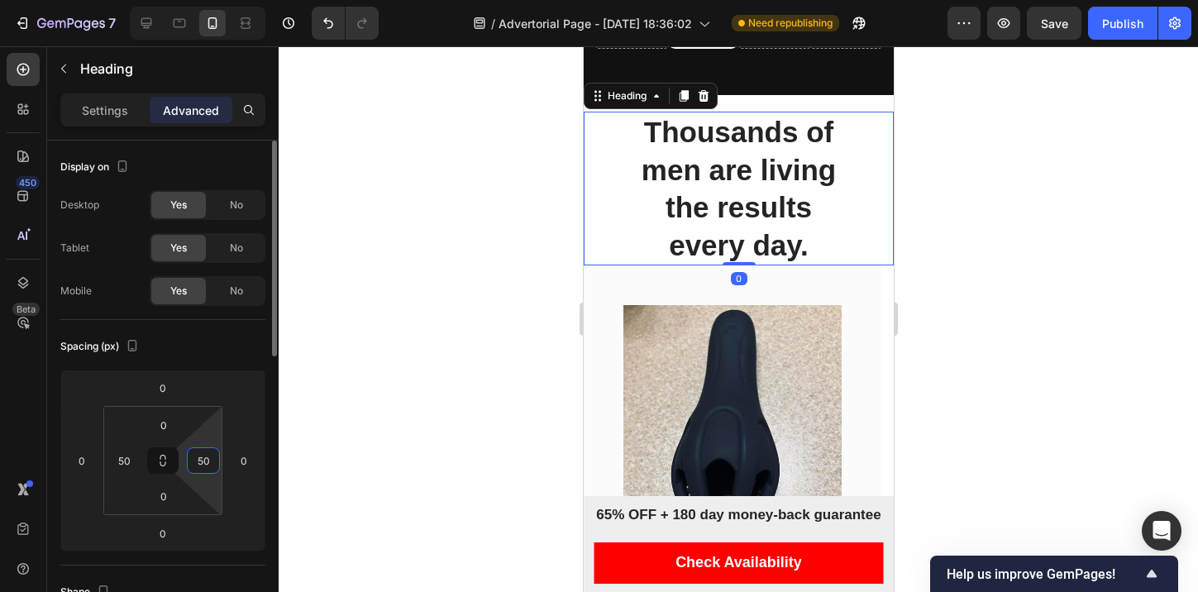
click at [193, 461] on input "50" at bounding box center [203, 460] width 25 height 25
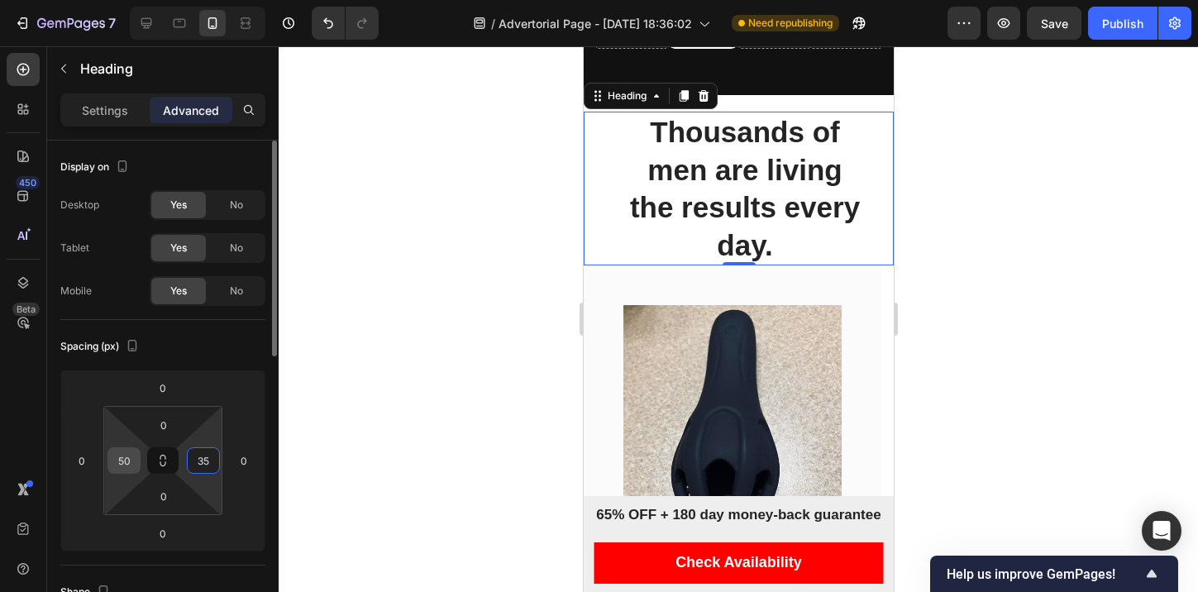
type input "35"
click at [110, 468] on div "50" at bounding box center [123, 460] width 33 height 26
click at [116, 464] on input "50" at bounding box center [124, 460] width 25 height 25
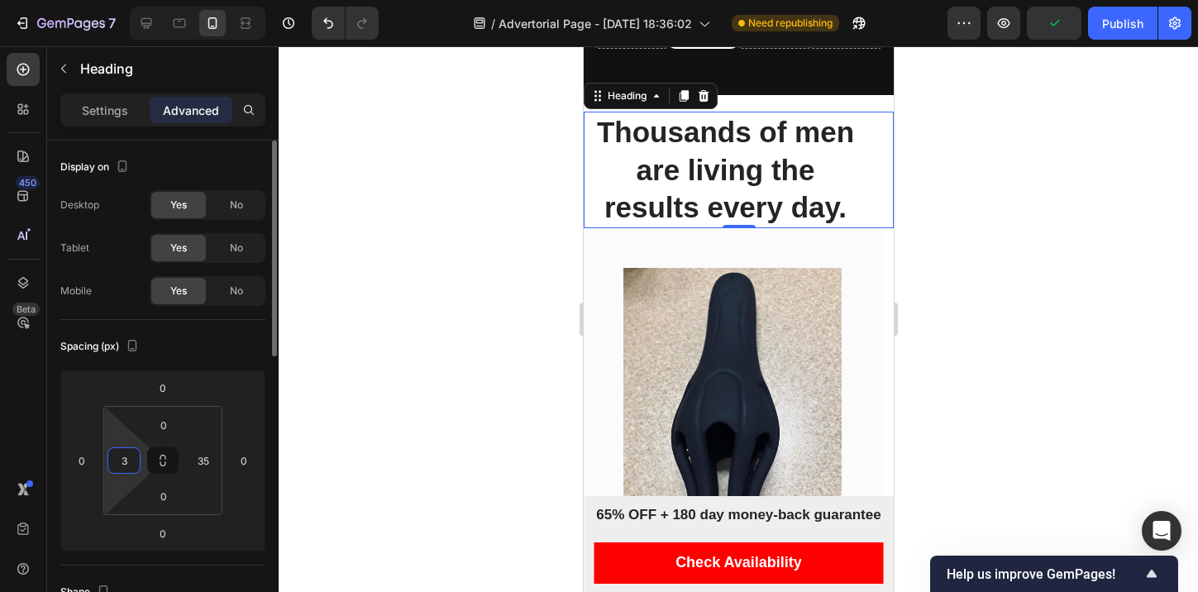
type input "35"
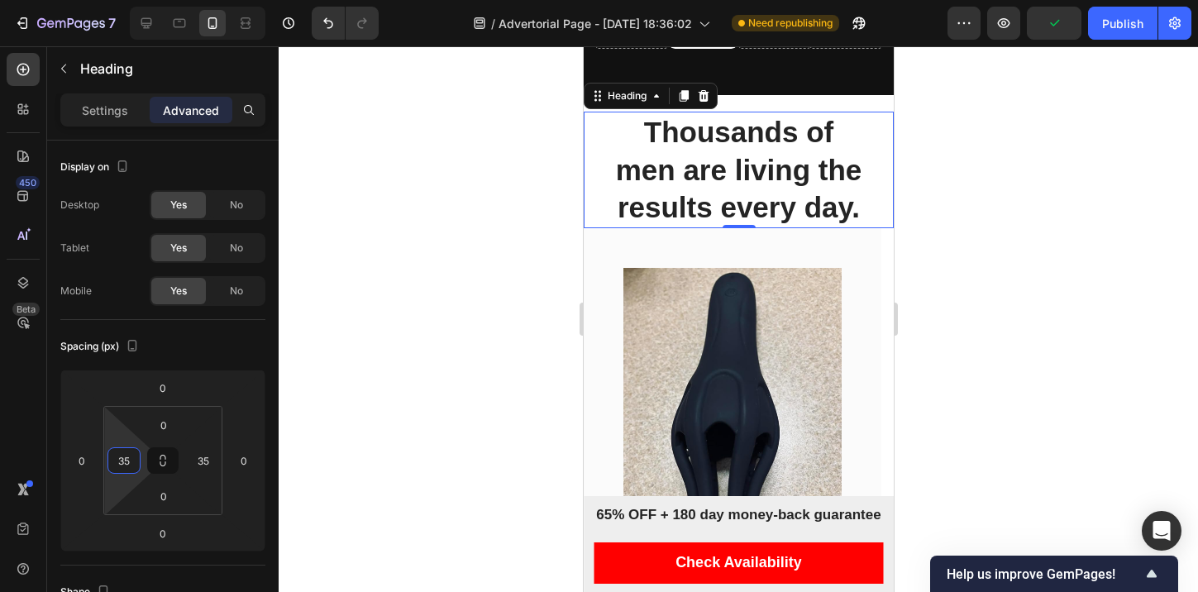
click at [338, 312] on div at bounding box center [738, 318] width 919 height 545
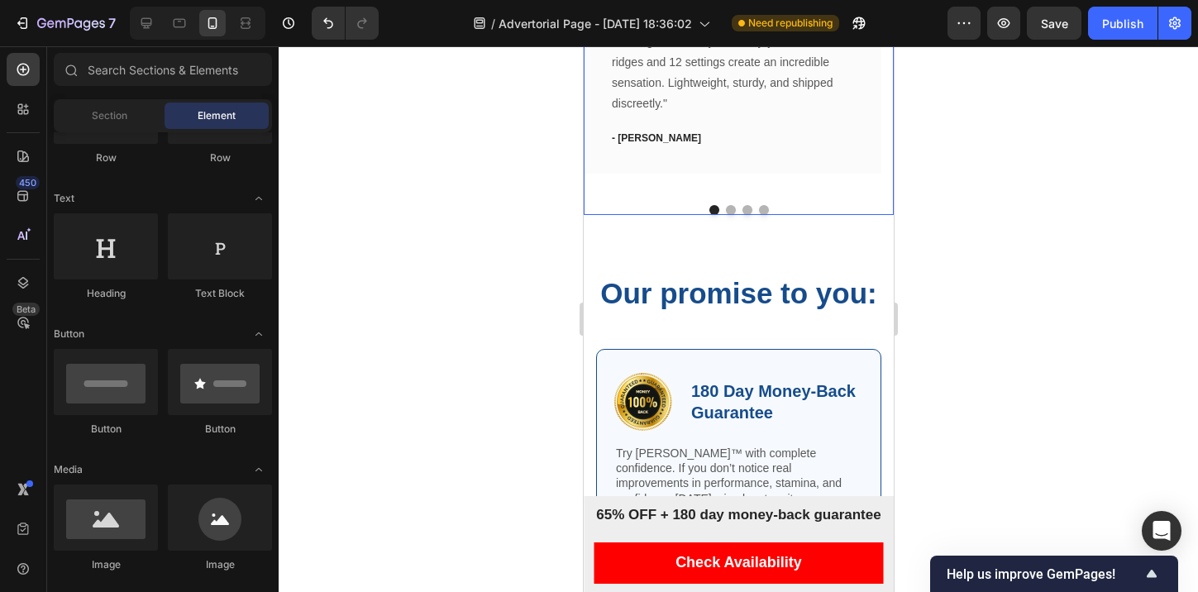
scroll to position [1428, 0]
click at [725, 215] on button "Dot" at bounding box center [730, 210] width 10 height 10
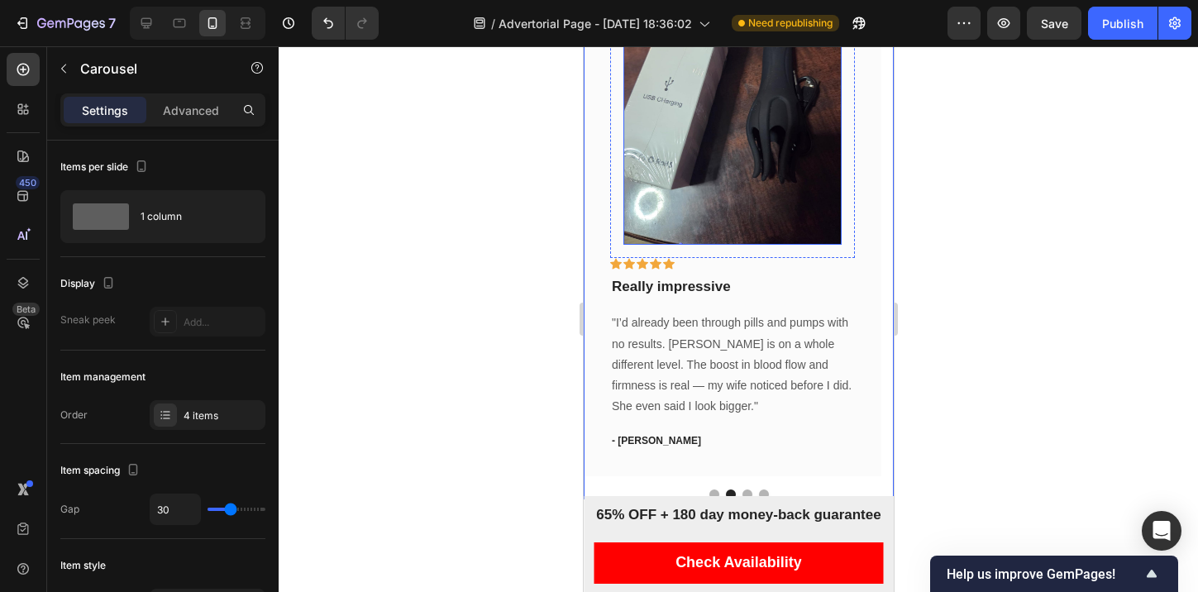
scroll to position [1326, 0]
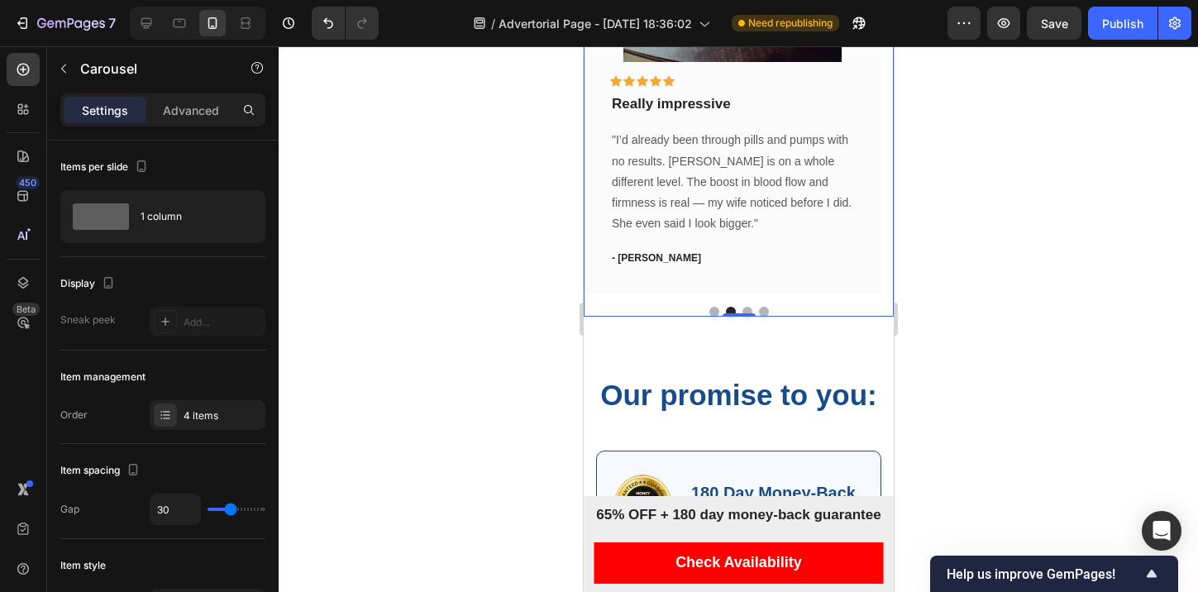
click at [742, 317] on button "Dot" at bounding box center [746, 312] width 10 height 10
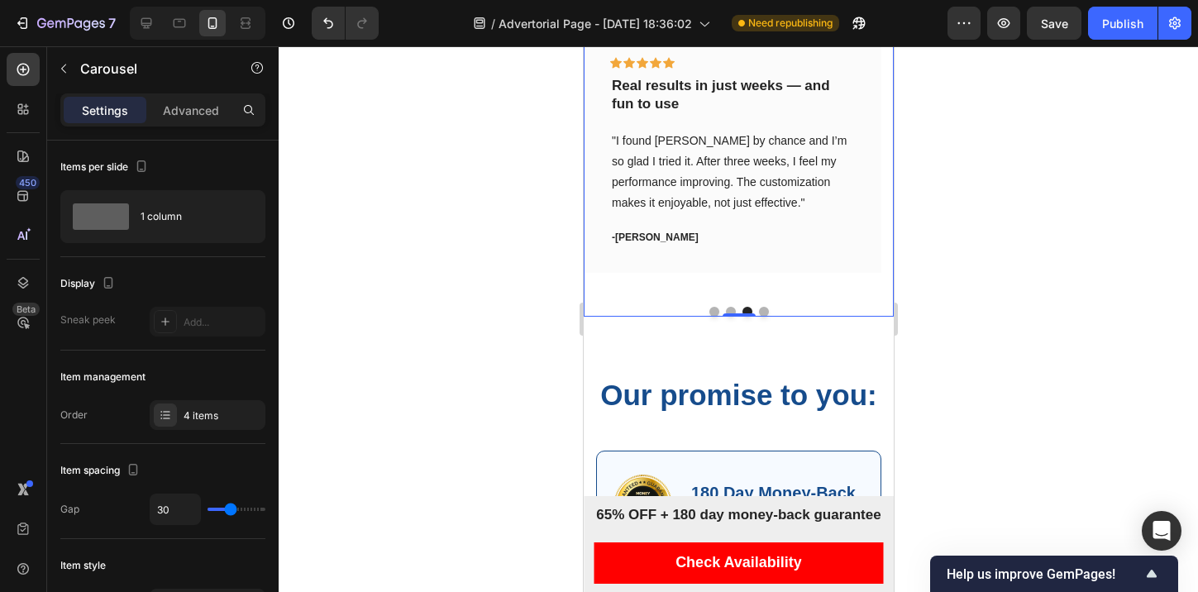
click at [751, 317] on div at bounding box center [738, 312] width 310 height 10
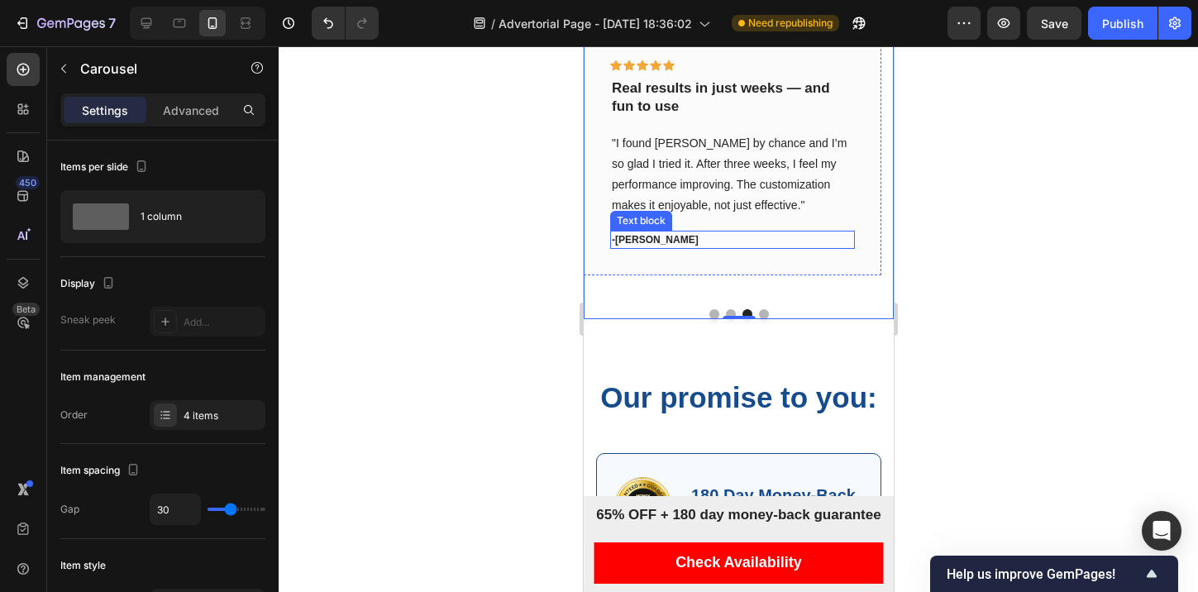
scroll to position [1323, 0]
click at [758, 320] on button "Dot" at bounding box center [763, 315] width 10 height 10
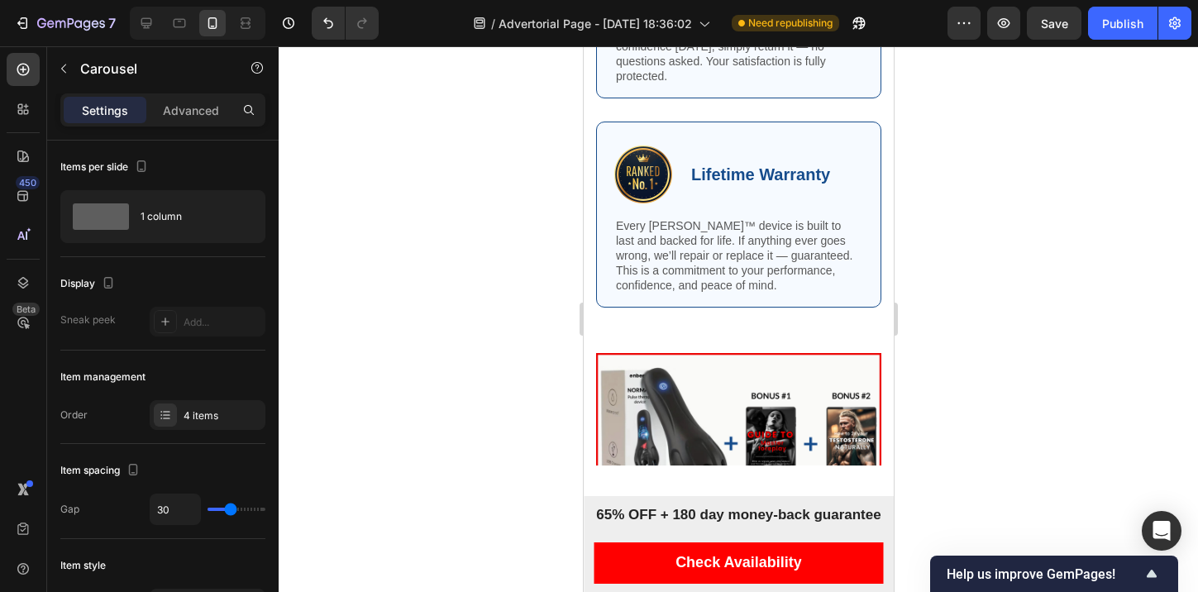
scroll to position [1822, 0]
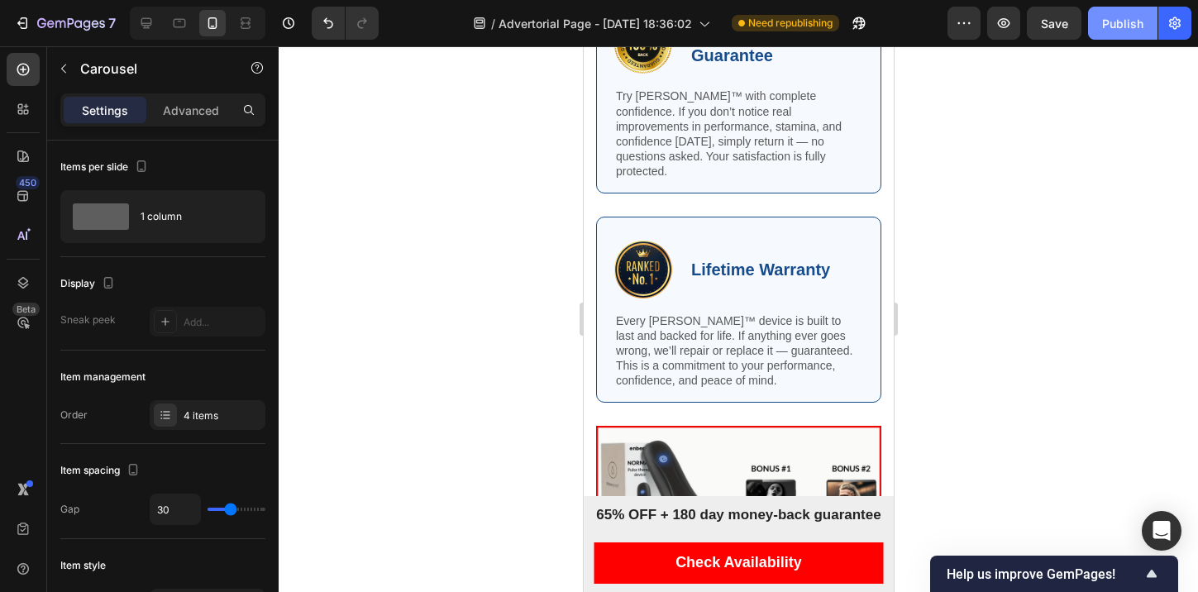
click at [1107, 25] on div "Publish" at bounding box center [1122, 23] width 41 height 17
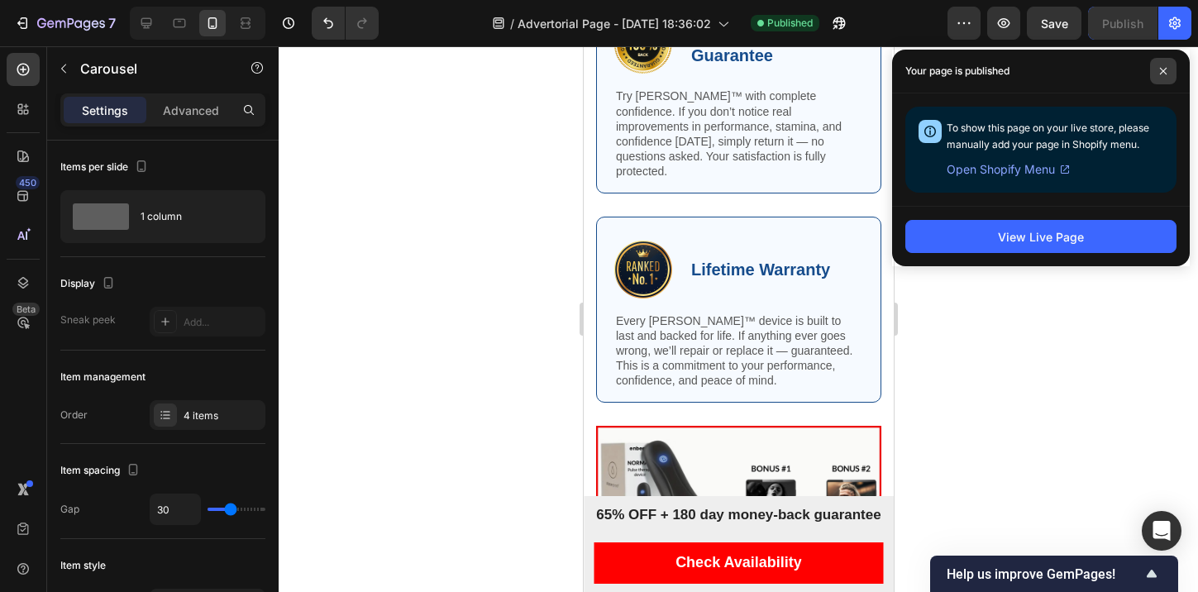
click at [1159, 70] on icon at bounding box center [1163, 71] width 8 height 8
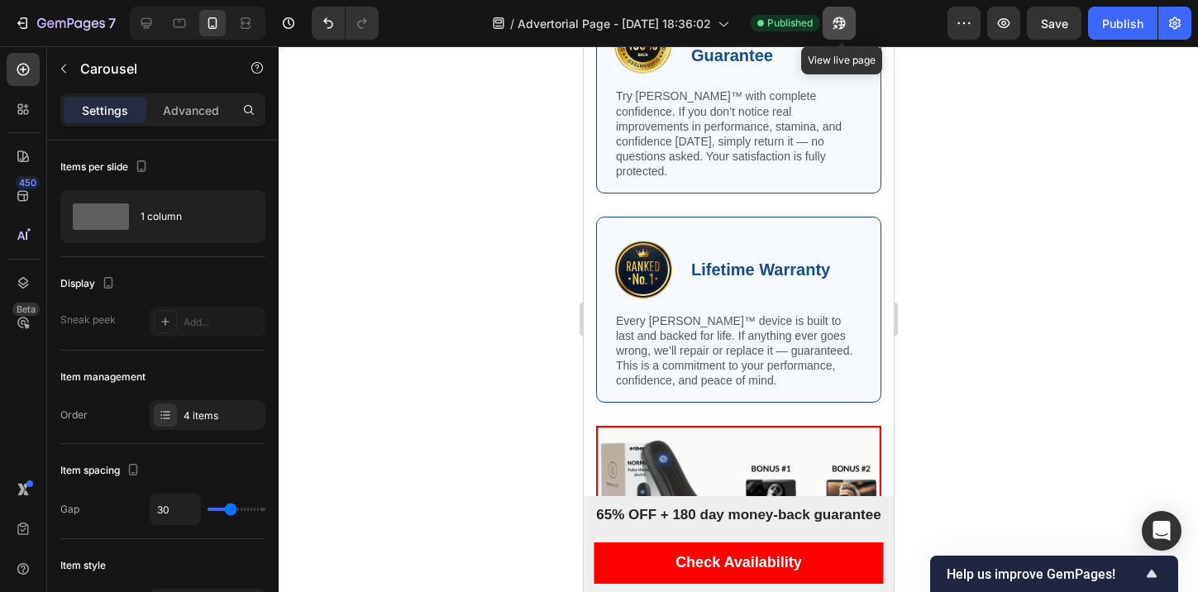
click at [835, 26] on icon "button" at bounding box center [839, 23] width 17 height 17
